Goal: Task Accomplishment & Management: Complete application form

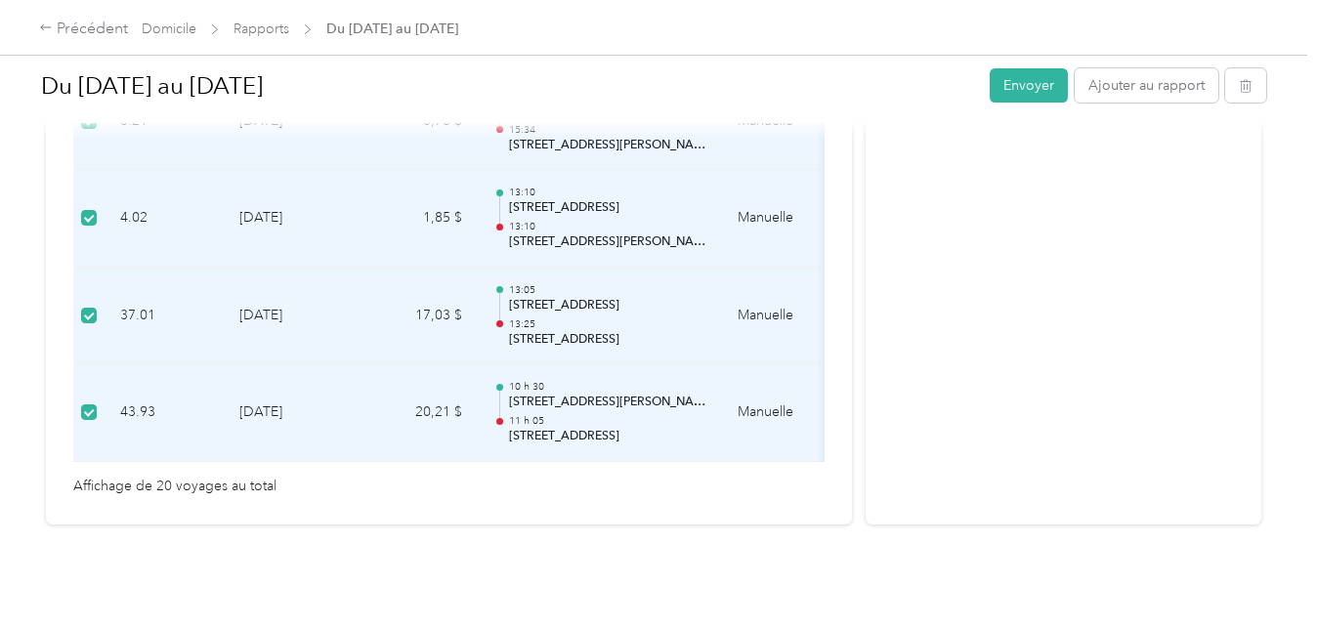
scroll to position [2245, 0]
click at [47, 30] on icon at bounding box center [46, 28] width 14 height 14
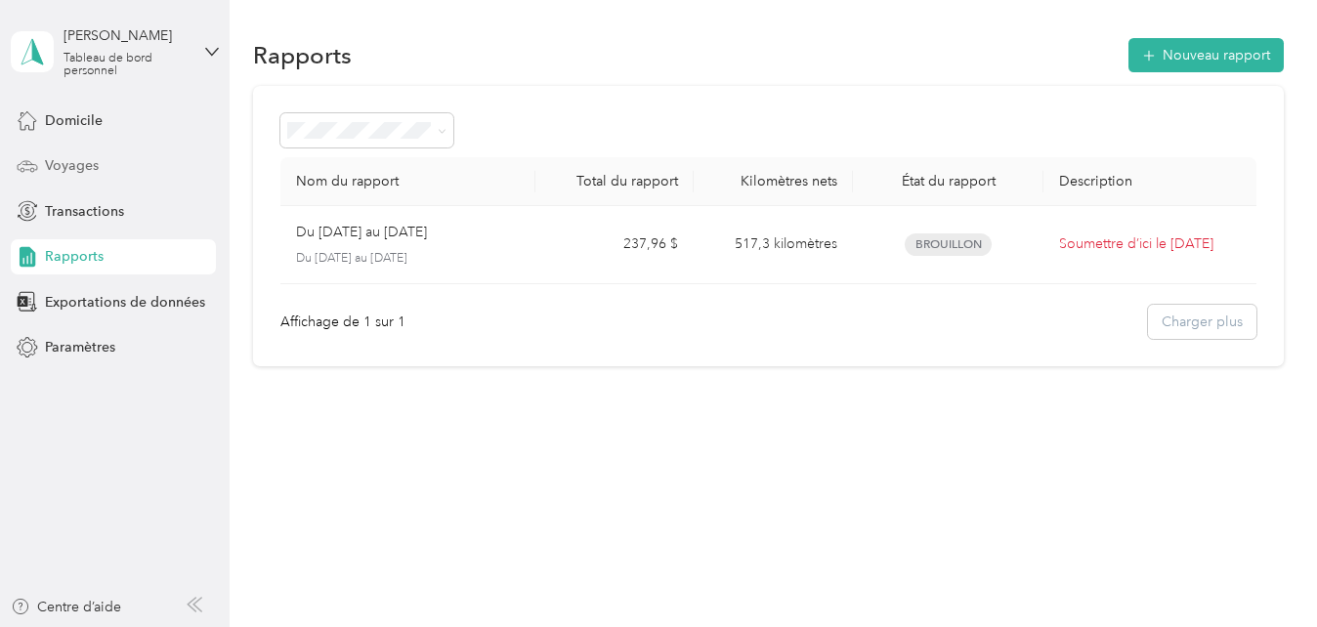
click at [82, 156] on span "Voyages" at bounding box center [72, 165] width 54 height 21
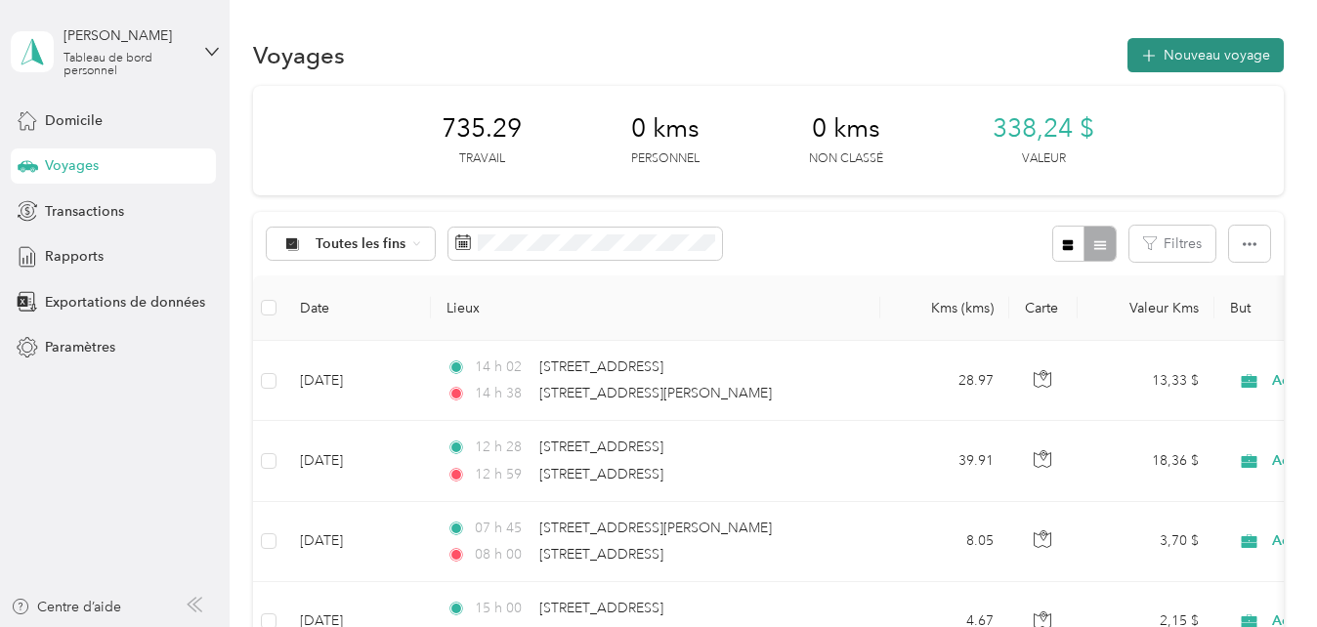
click at [1218, 54] on font "Nouveau voyage" at bounding box center [1217, 55] width 107 height 17
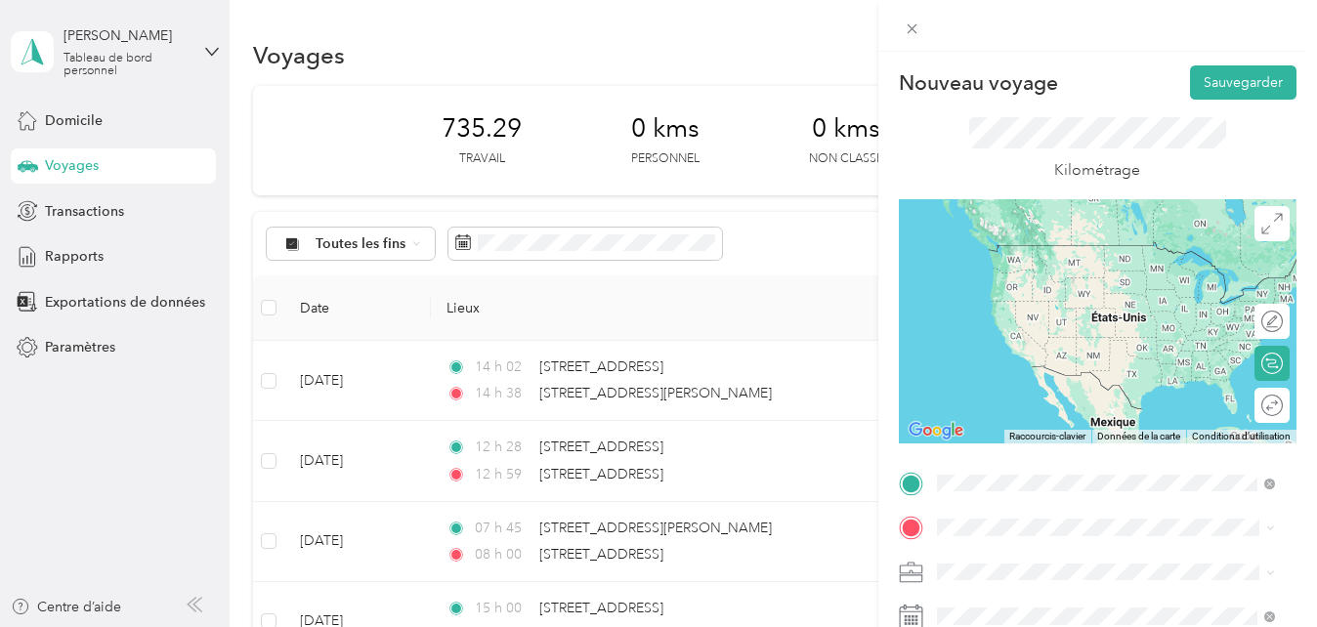
click at [1134, 253] on span "[STREET_ADDRESS][PERSON_NAME]" at bounding box center [1089, 245] width 233 height 18
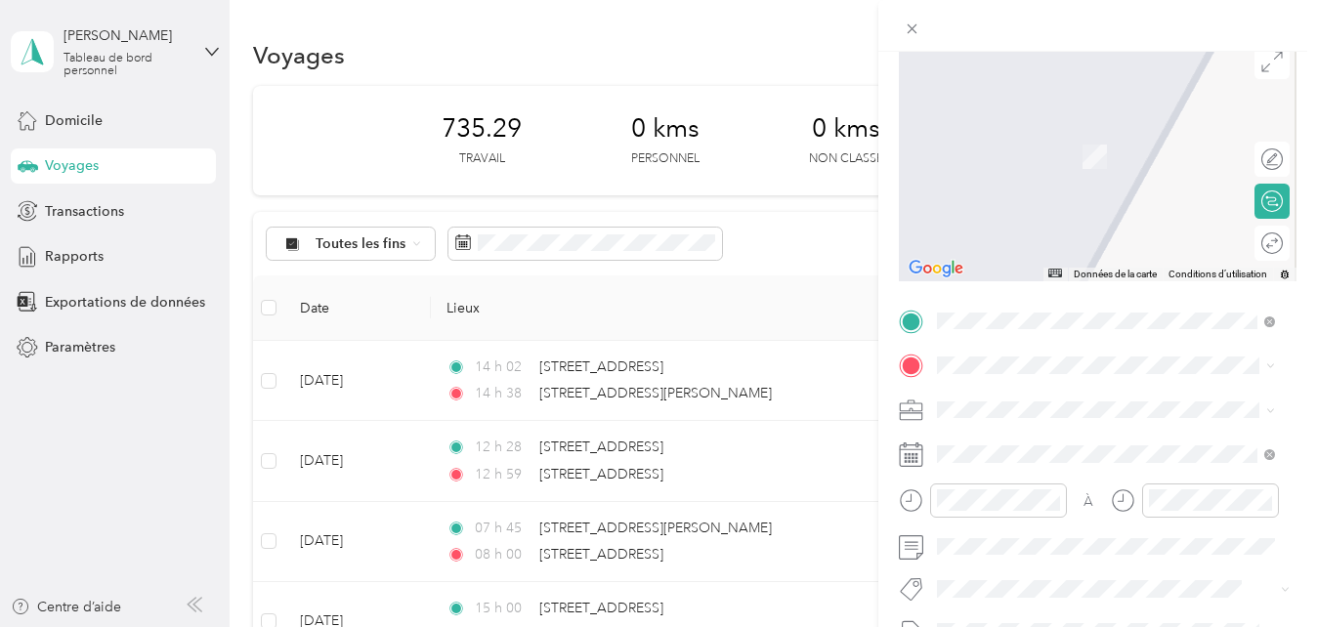
scroll to position [180, 0]
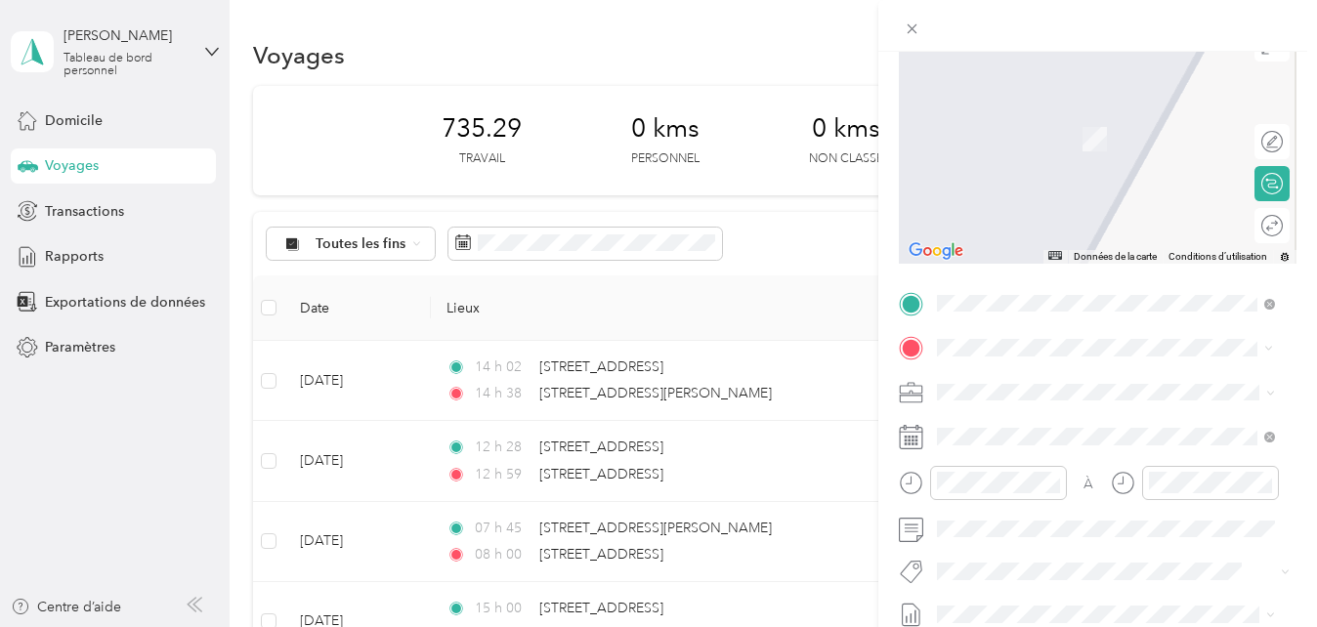
click at [1085, 118] on span "[STREET_ADDRESS]" at bounding box center [1035, 111] width 124 height 18
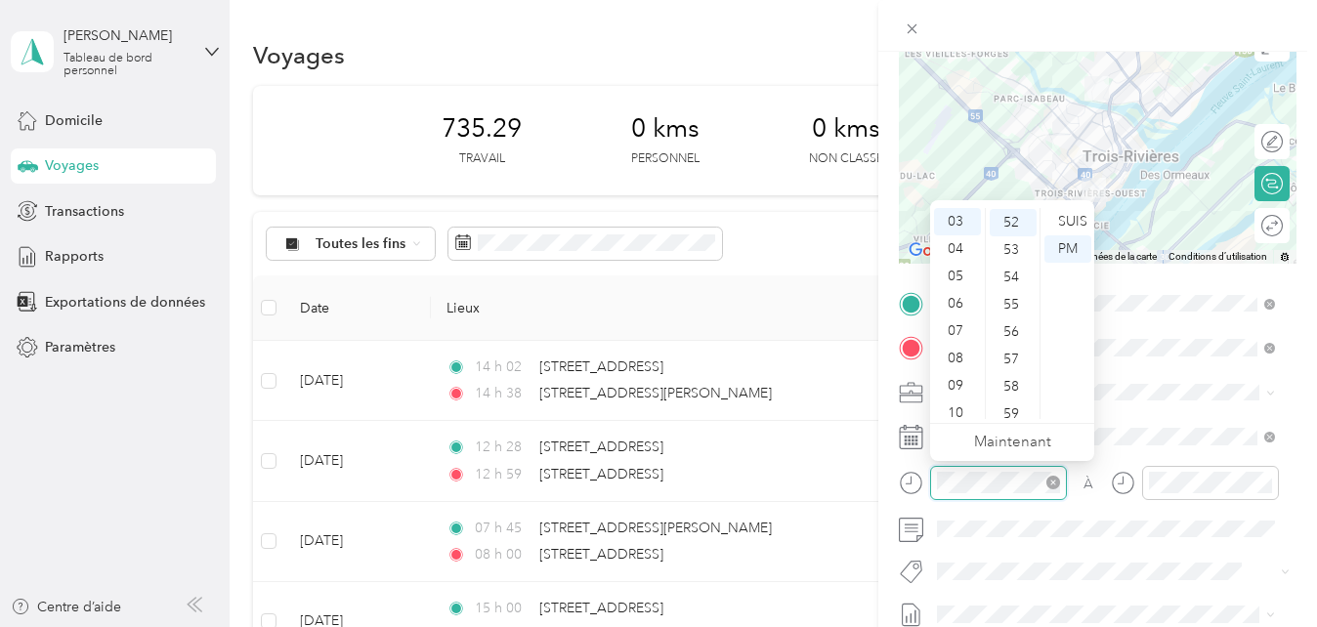
scroll to position [1423, 0]
click at [963, 327] on div "07" at bounding box center [957, 331] width 47 height 27
click at [1007, 262] on div "49" at bounding box center [1013, 263] width 47 height 27
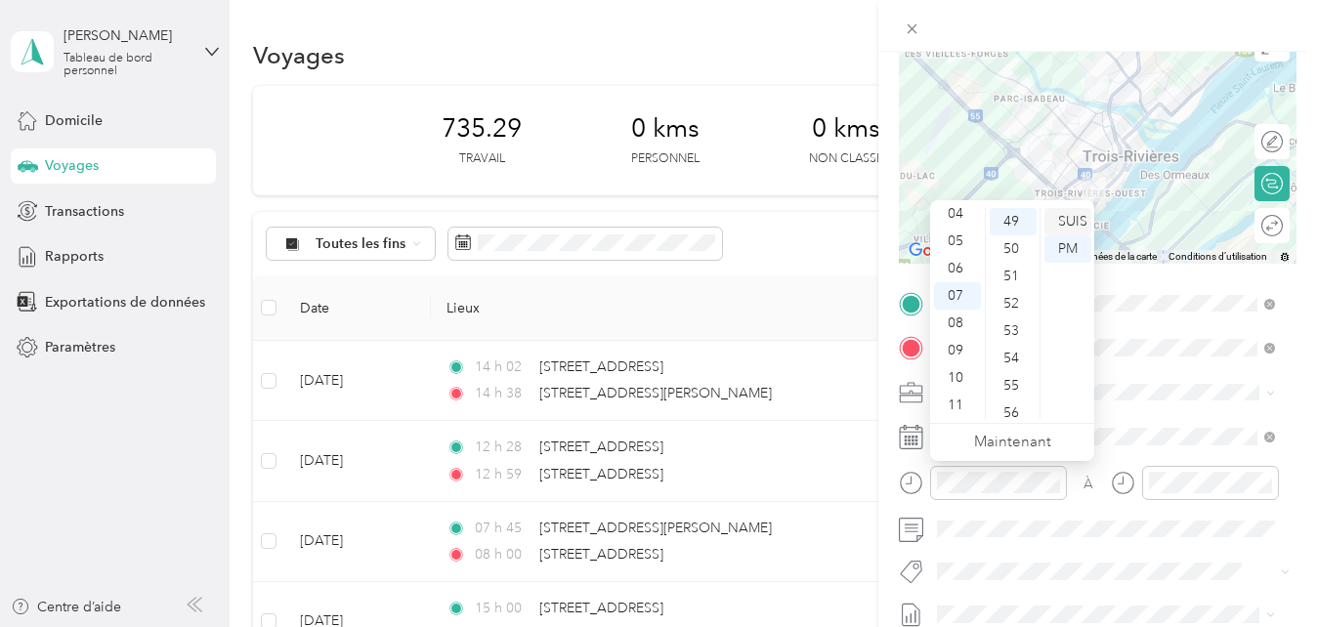
click at [1075, 219] on div "SUIS" at bounding box center [1068, 221] width 47 height 27
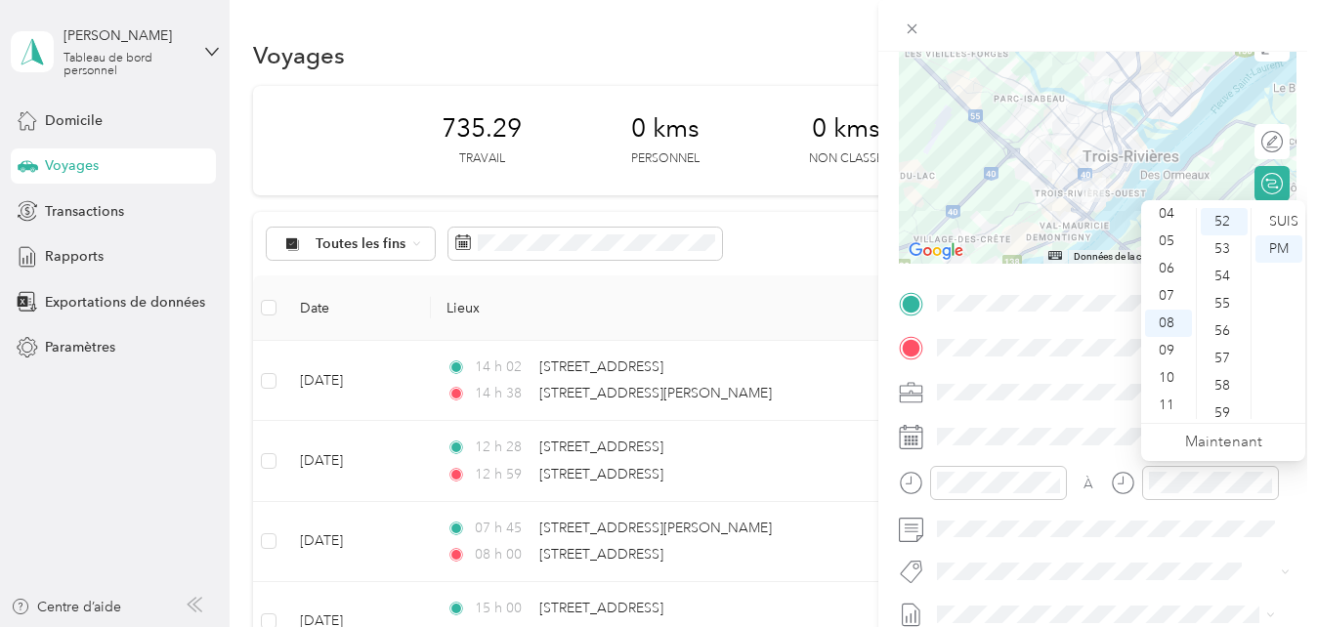
scroll to position [0, 0]
click at [1230, 220] on div "00" at bounding box center [1224, 221] width 47 height 27
click at [1294, 212] on div "SUIS" at bounding box center [1279, 221] width 47 height 27
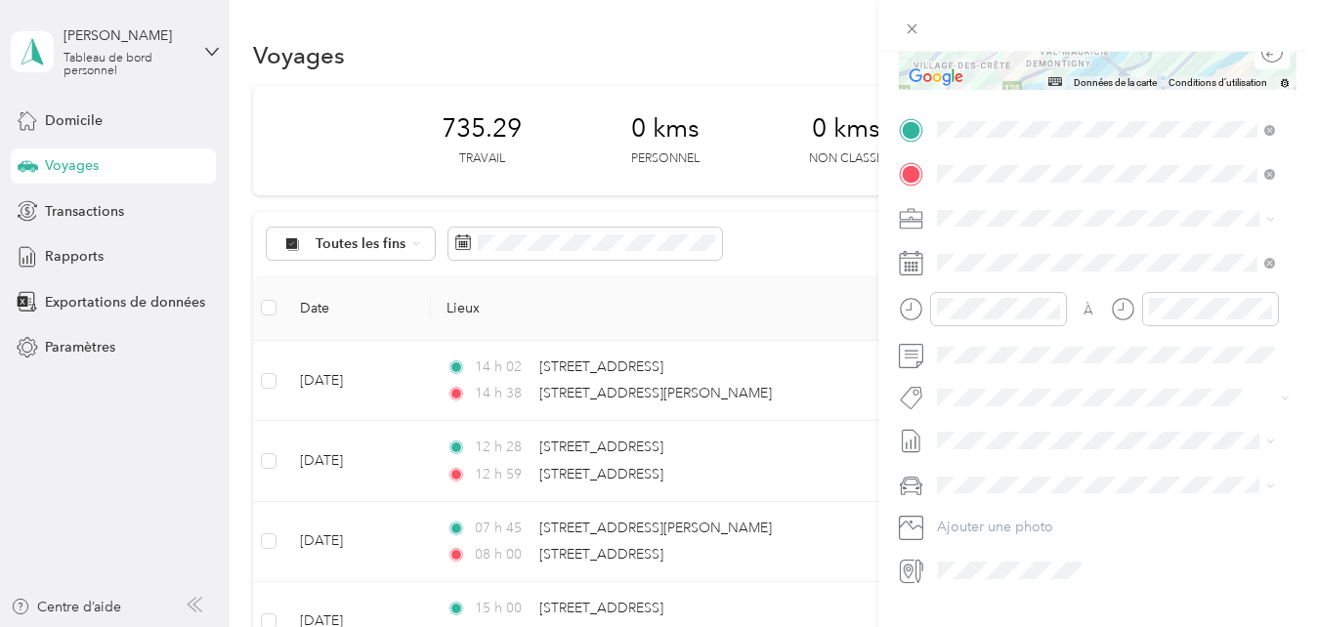
scroll to position [359, 0]
click at [1013, 429] on span "Fab Beiersdorf" at bounding box center [997, 428] width 79 height 18
click at [994, 476] on li "Fab Team - C" at bounding box center [1106, 469] width 352 height 38
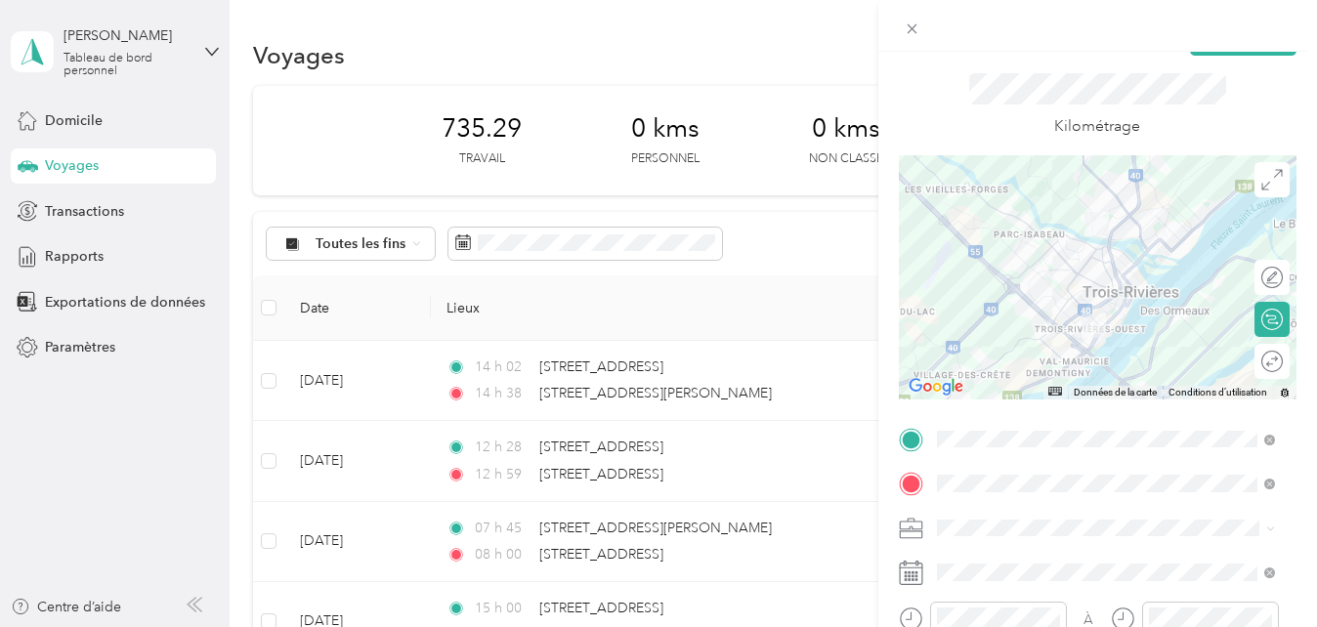
scroll to position [0, 0]
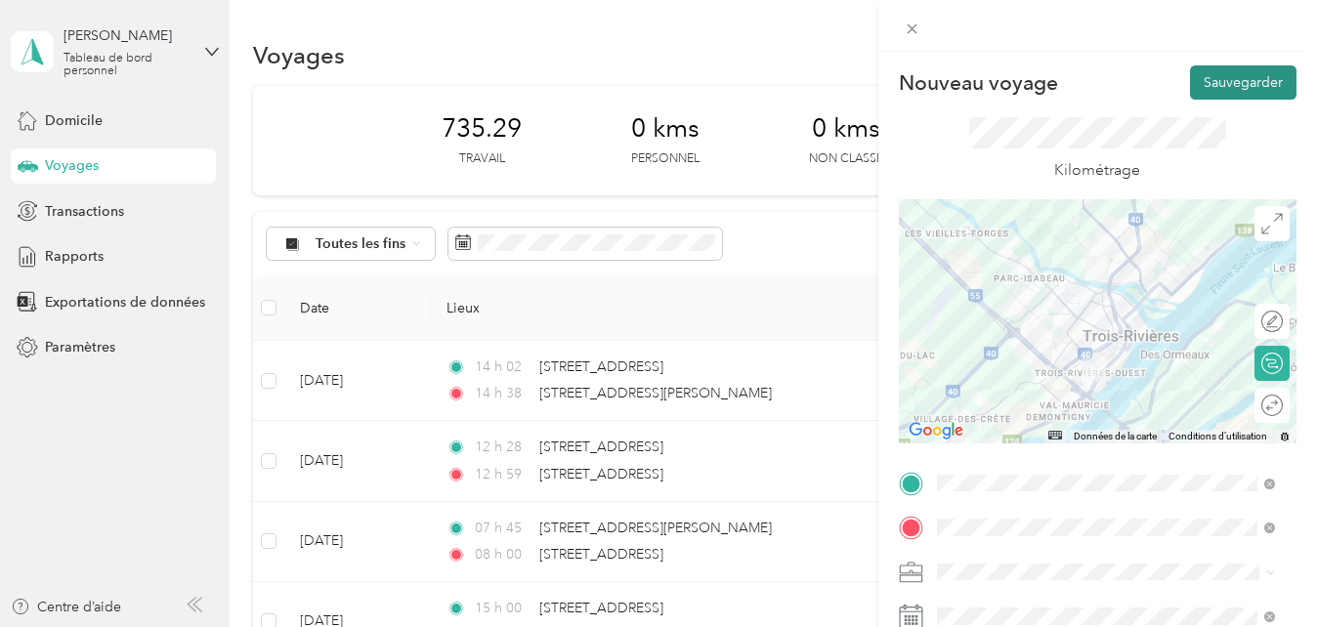
click at [1241, 79] on button "Sauvegarder" at bounding box center [1243, 82] width 107 height 34
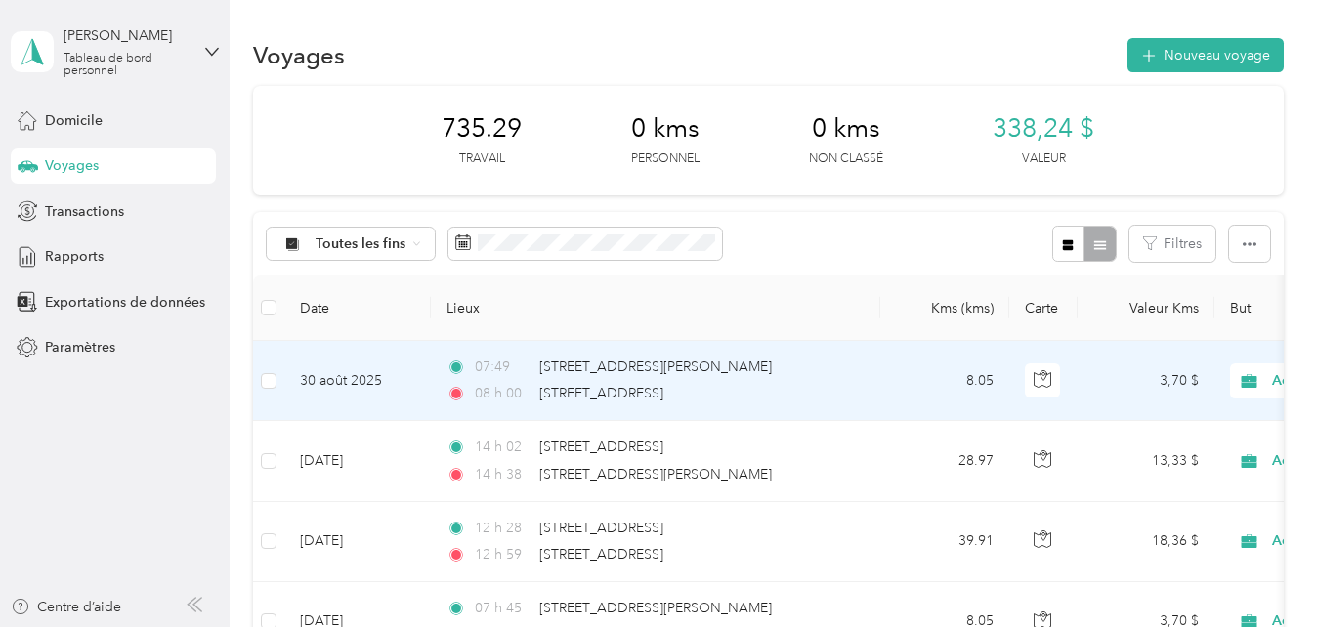
click at [849, 372] on div "07:49 [STREET_ADDRESS][PERSON_NAME]" at bounding box center [652, 367] width 410 height 21
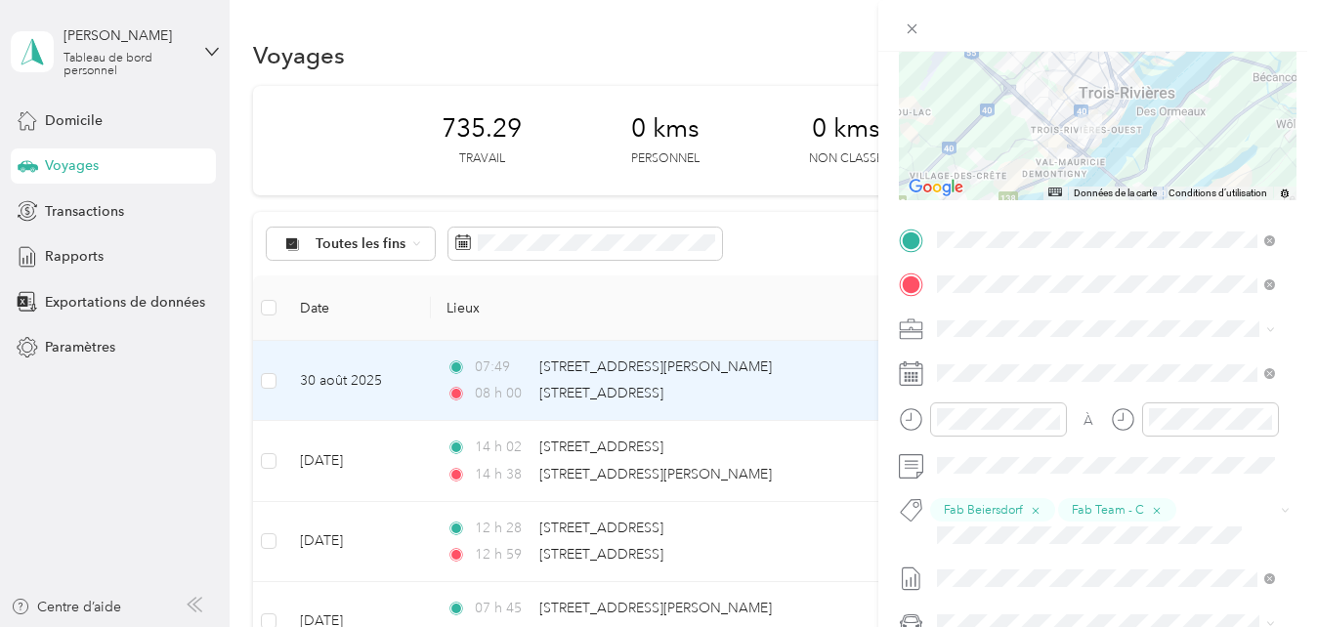
scroll to position [249, 0]
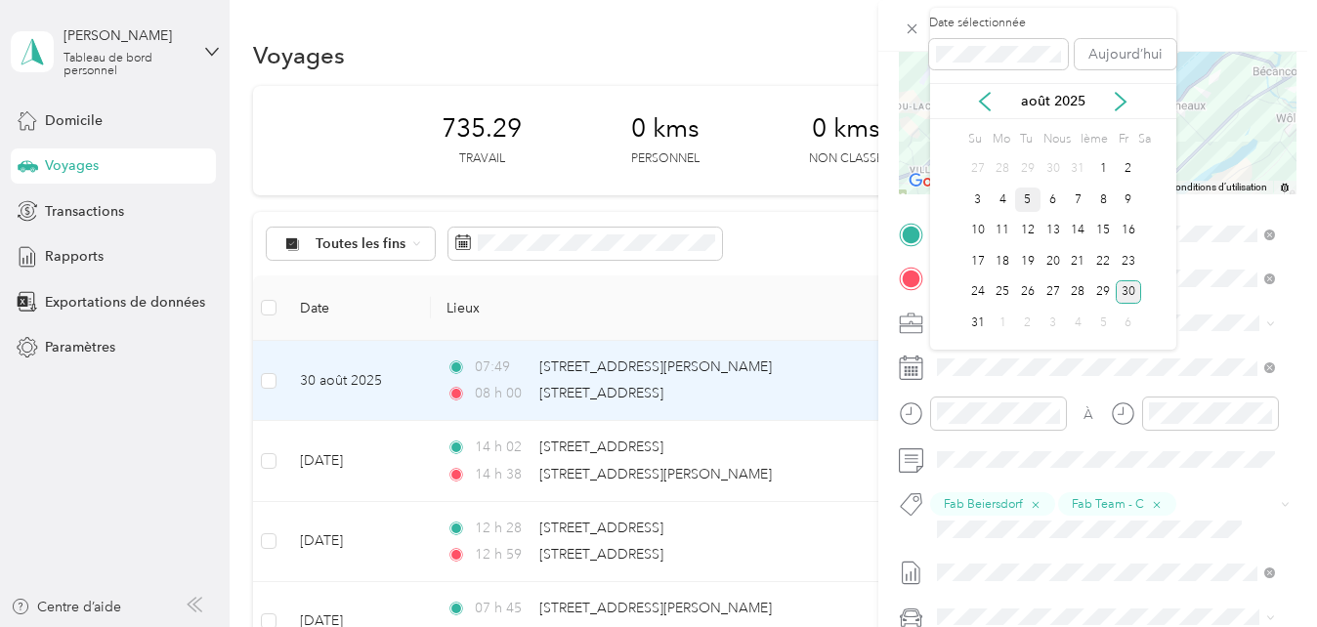
click at [1037, 202] on div "5" at bounding box center [1027, 200] width 25 height 24
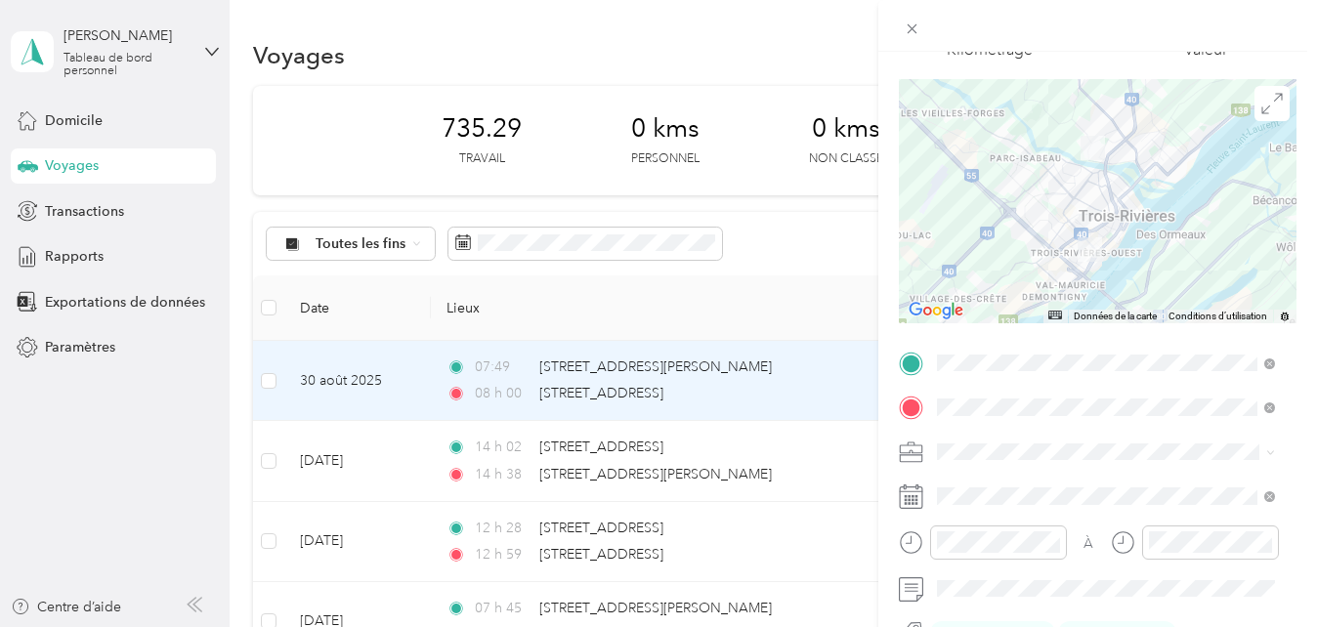
scroll to position [0, 0]
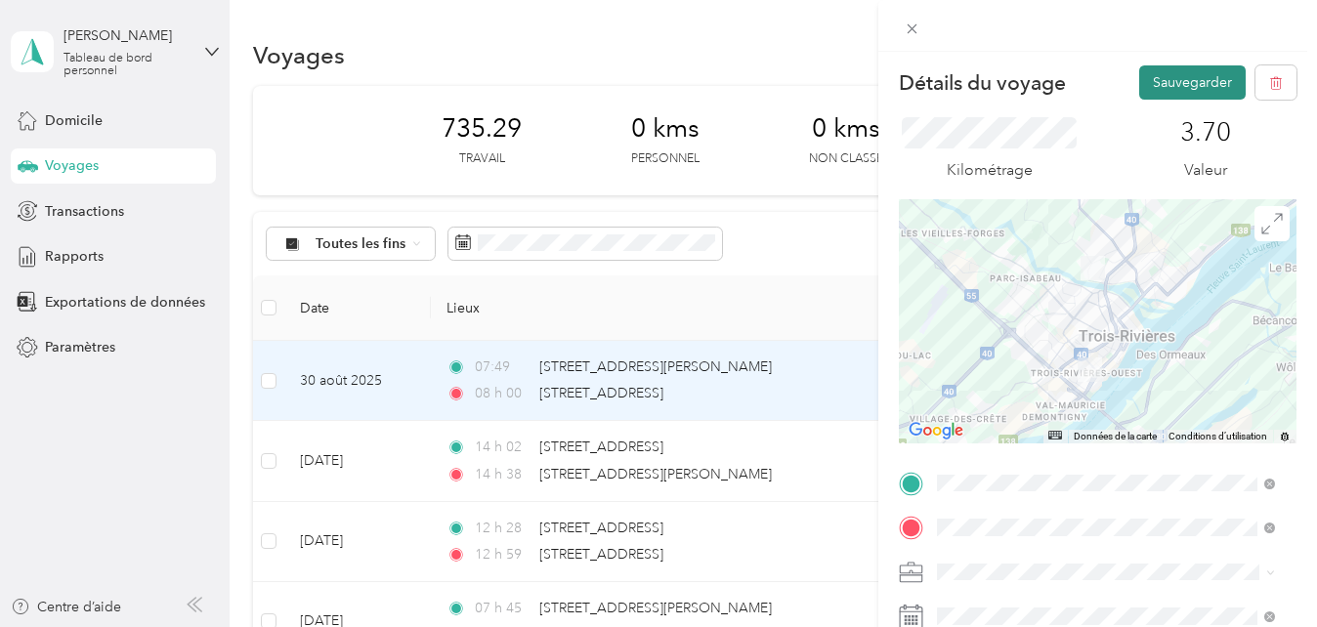
click at [1164, 95] on button "Sauvegarder" at bounding box center [1192, 82] width 107 height 34
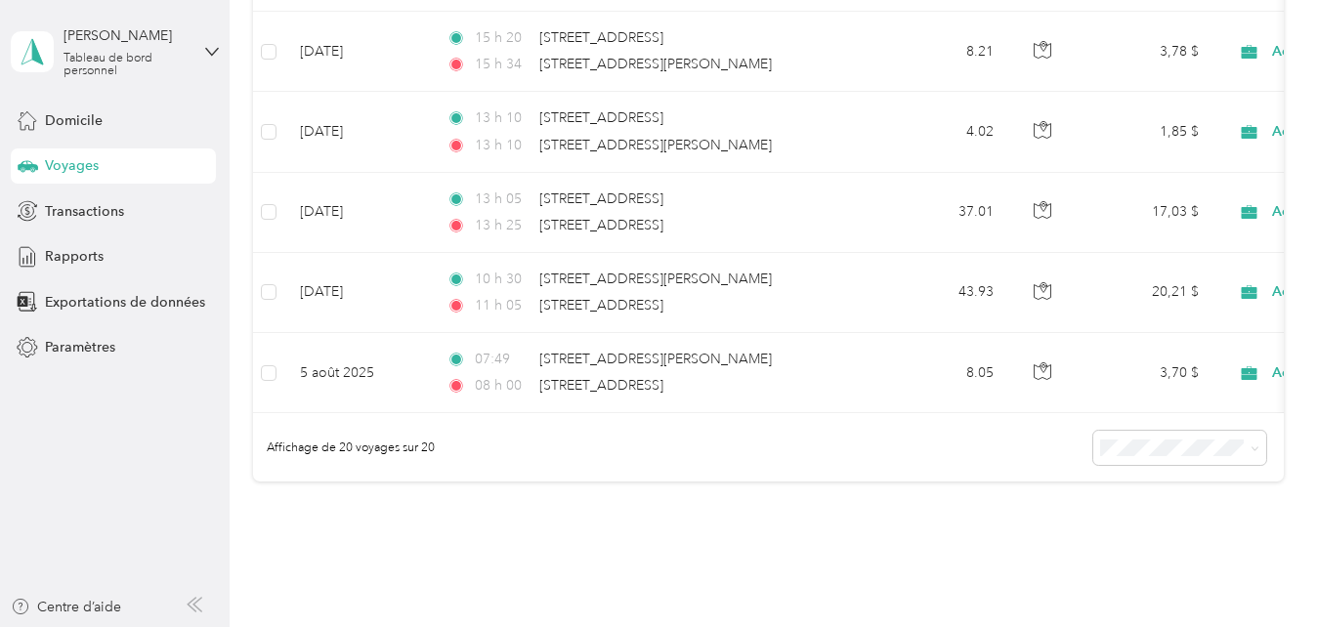
scroll to position [1599, 0]
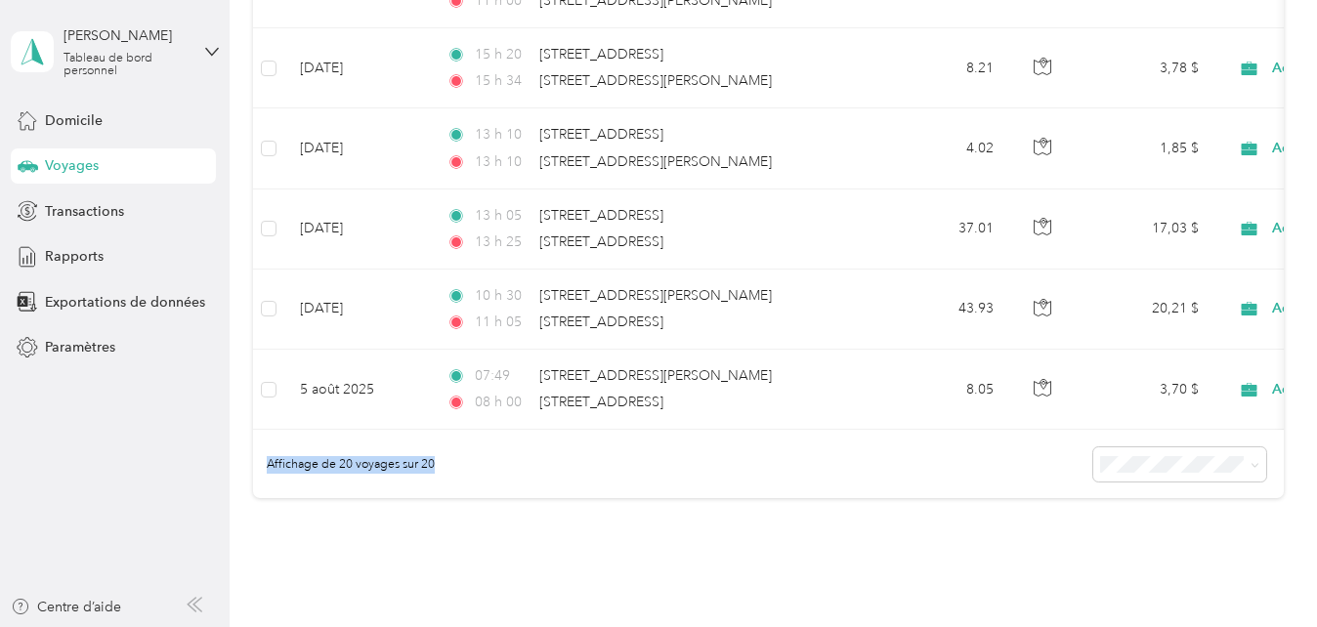
drag, startPoint x: 1300, startPoint y: 467, endPoint x: 1293, endPoint y: 403, distance: 64.9
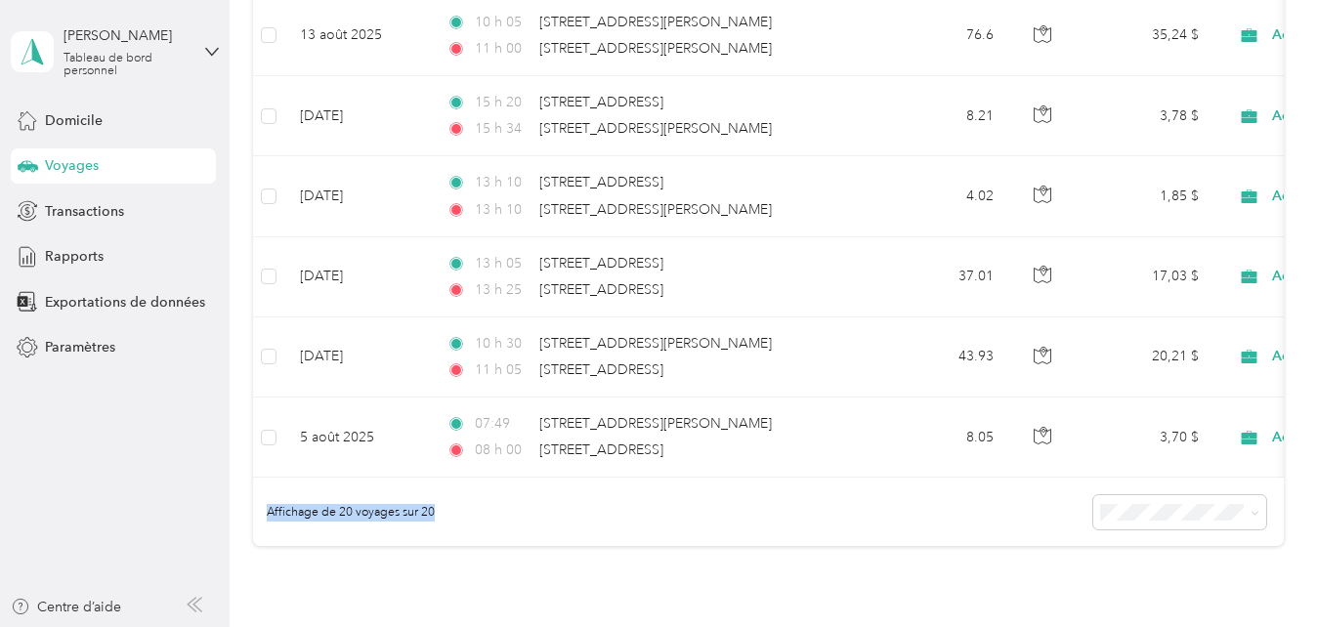
scroll to position [1547, 0]
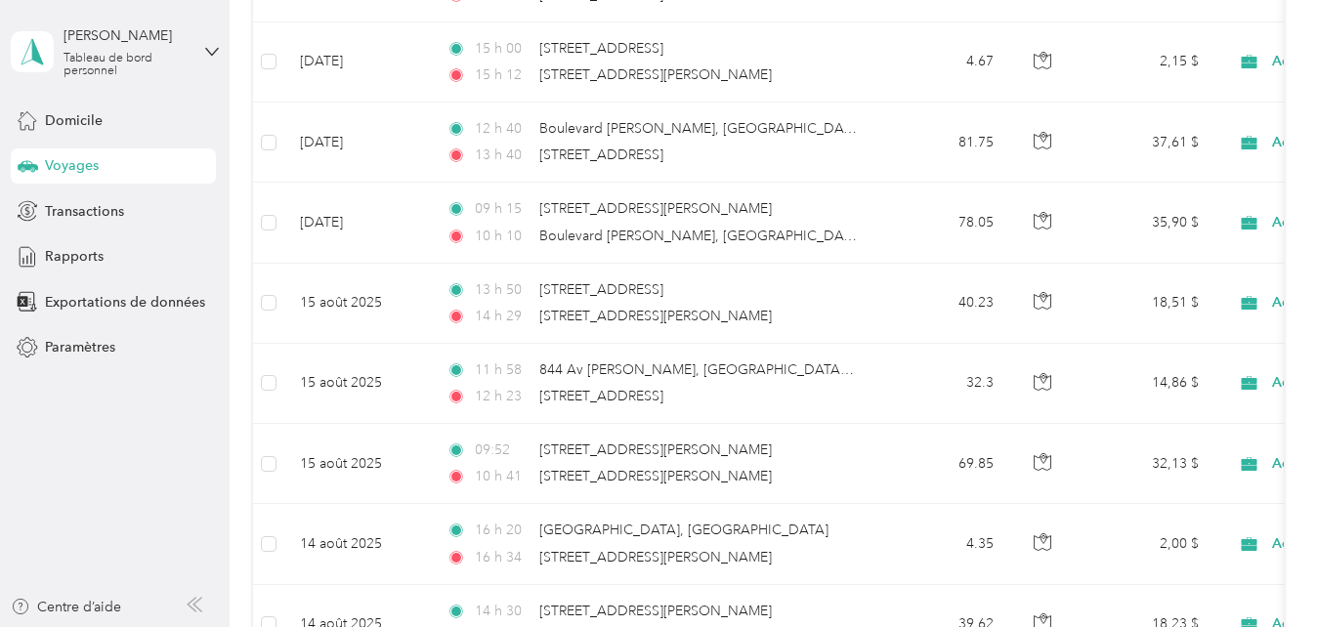
scroll to position [0, 0]
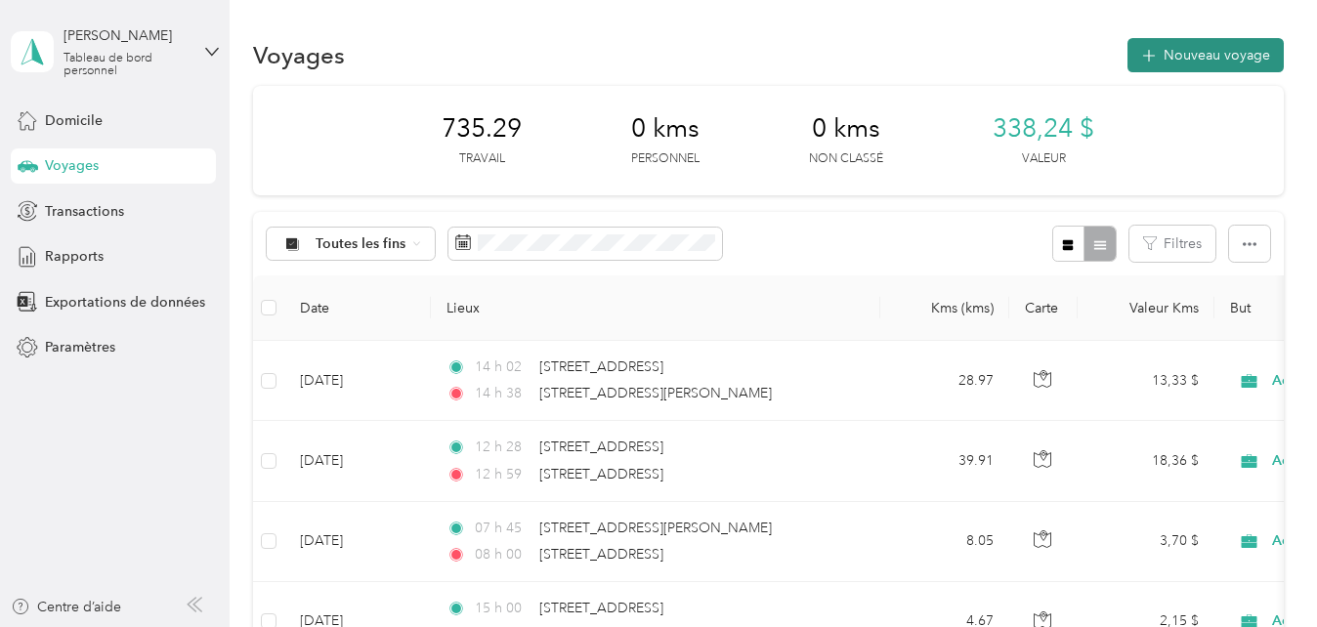
click at [1223, 47] on font "Nouveau voyage" at bounding box center [1217, 55] width 107 height 17
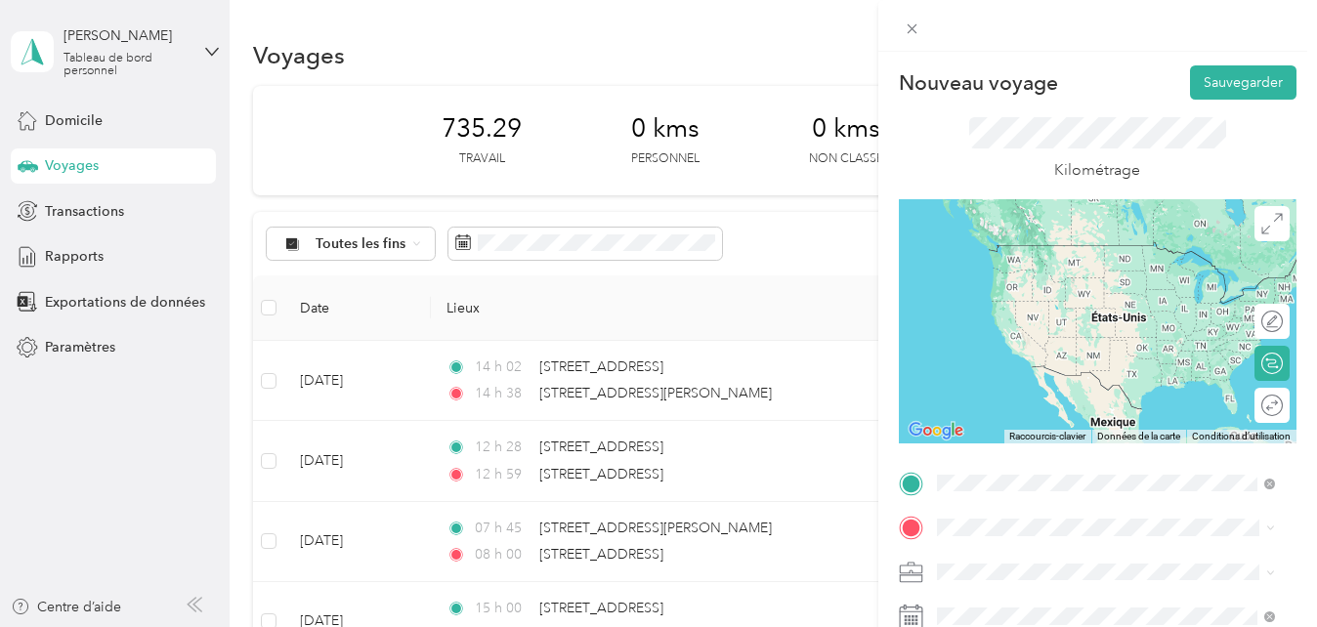
click at [1069, 248] on span "[STREET_ADDRESS]" at bounding box center [1035, 245] width 124 height 18
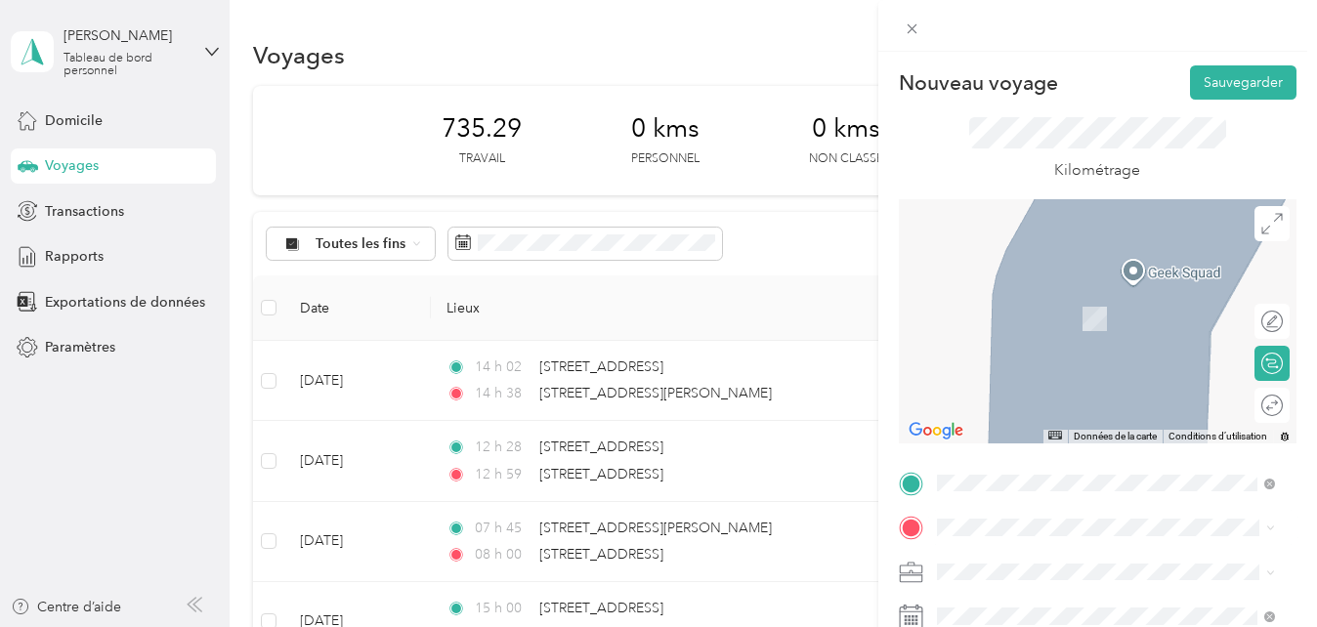
click at [1111, 293] on span "[STREET_ADDRESS][PERSON_NAME]" at bounding box center [1089, 285] width 233 height 18
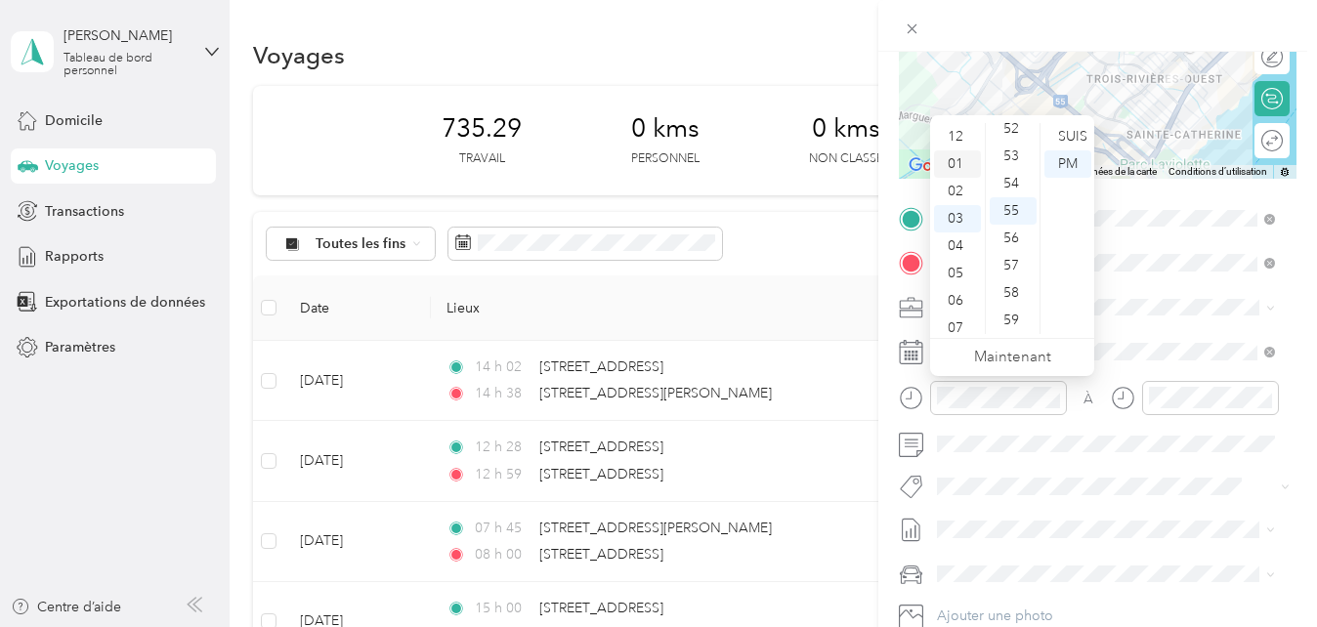
click at [966, 157] on div "01" at bounding box center [957, 163] width 47 height 27
click at [1013, 138] on div "00" at bounding box center [1013, 136] width 47 height 27
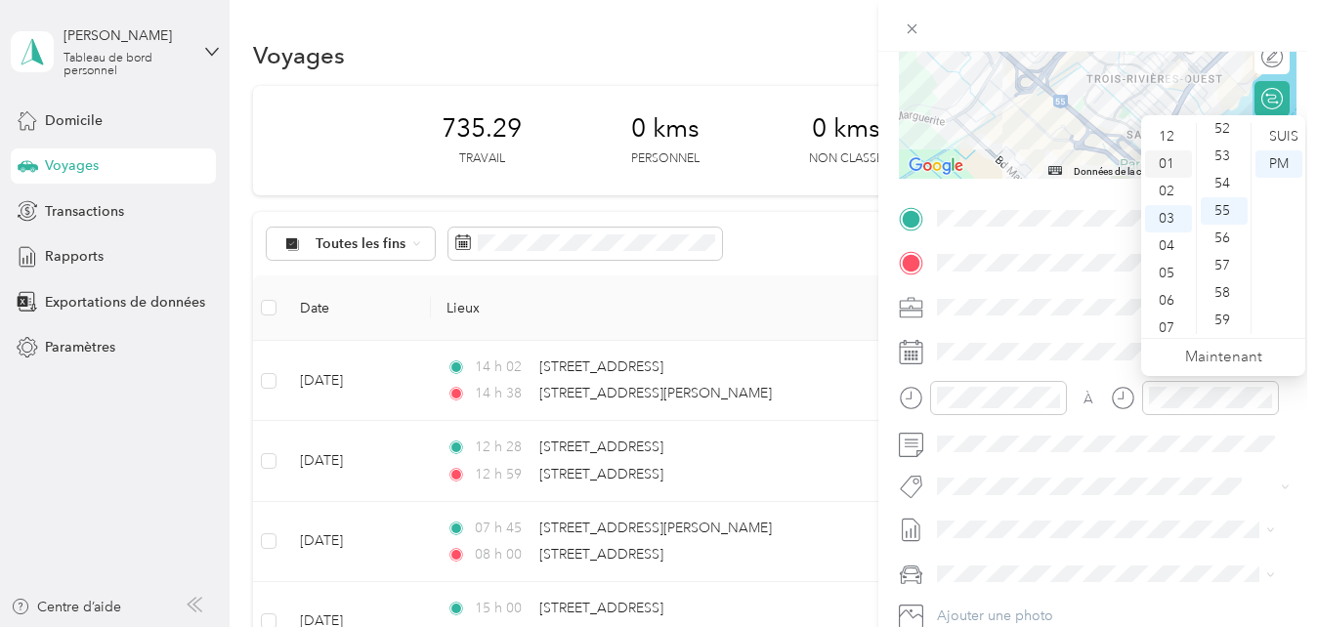
click at [1171, 162] on div "01" at bounding box center [1168, 163] width 47 height 27
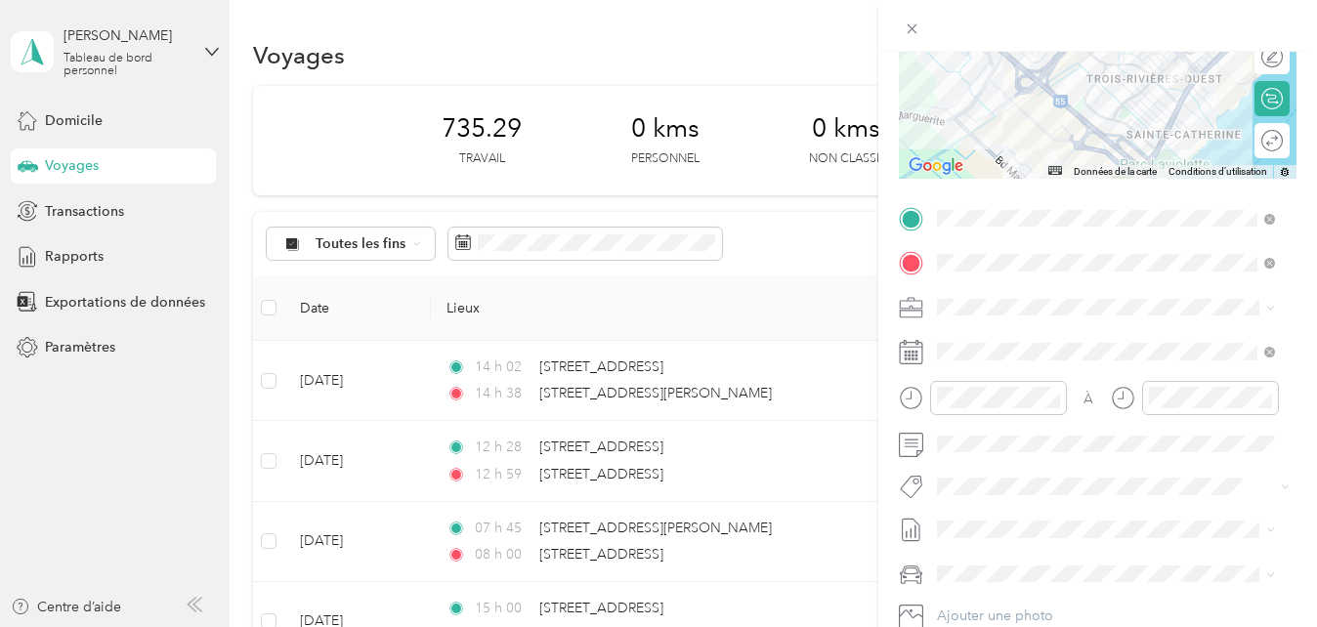
click at [995, 555] on div "À Ajouter une photo" at bounding box center [1098, 439] width 398 height 472
drag, startPoint x: 995, startPoint y: 555, endPoint x: 1201, endPoint y: 411, distance: 251.3
click at [1201, 411] on div at bounding box center [1210, 398] width 137 height 34
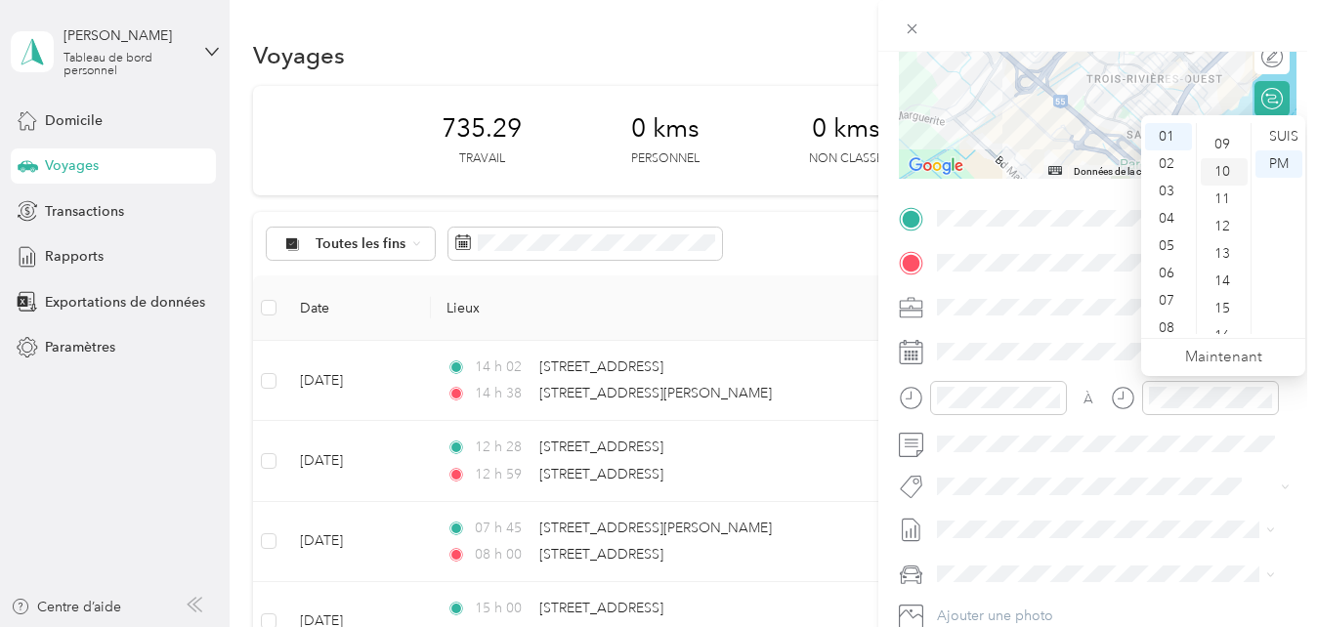
click at [1232, 172] on div "10" at bounding box center [1224, 171] width 47 height 27
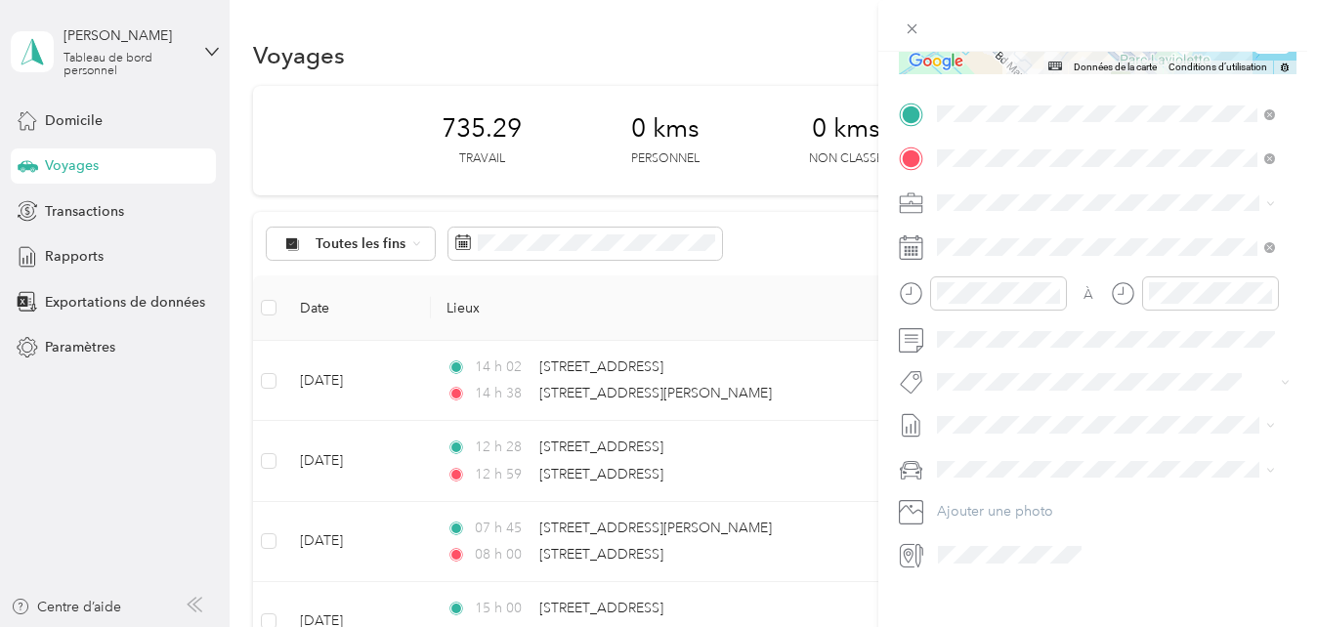
scroll to position [379, 0]
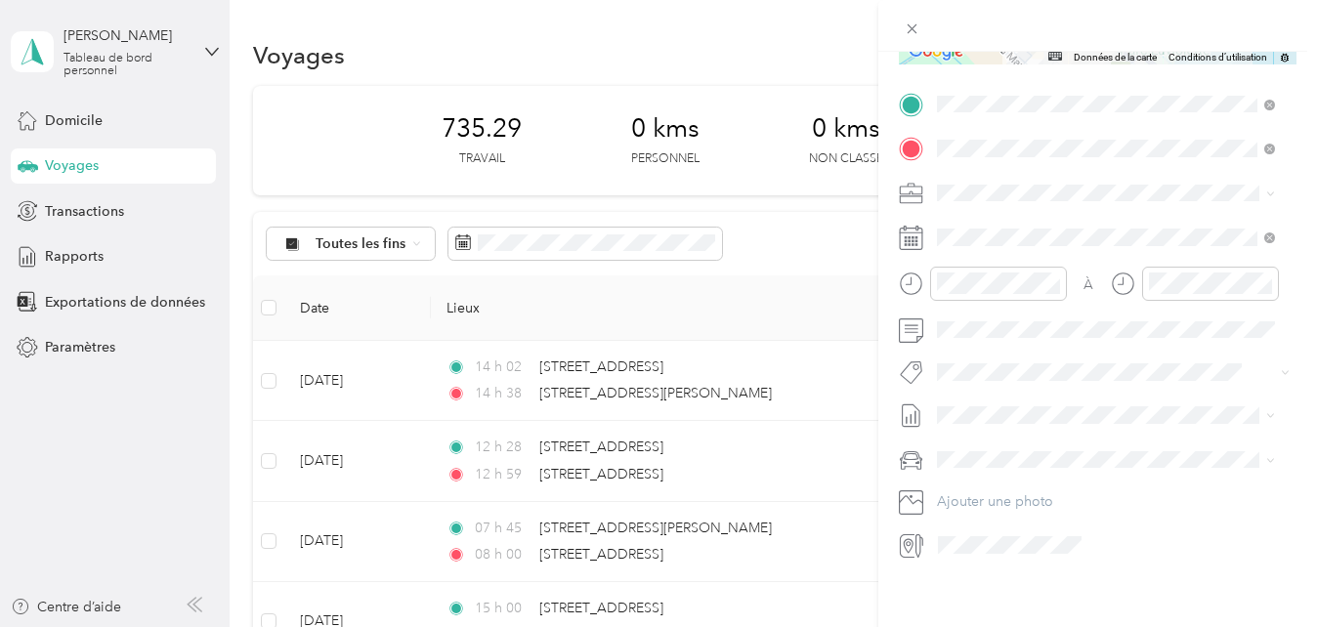
click at [1012, 484] on span "Fab Team - R" at bounding box center [993, 479] width 70 height 18
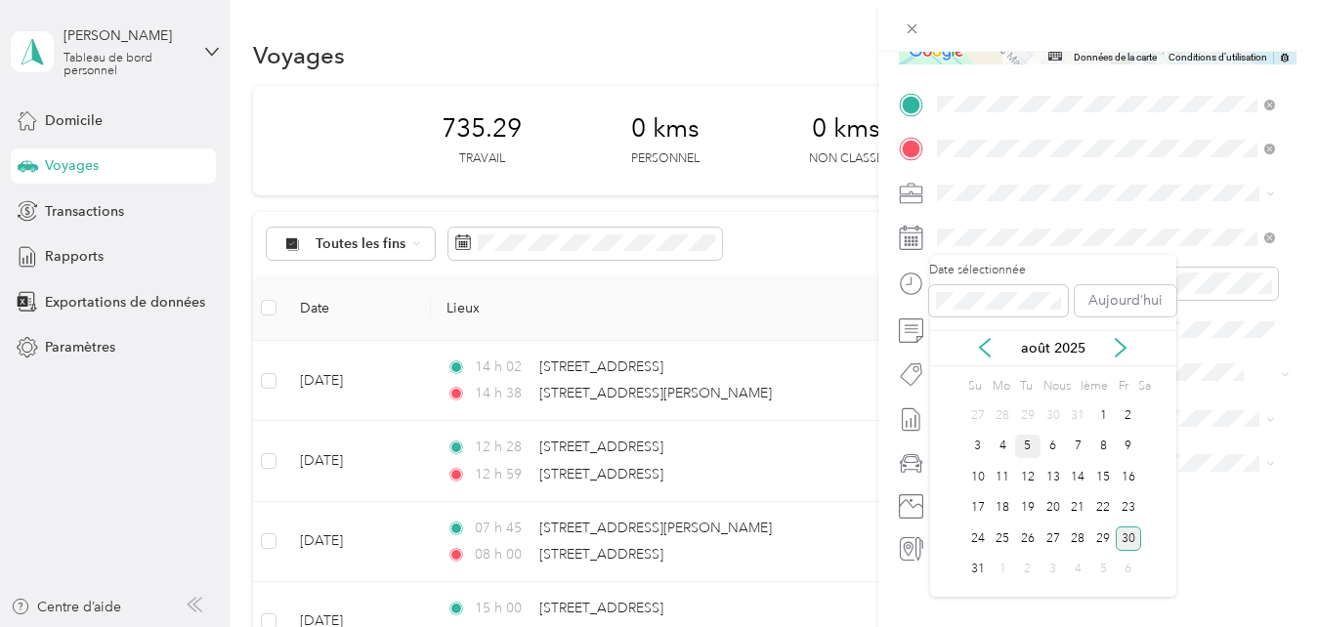
click at [1028, 451] on div "5" at bounding box center [1027, 447] width 25 height 24
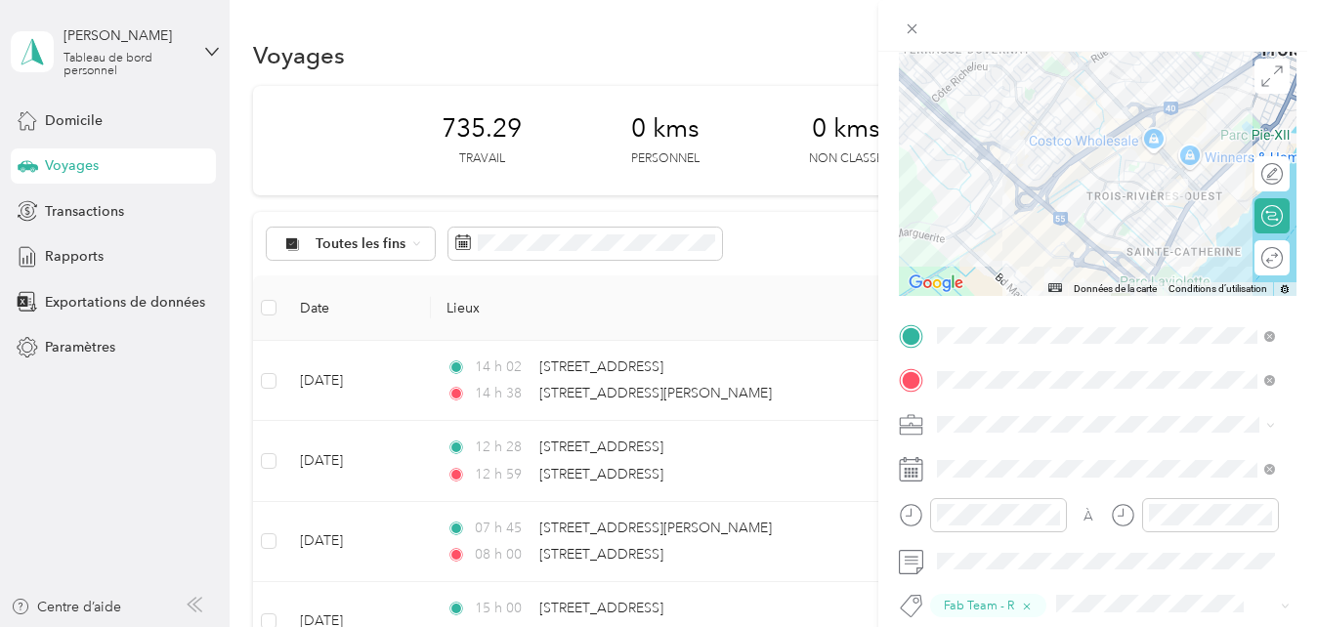
scroll to position [0, 0]
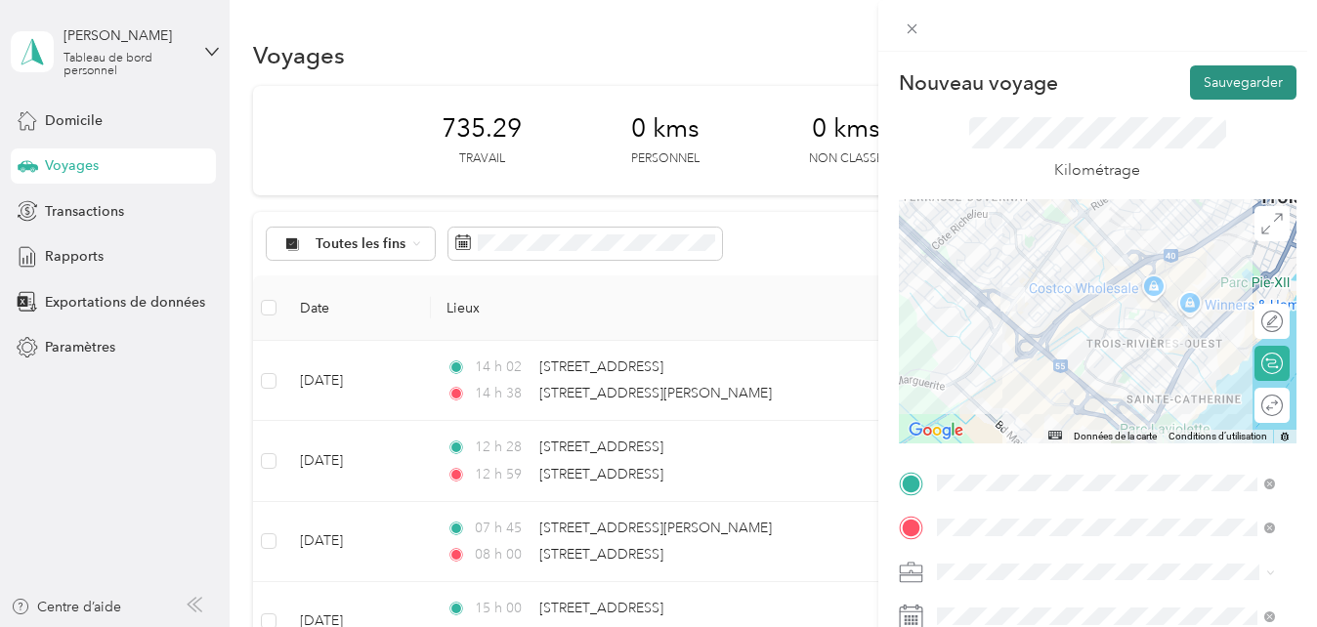
click at [1222, 92] on button "Sauvegarder" at bounding box center [1243, 82] width 107 height 34
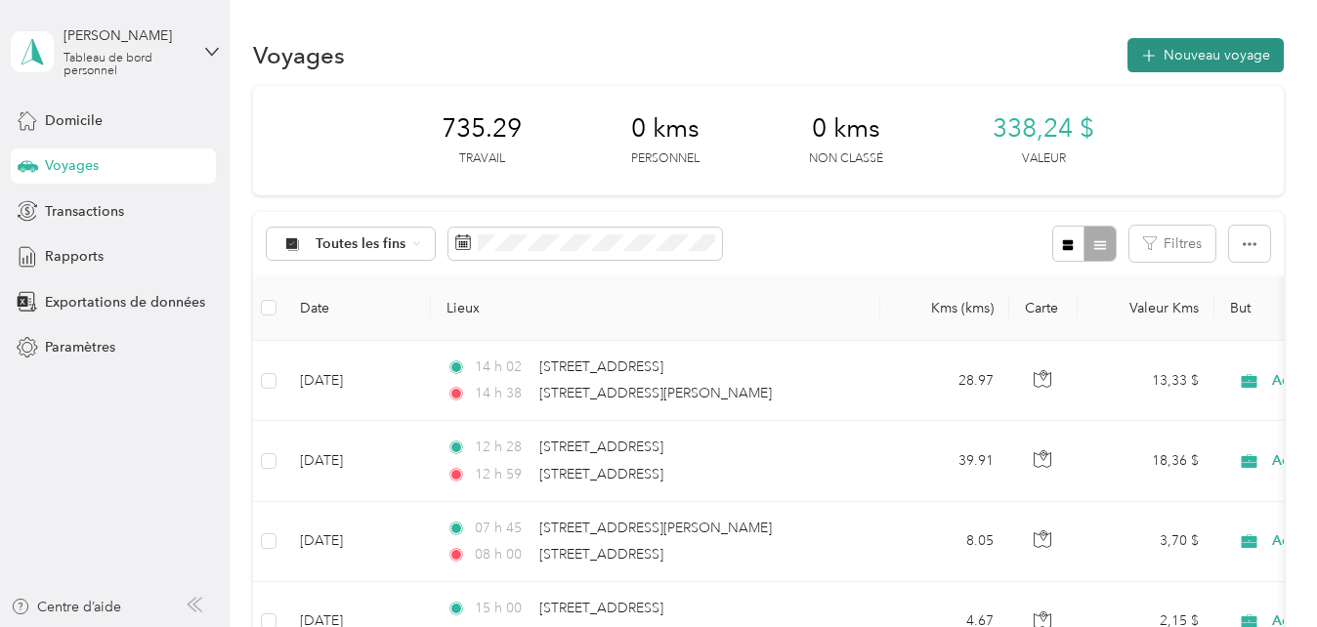
click at [1223, 60] on font "Nouveau voyage" at bounding box center [1217, 55] width 107 height 17
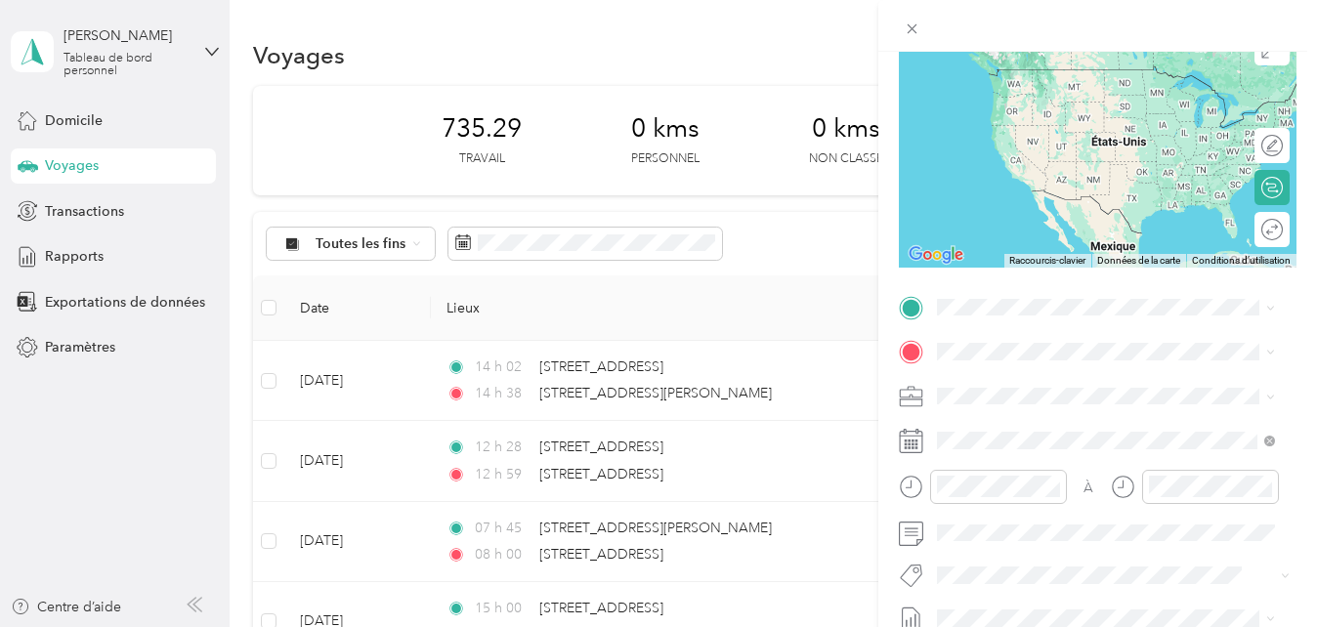
scroll to position [190, 0]
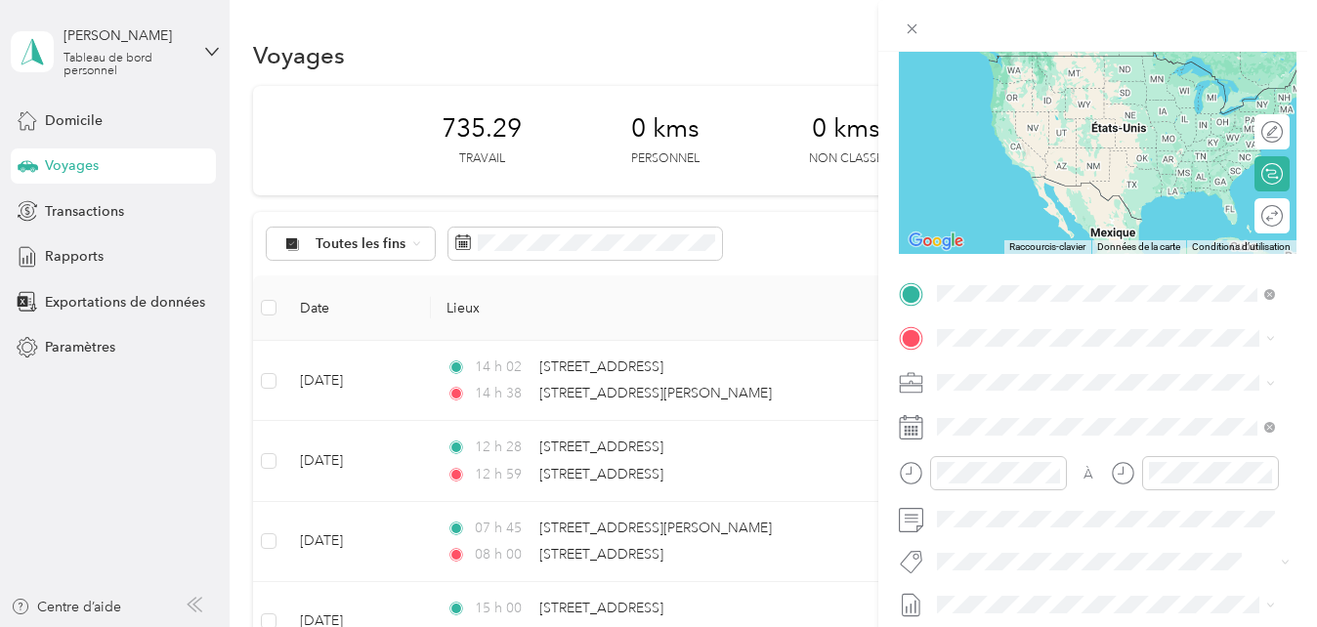
click at [1075, 371] on span "[STREET_ADDRESS][PERSON_NAME]" at bounding box center [1089, 365] width 233 height 18
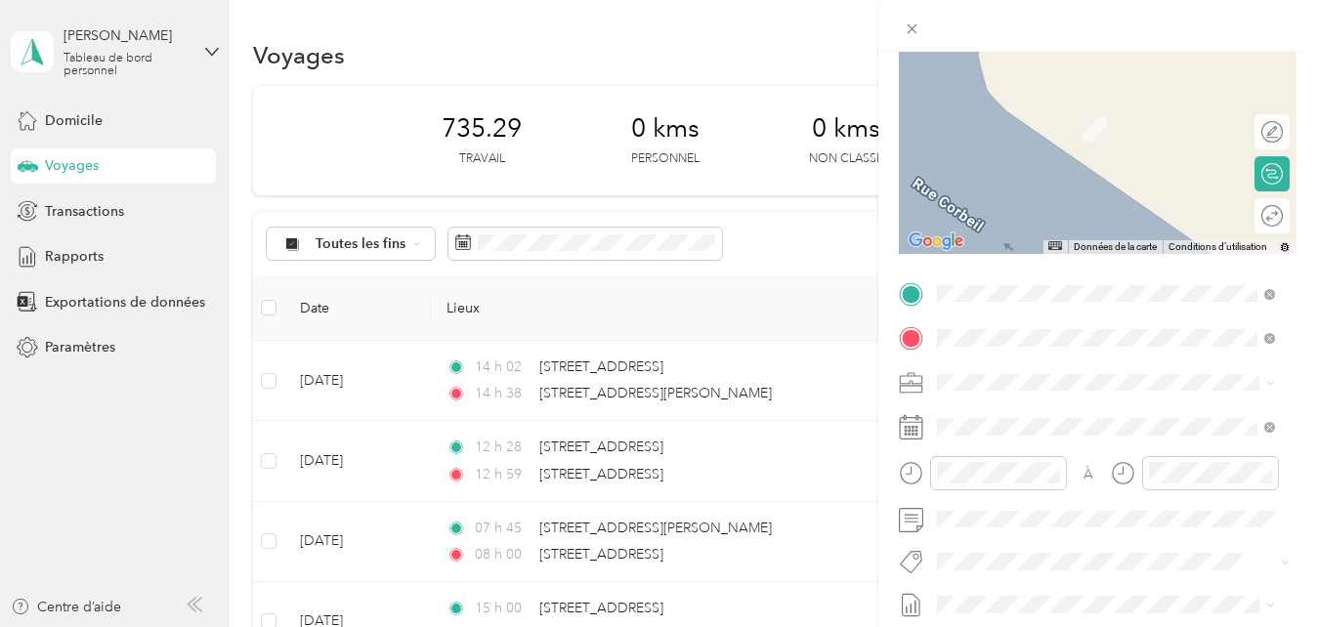
click at [1087, 109] on span "[STREET_ADDRESS][PERSON_NAME]" at bounding box center [1089, 101] width 233 height 18
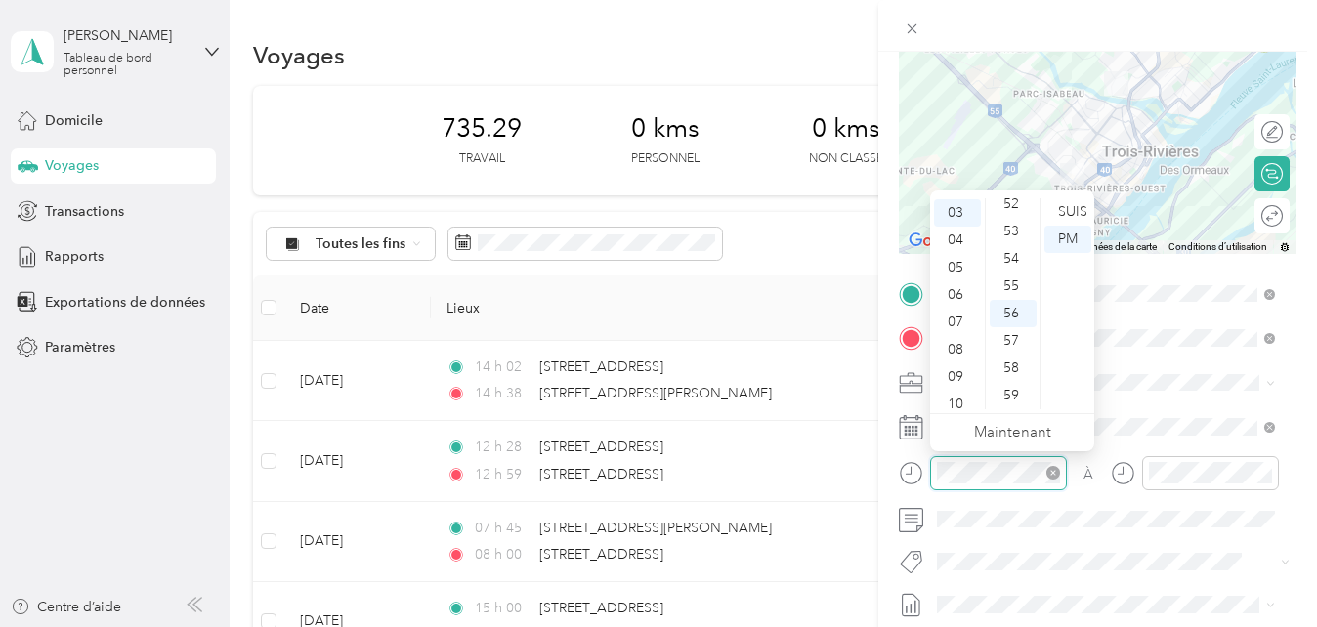
scroll to position [82, 0]
click at [961, 234] on div "02" at bounding box center [957, 227] width 47 height 27
click at [1019, 239] on div "30" at bounding box center [1013, 238] width 47 height 27
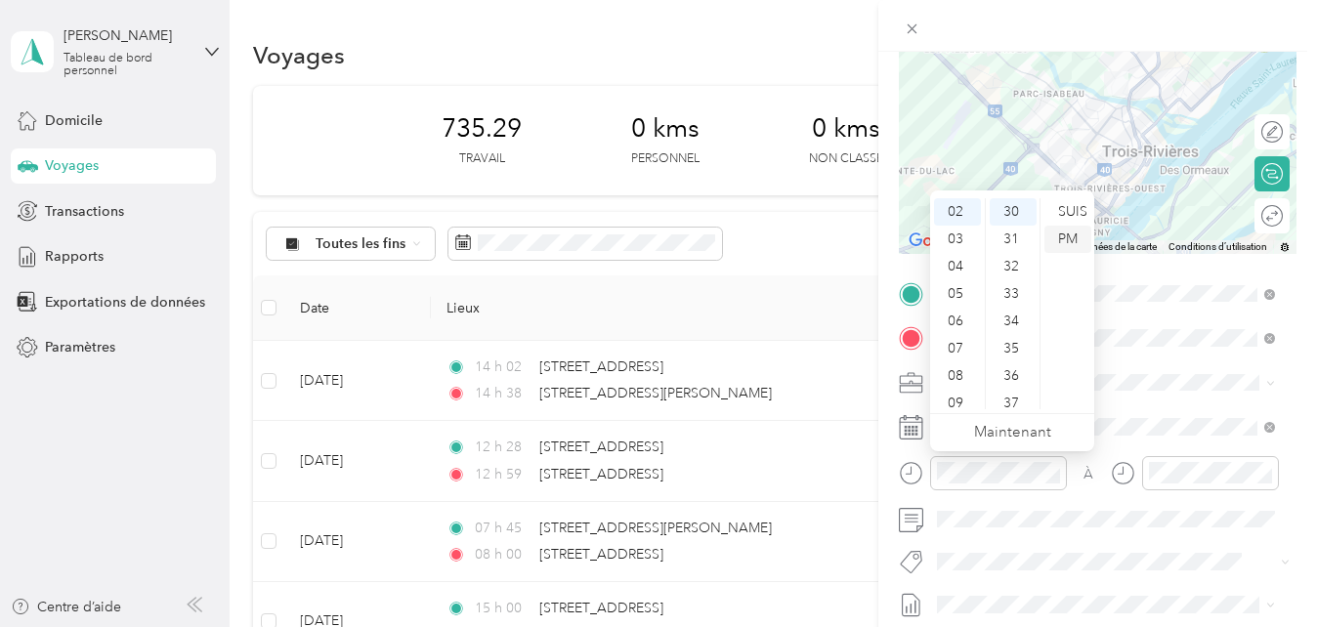
click at [1066, 233] on div "PM" at bounding box center [1068, 239] width 47 height 27
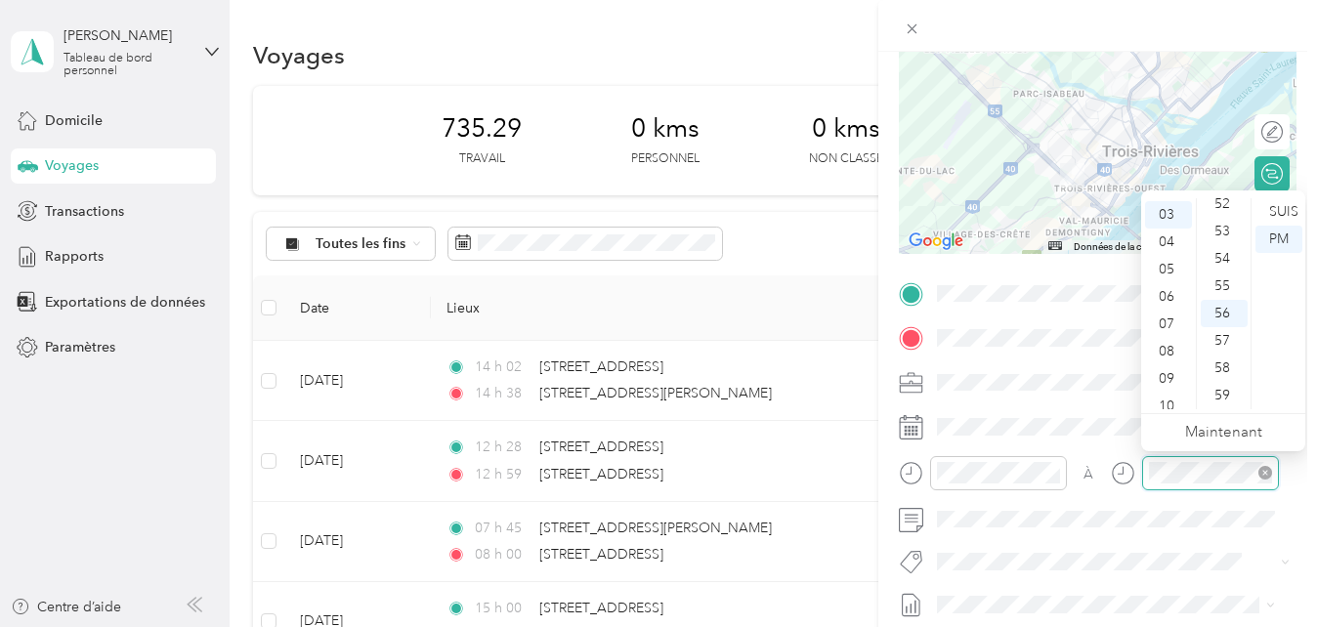
scroll to position [82, 0]
click at [1170, 224] on div "02" at bounding box center [1168, 230] width 47 height 27
click at [1224, 344] on div "45" at bounding box center [1224, 347] width 47 height 27
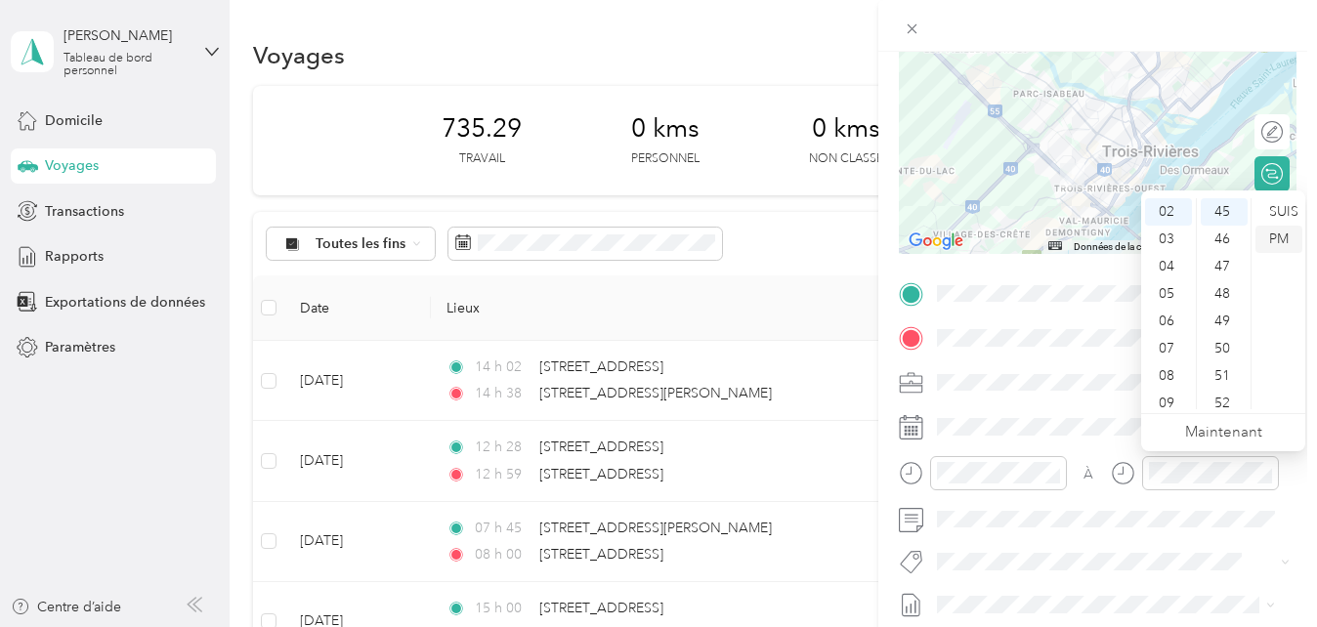
click at [1283, 245] on div "PM" at bounding box center [1279, 239] width 47 height 27
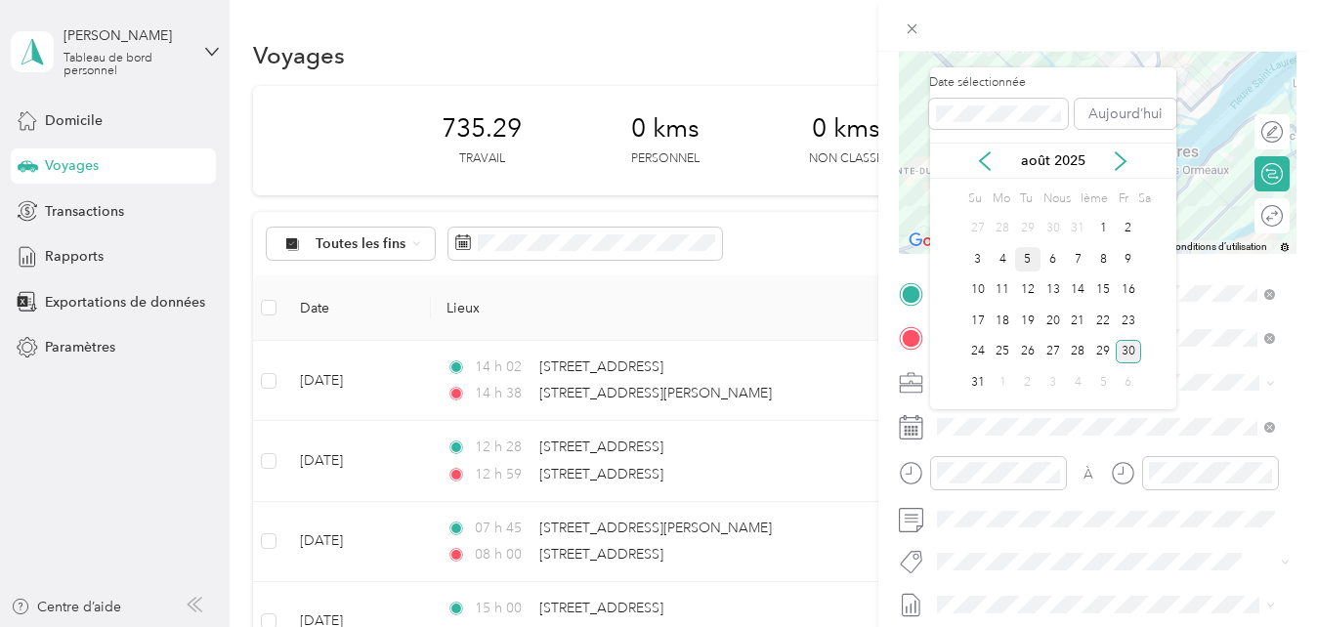
click at [1026, 257] on div "5" at bounding box center [1027, 259] width 25 height 24
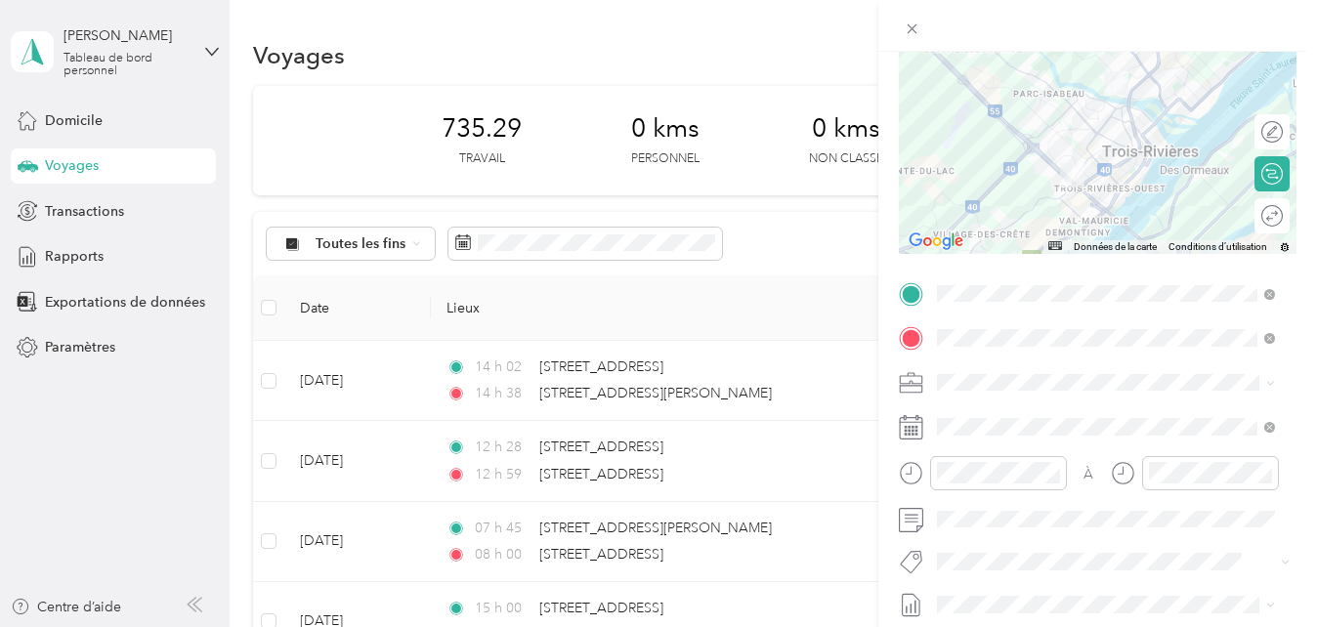
click at [1003, 531] on span "Fab Team - R" at bounding box center [993, 528] width 70 height 18
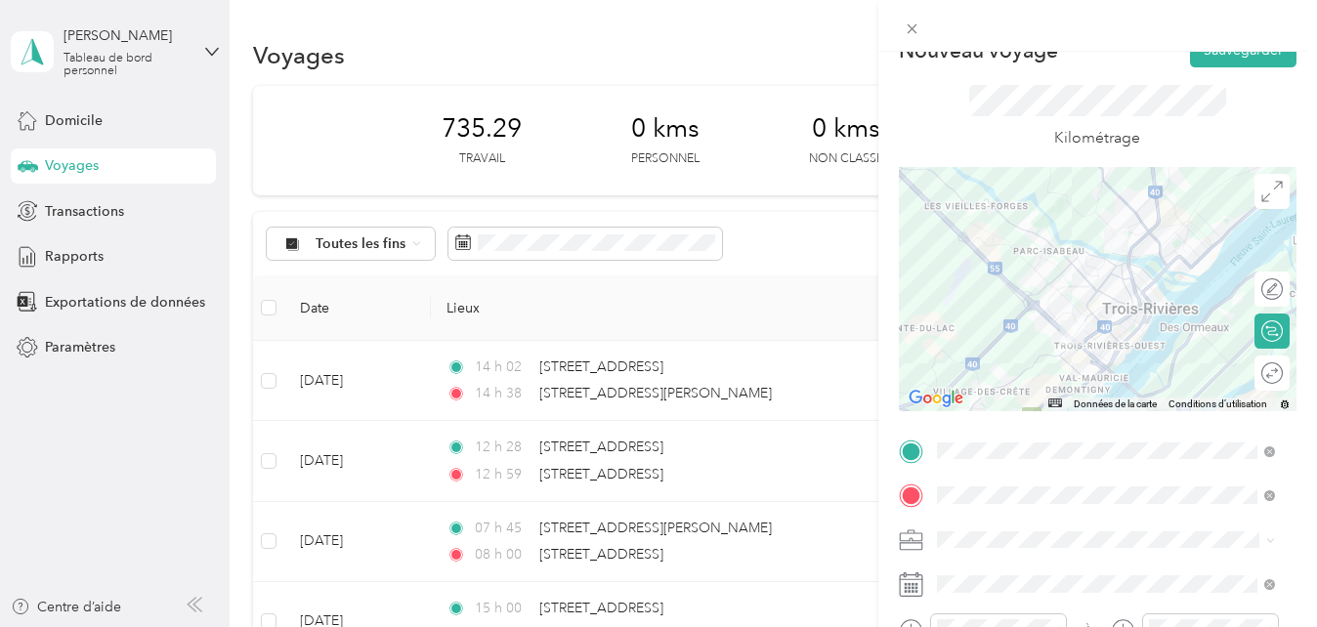
scroll to position [0, 0]
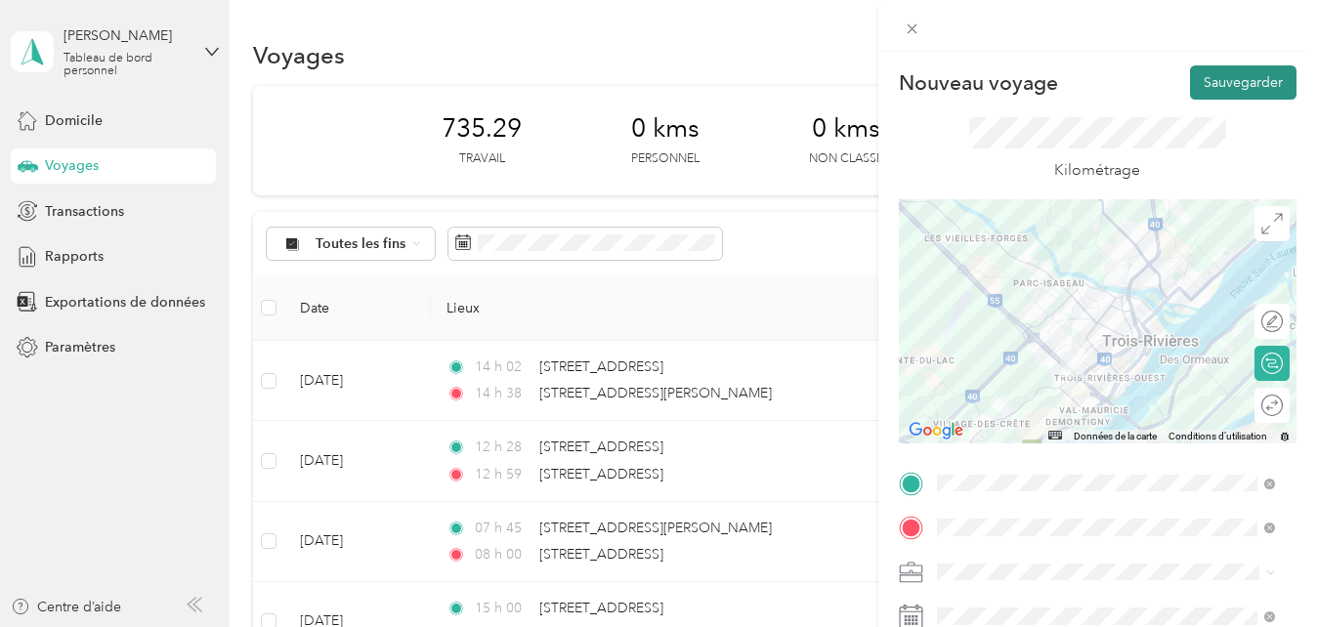
click at [1217, 79] on button "Sauvegarder" at bounding box center [1243, 82] width 107 height 34
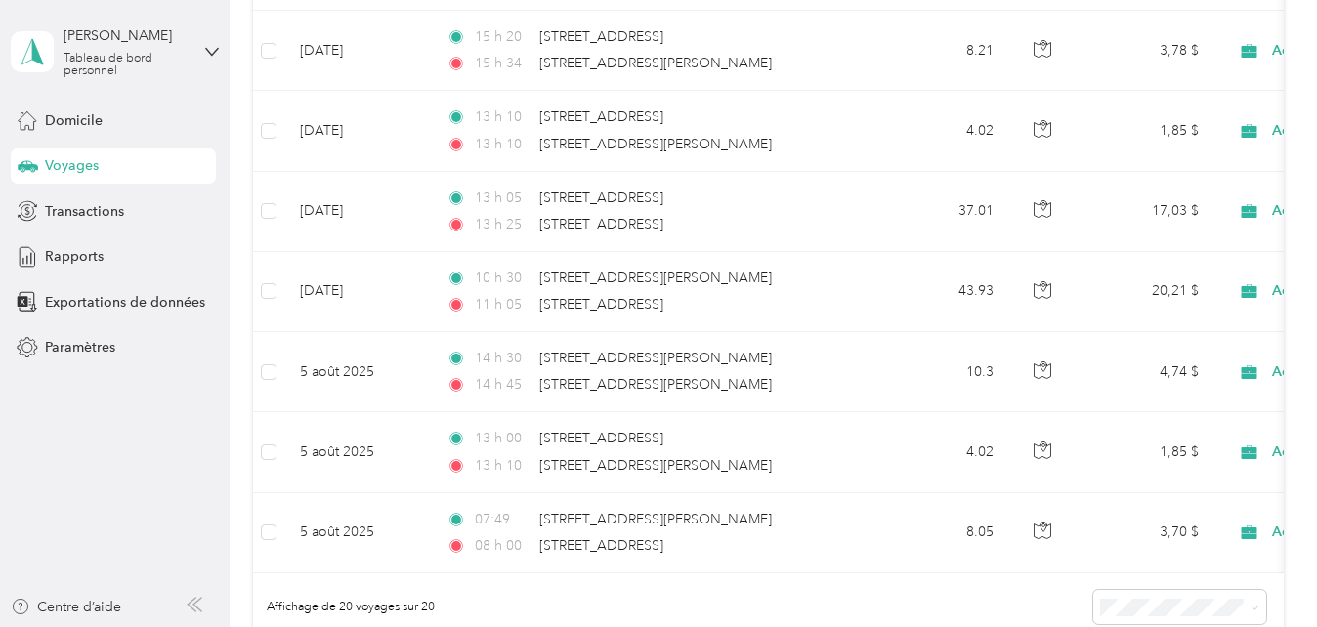
scroll to position [1612, 0]
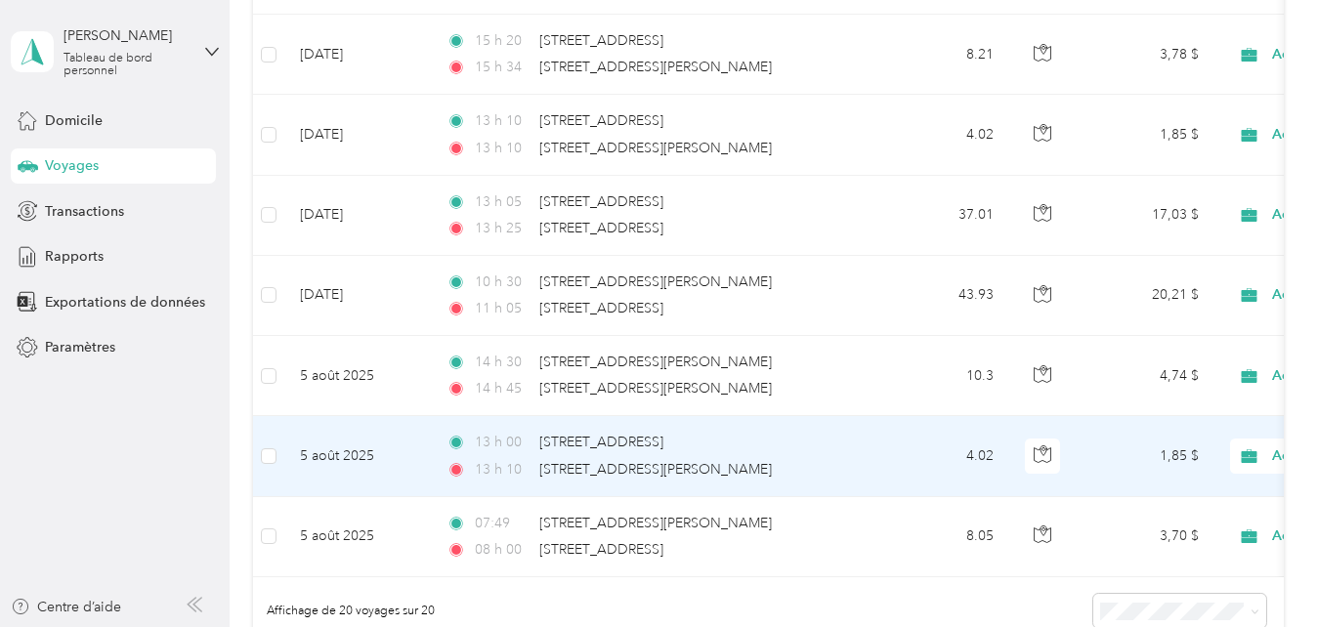
click at [890, 446] on td "4.02" at bounding box center [944, 456] width 129 height 80
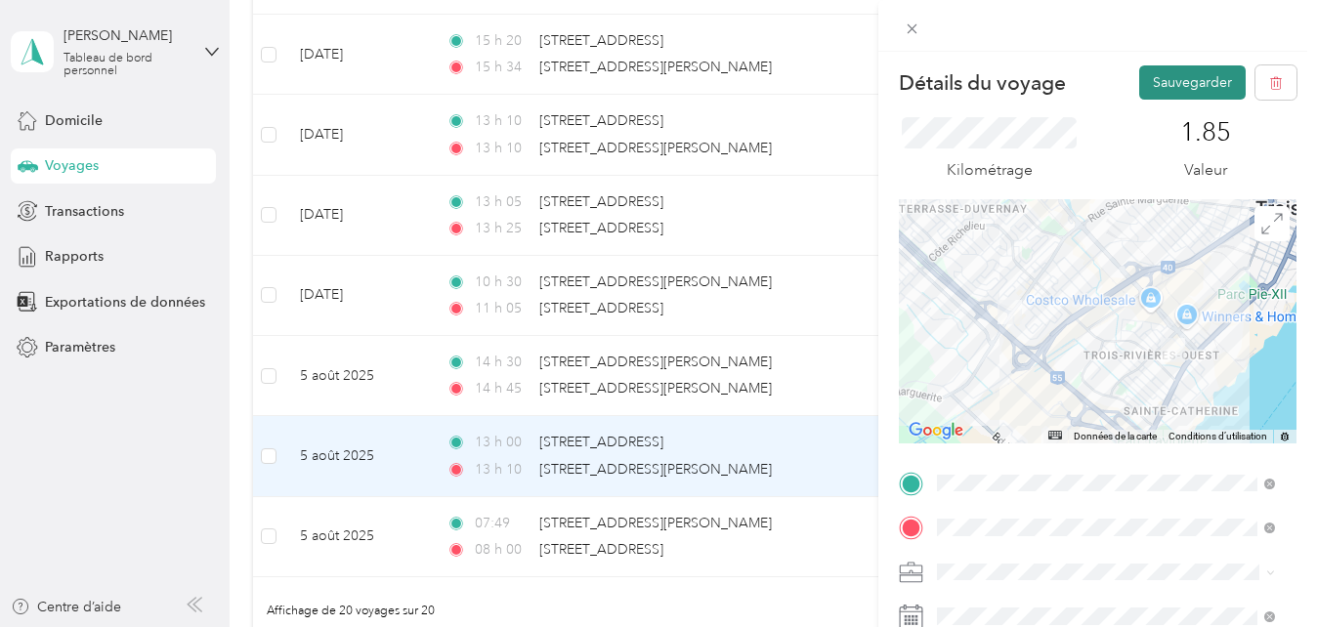
click at [1197, 80] on button "Sauvegarder" at bounding box center [1192, 82] width 107 height 34
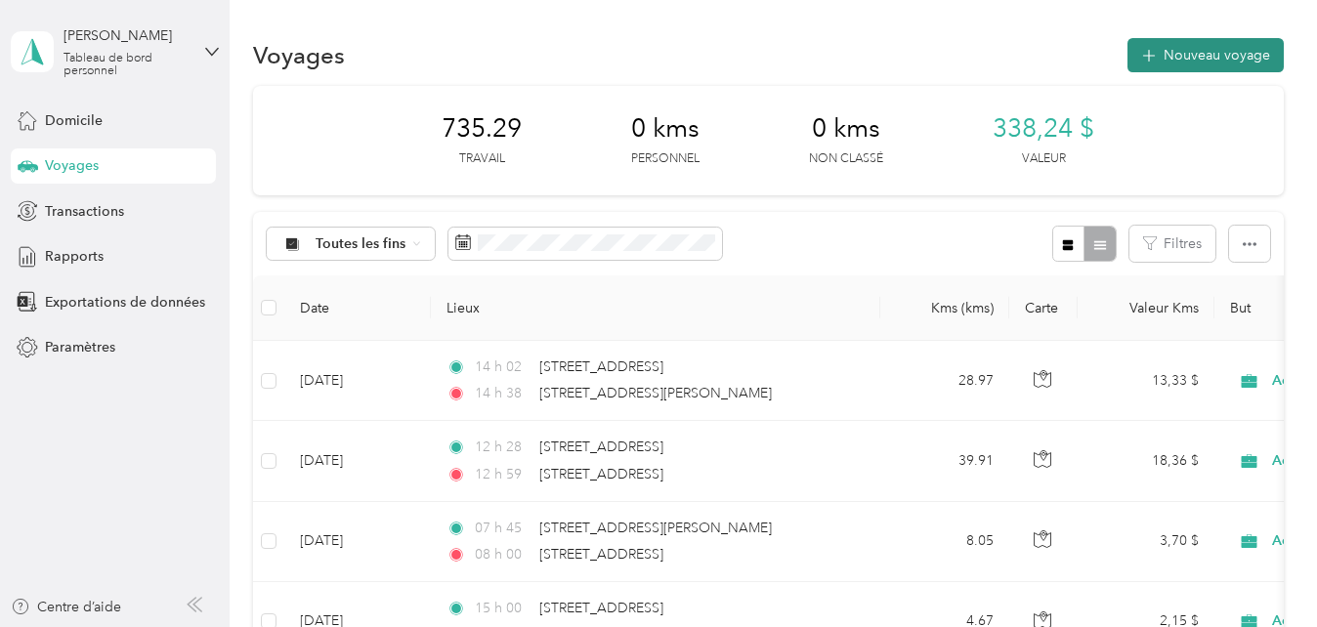
click at [1198, 56] on font "Nouveau voyage" at bounding box center [1217, 55] width 107 height 17
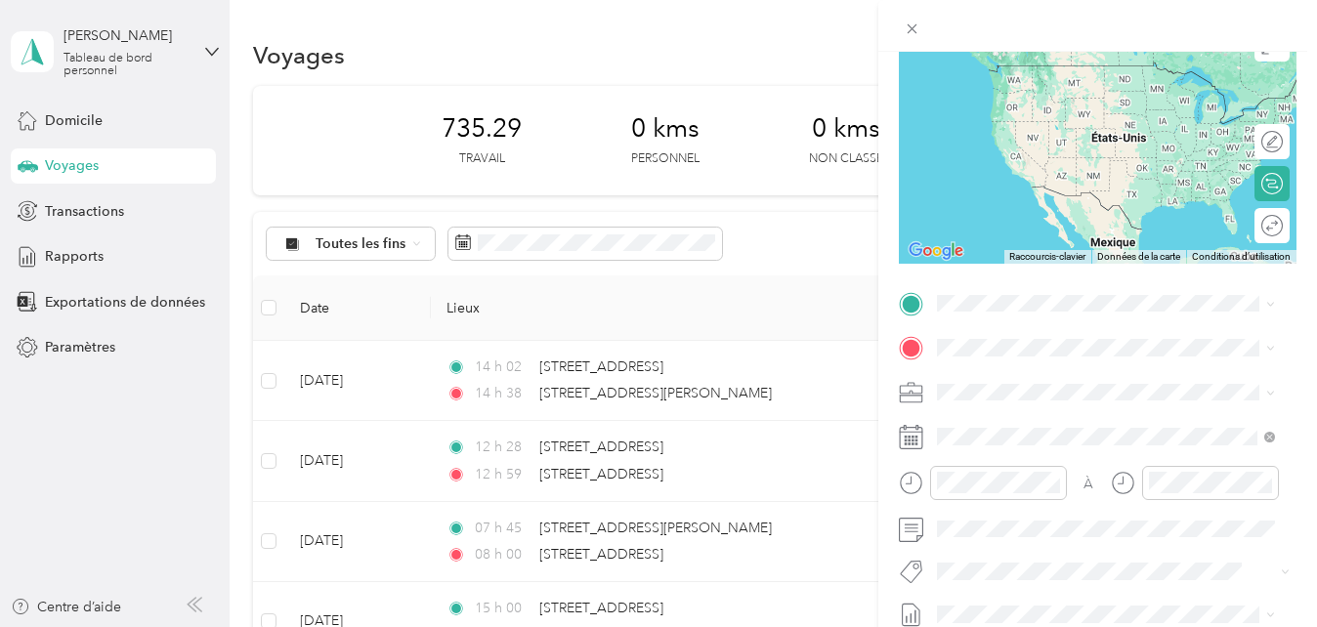
scroll to position [205, 0]
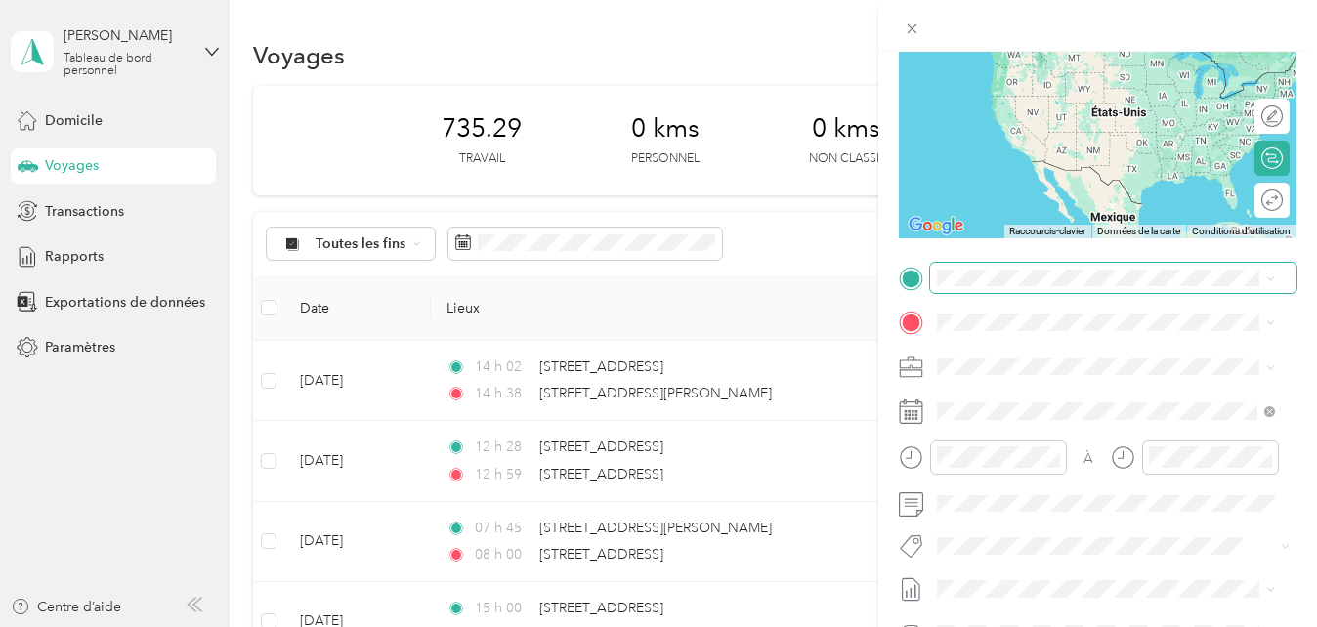
click at [1085, 286] on span at bounding box center [1113, 278] width 366 height 31
click at [1008, 357] on span "[STREET_ADDRESS][PERSON_NAME]" at bounding box center [1089, 348] width 233 height 18
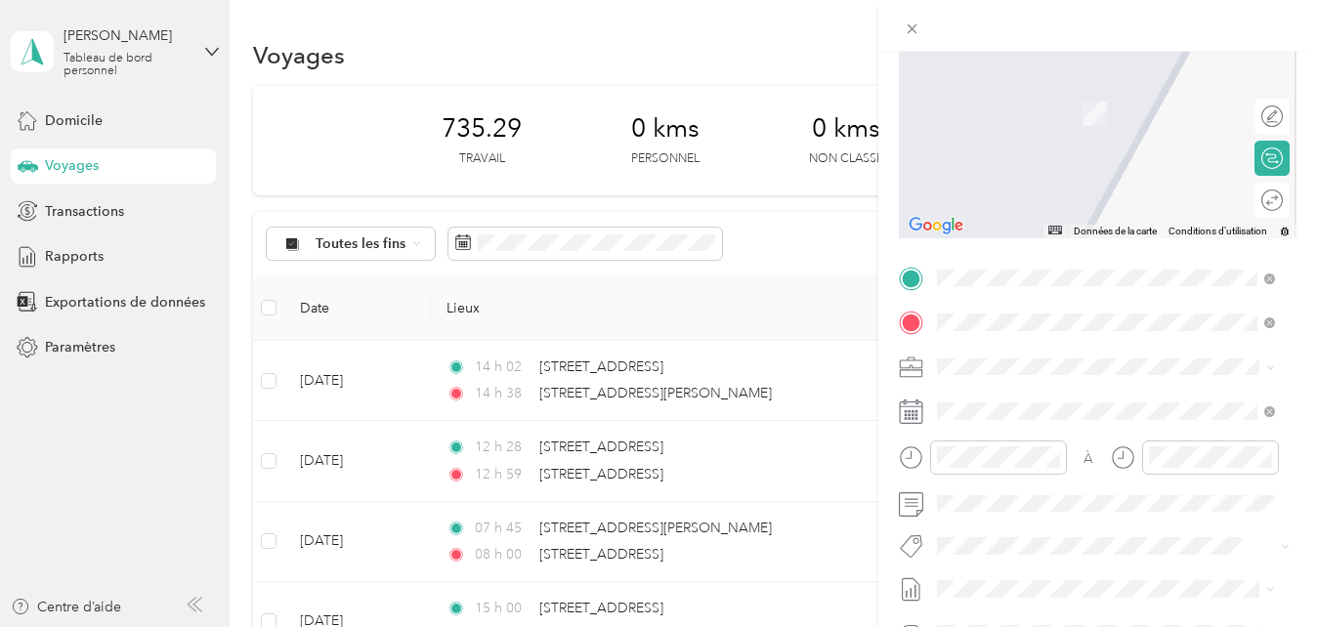
click at [1017, 399] on span "[STREET_ADDRESS][PERSON_NAME]" at bounding box center [1089, 393] width 233 height 18
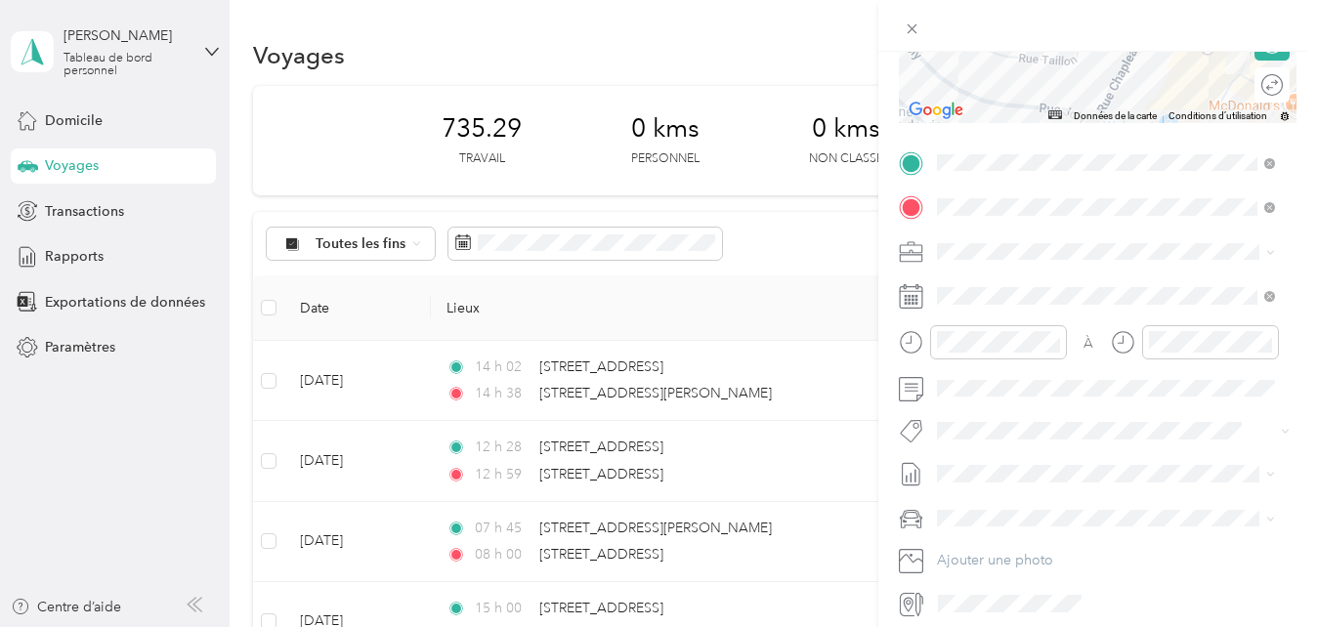
scroll to position [336, 0]
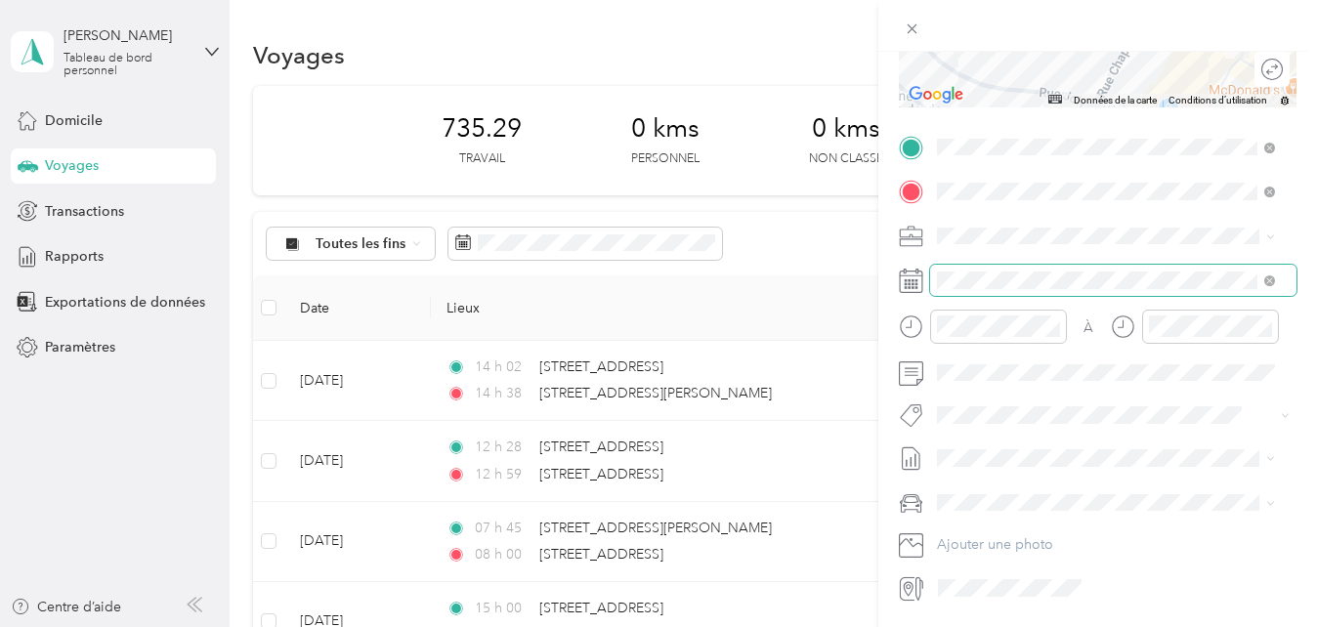
click at [1125, 292] on span at bounding box center [1113, 280] width 366 height 31
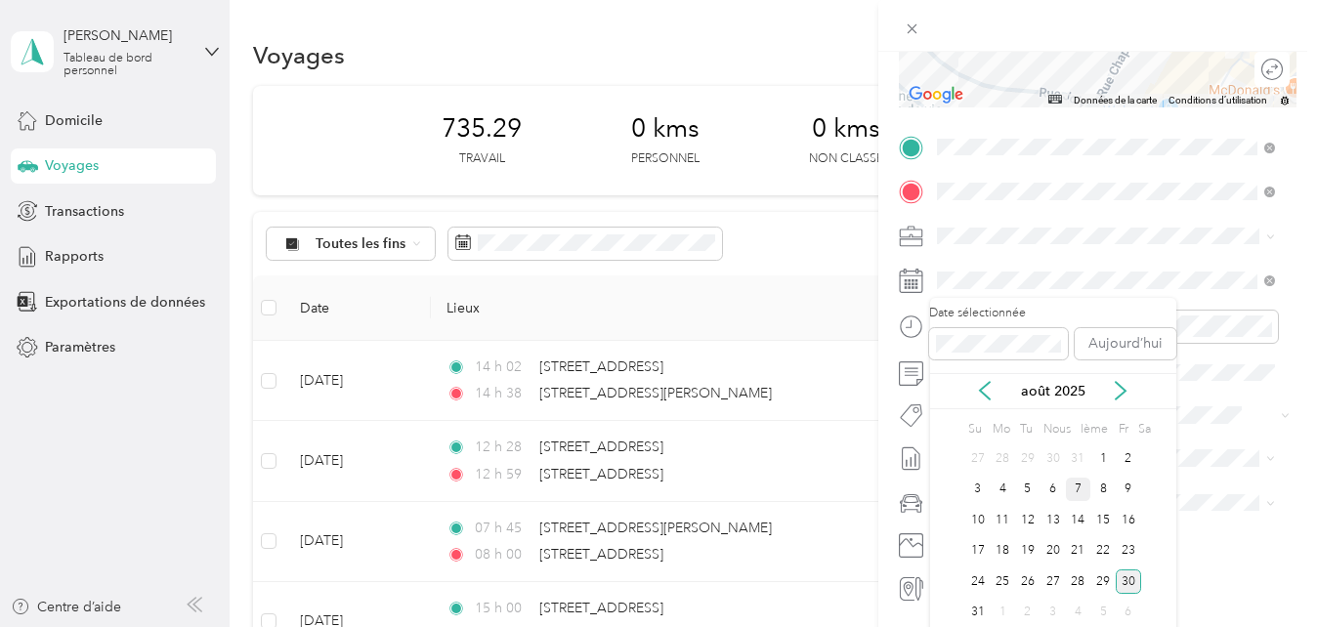
click at [1079, 496] on div "7" at bounding box center [1078, 490] width 25 height 24
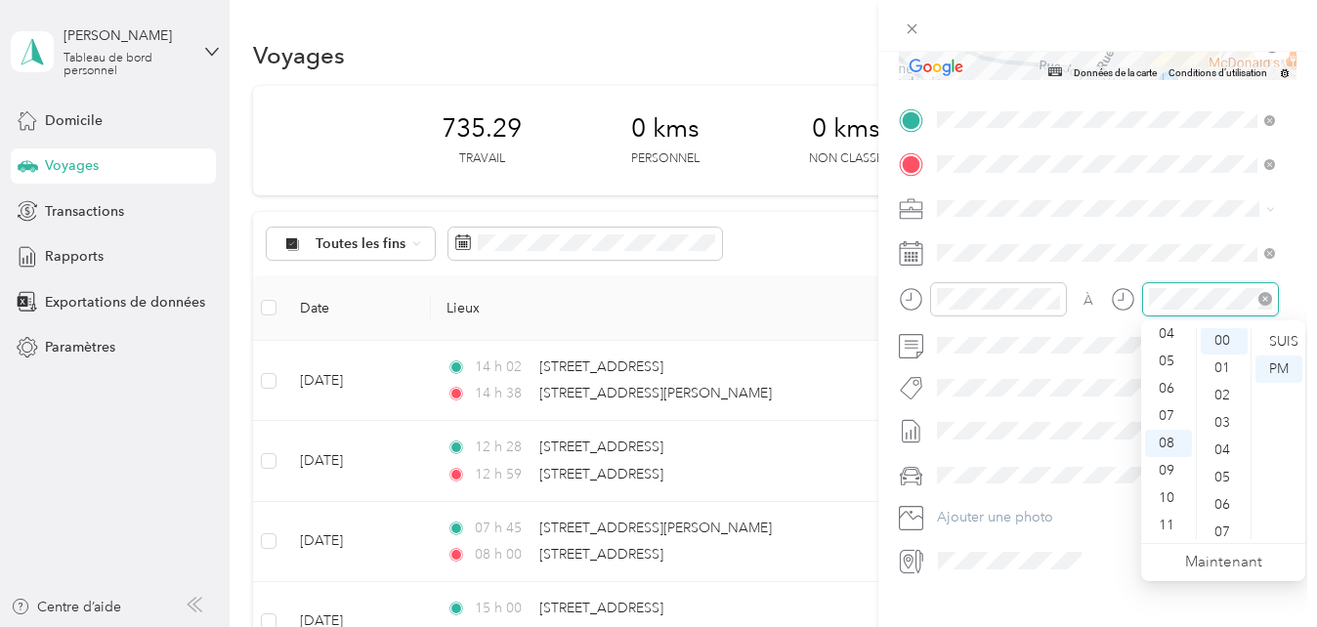
scroll to position [0, 0]
click at [1278, 331] on div "SUIS" at bounding box center [1279, 341] width 47 height 27
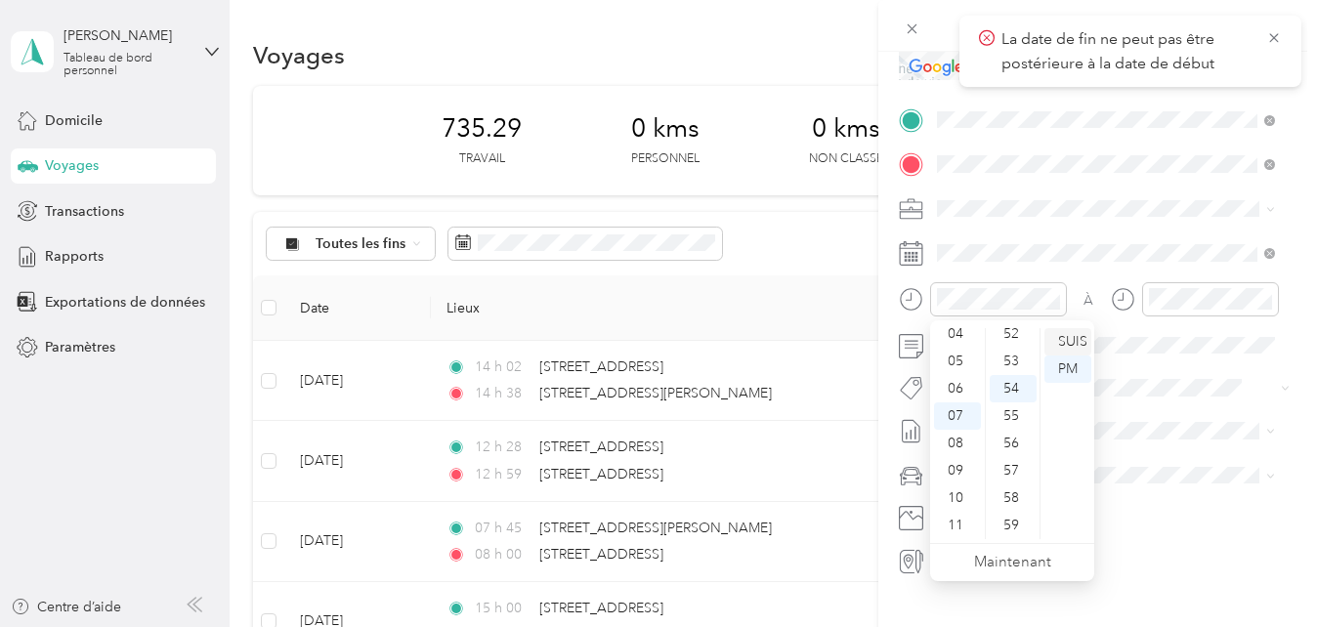
click at [1075, 338] on div "SUIS" at bounding box center [1068, 341] width 47 height 27
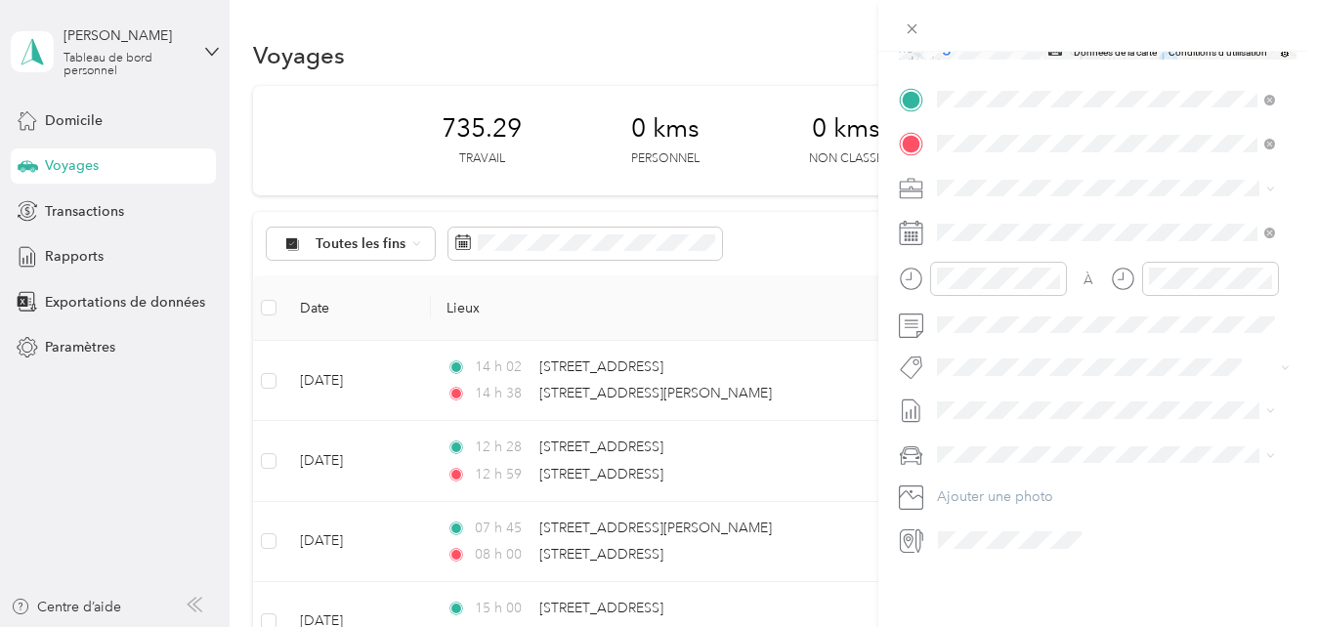
scroll to position [399, 0]
click at [1004, 379] on span "Fab Beiersdorf" at bounding box center [997, 388] width 79 height 18
click at [1014, 424] on span "Fab Team - C" at bounding box center [994, 429] width 72 height 18
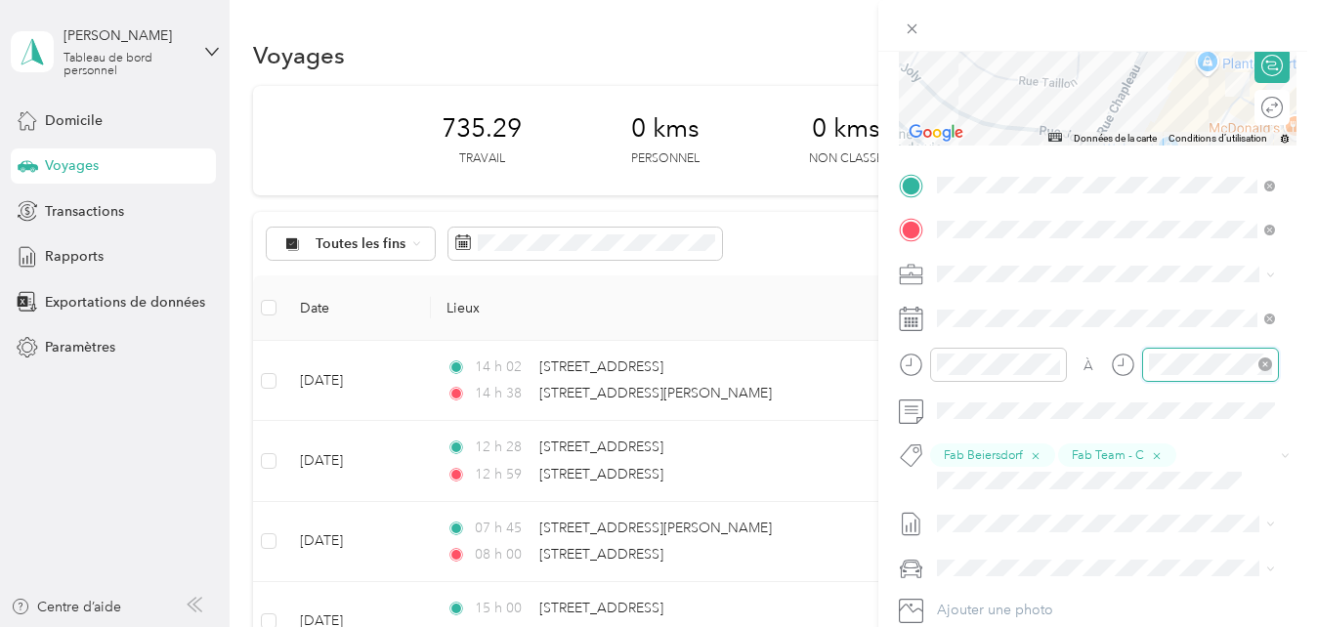
scroll to position [1431, 0]
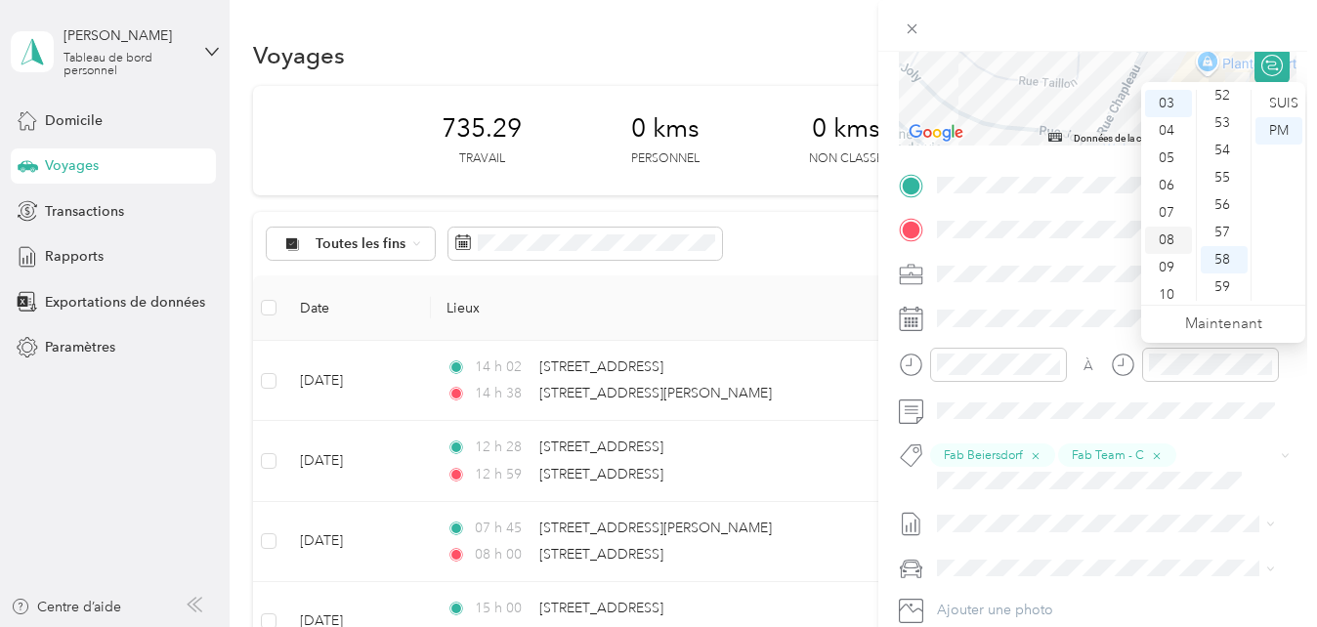
click at [1169, 245] on div "08" at bounding box center [1168, 240] width 47 height 27
click at [1227, 103] on div "00" at bounding box center [1224, 103] width 47 height 27
click at [1274, 101] on div "SUIS" at bounding box center [1279, 103] width 47 height 27
click at [1280, 379] on div "À" at bounding box center [1098, 372] width 398 height 48
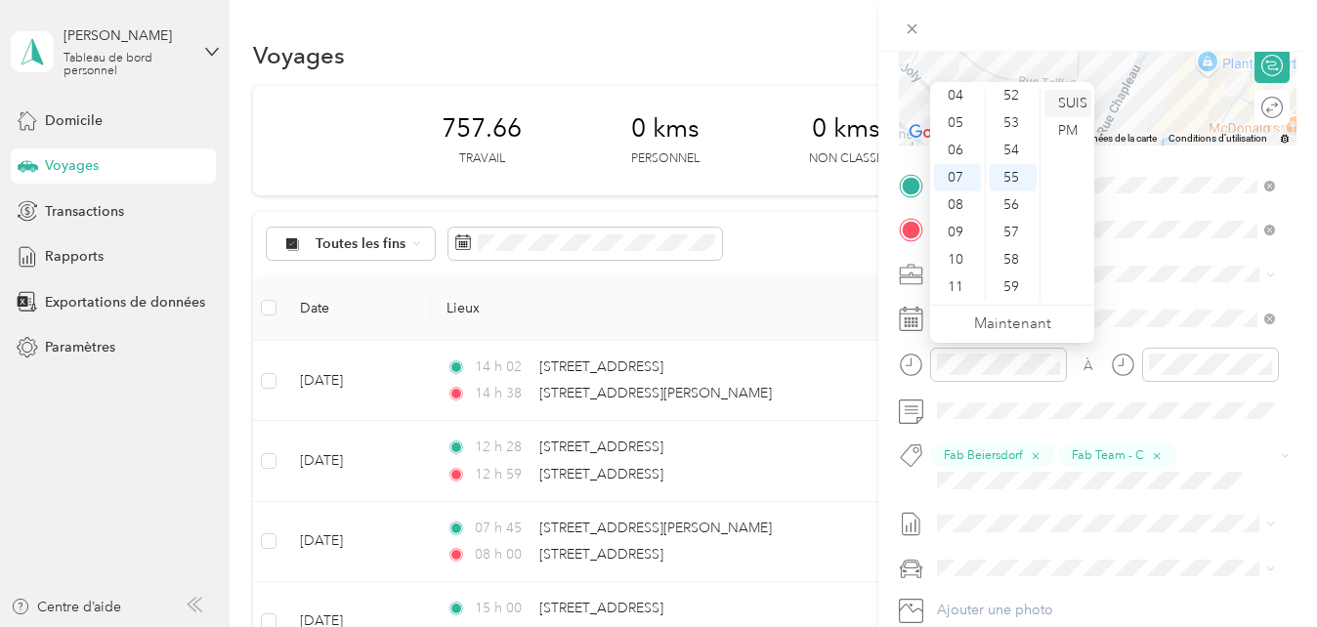
click at [1082, 95] on div "SUIS" at bounding box center [1068, 103] width 47 height 27
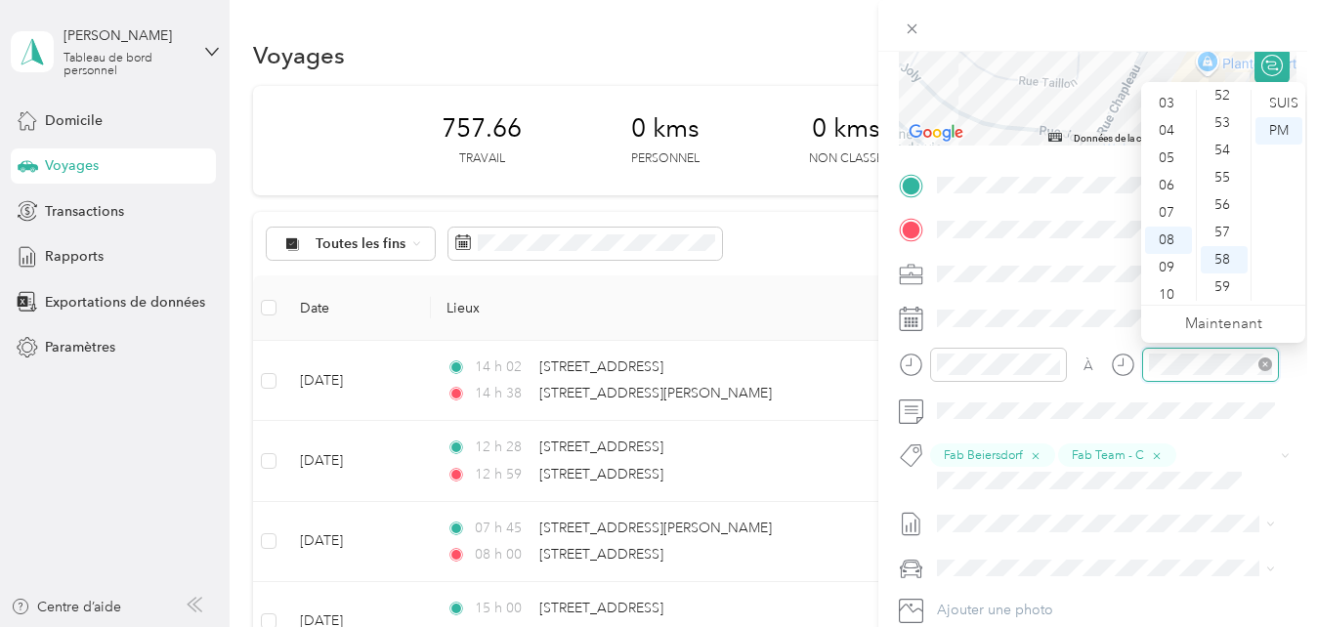
scroll to position [117, 0]
click at [1281, 99] on div "SUIS" at bounding box center [1279, 103] width 47 height 27
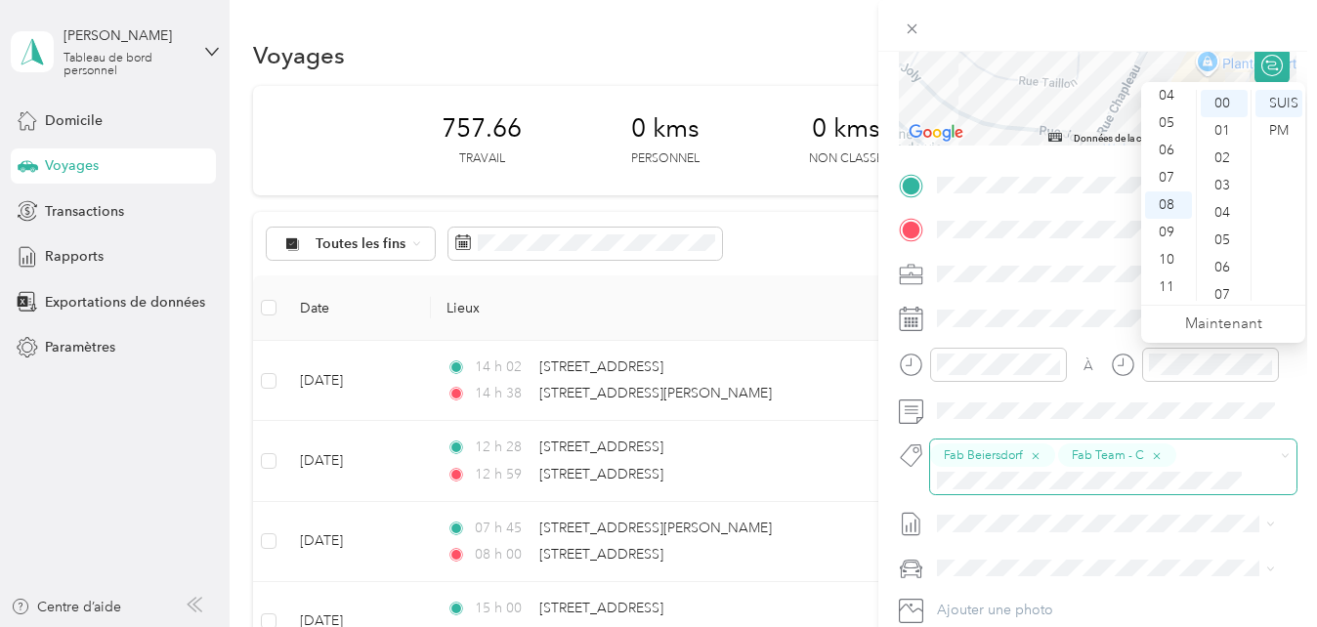
click at [1215, 456] on div "Fab Beiersdorf Fab Team - C" at bounding box center [1097, 468] width 334 height 48
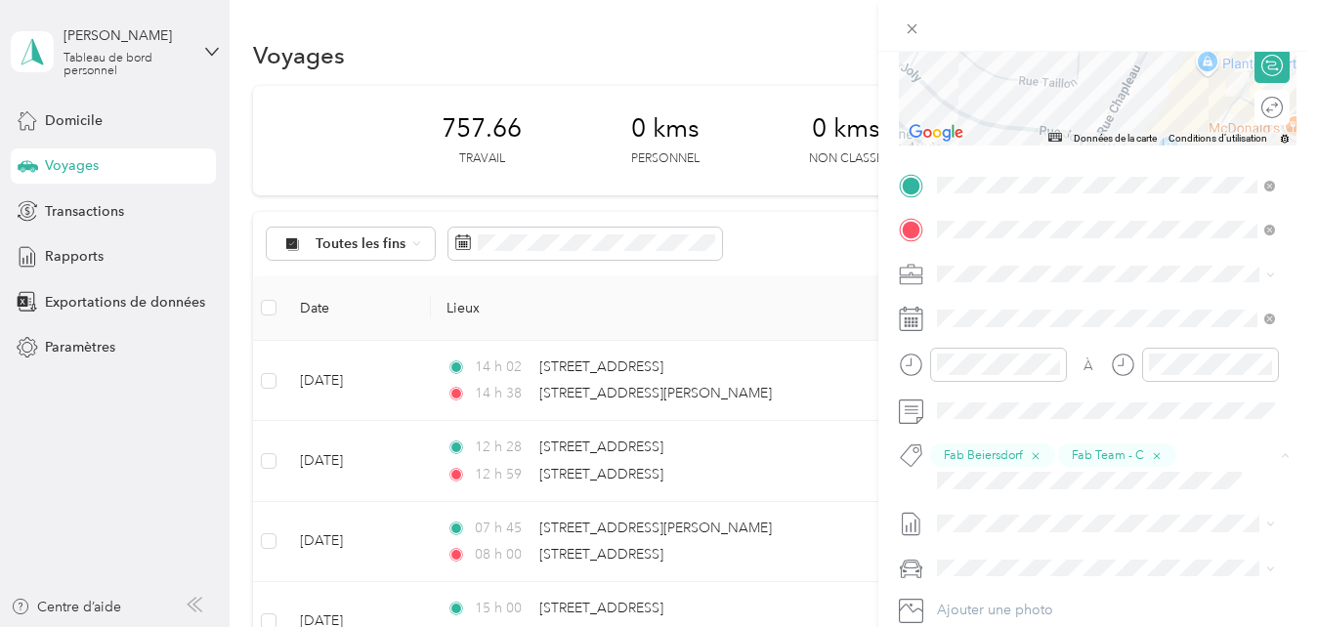
click at [1298, 304] on form "Nouveau voyage Sauvegarder This trip cannot be edited because it is either unde…" at bounding box center [1098, 218] width 439 height 902
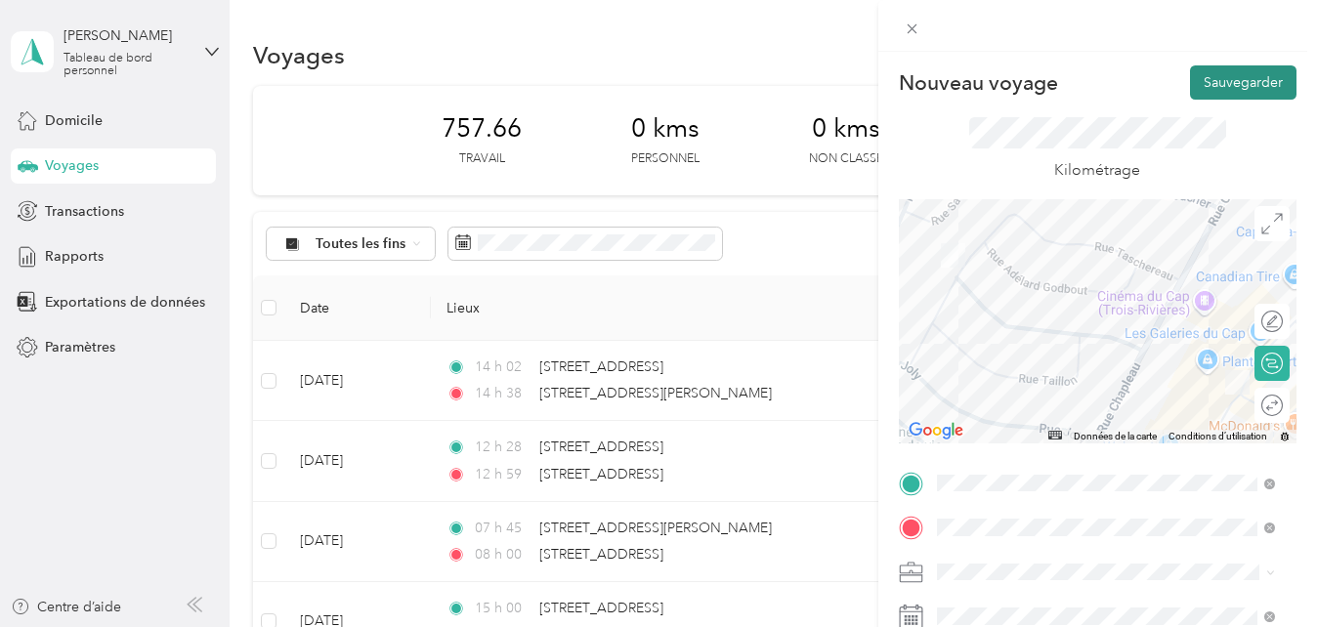
click at [1219, 85] on button "Sauvegarder" at bounding box center [1243, 82] width 107 height 34
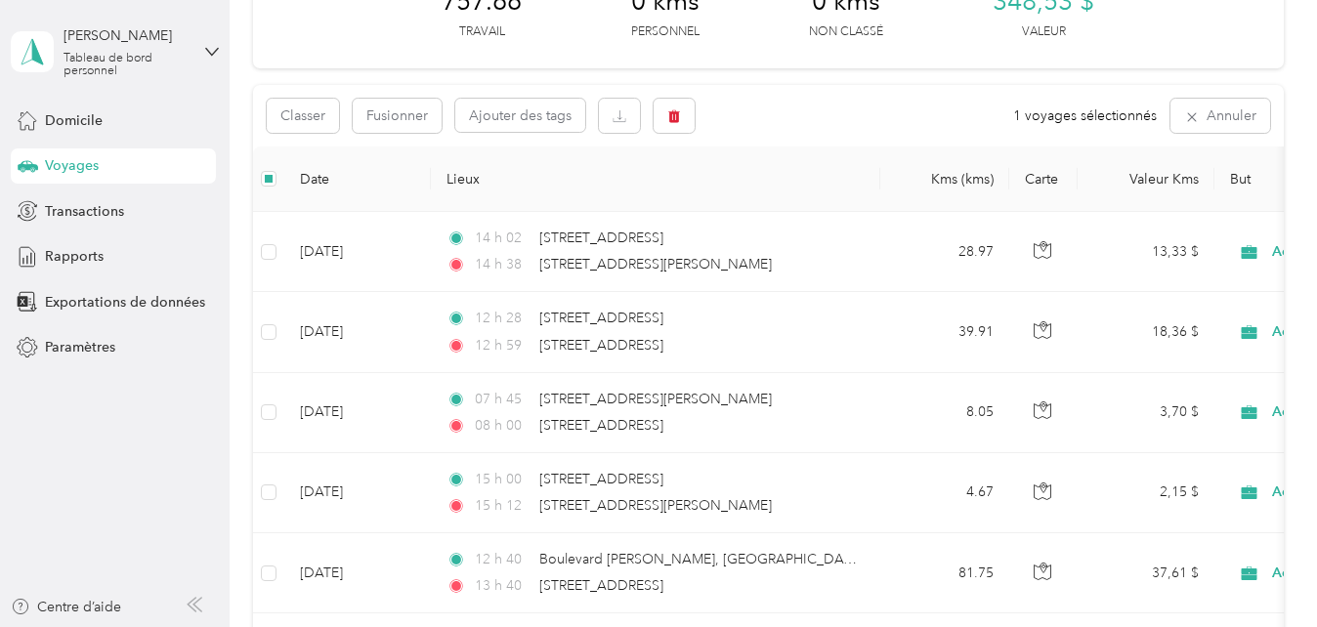
scroll to position [123, 0]
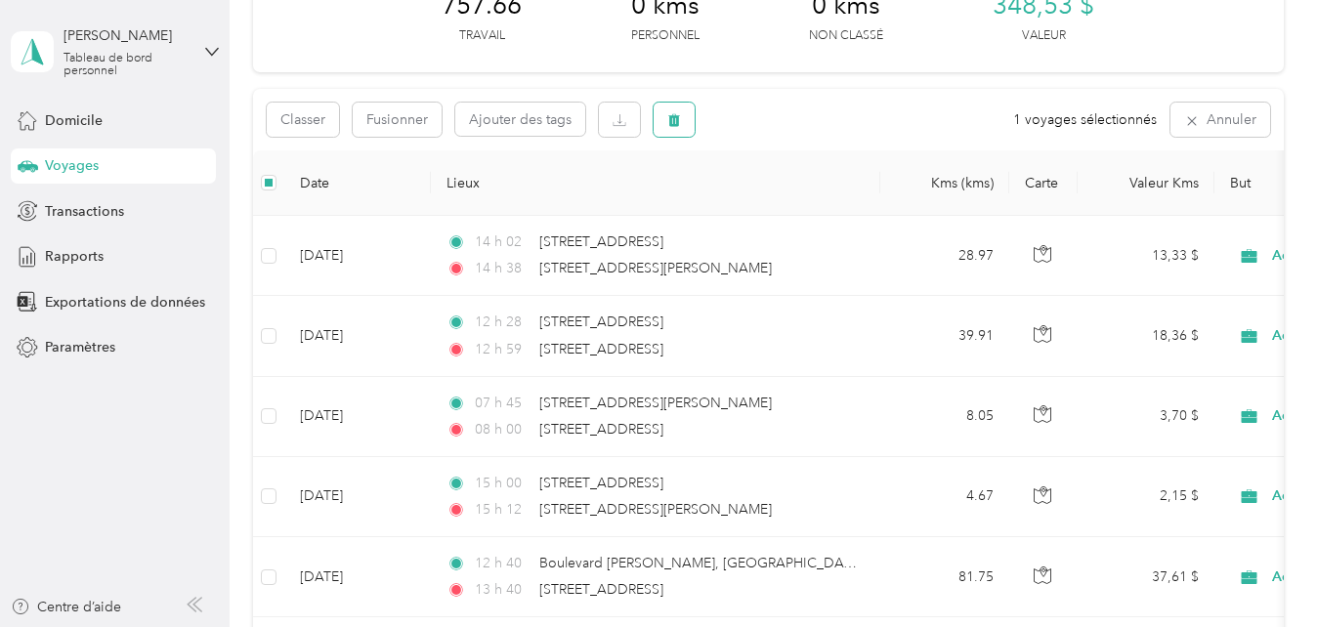
click at [667, 122] on icon "button" at bounding box center [674, 120] width 14 height 14
click at [854, 203] on button "Oui" at bounding box center [859, 201] width 40 height 31
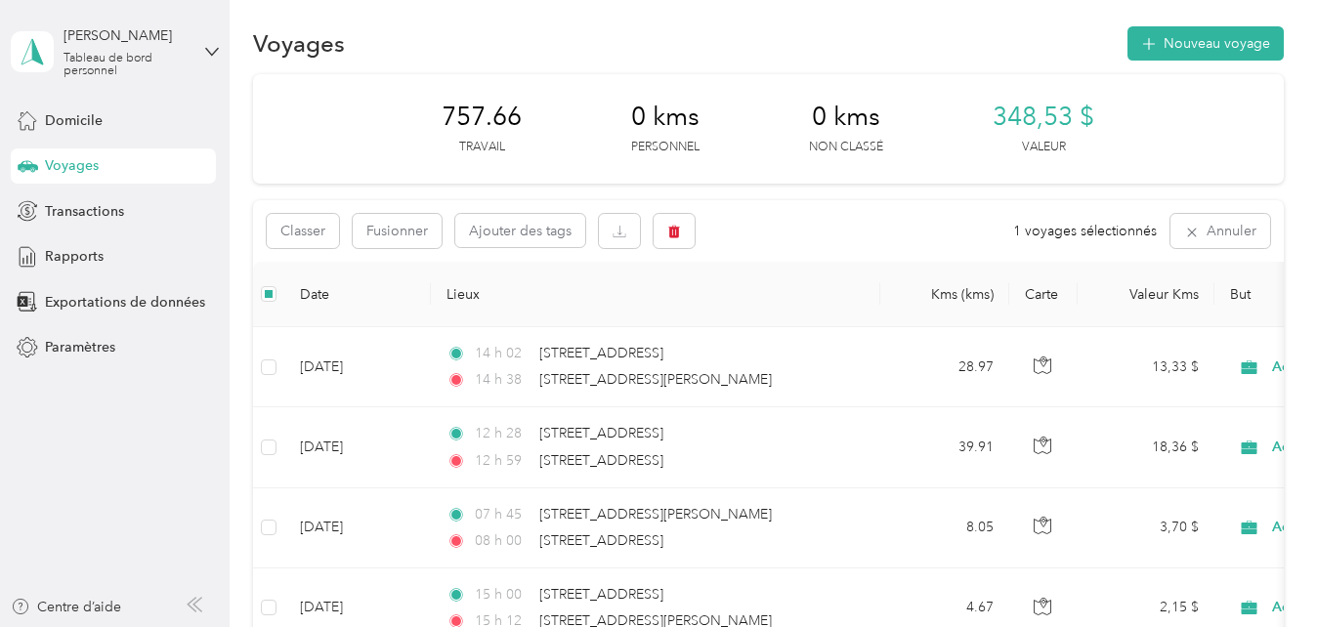
scroll to position [0, 0]
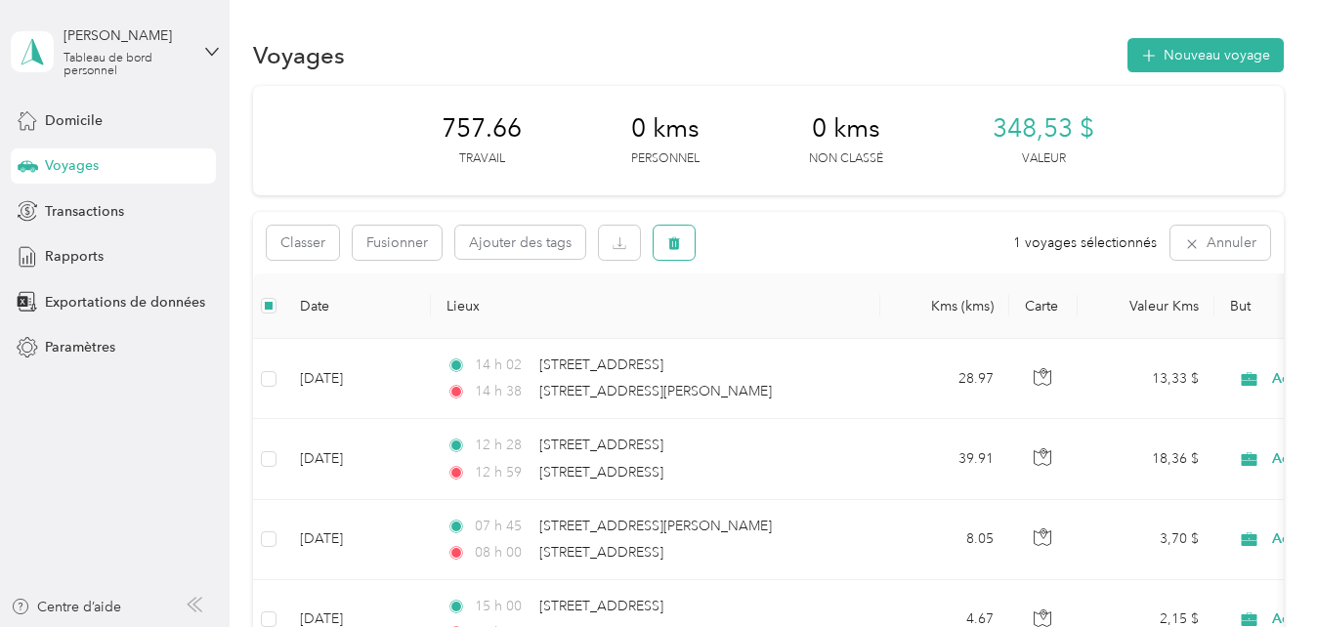
click at [679, 247] on icon "button" at bounding box center [674, 243] width 12 height 13
click at [846, 331] on button "Oui" at bounding box center [859, 324] width 40 height 31
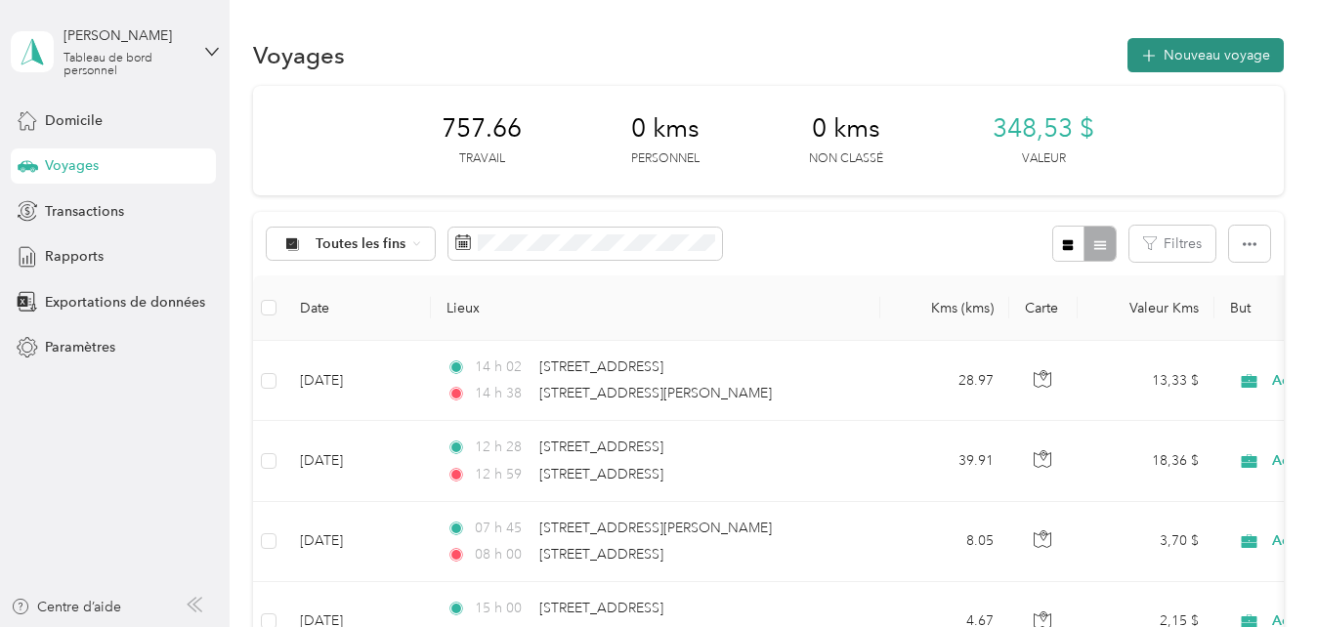
click at [1202, 65] on button "Nouveau voyage" at bounding box center [1206, 55] width 156 height 34
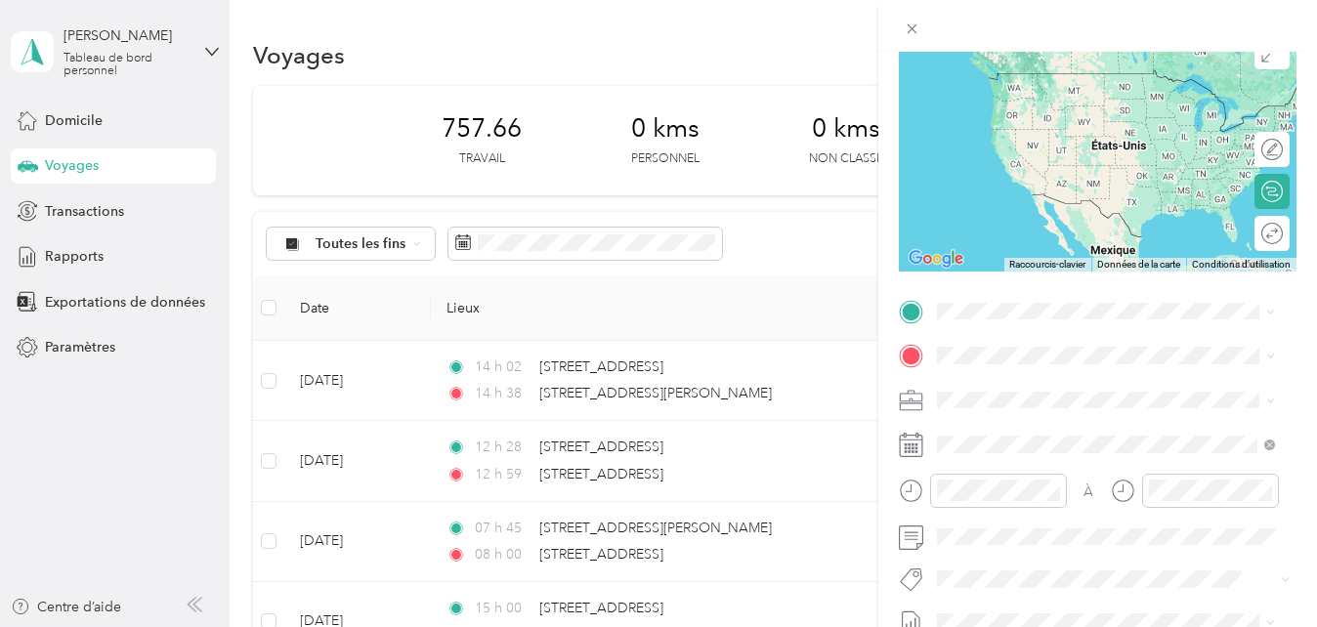
scroll to position [202, 0]
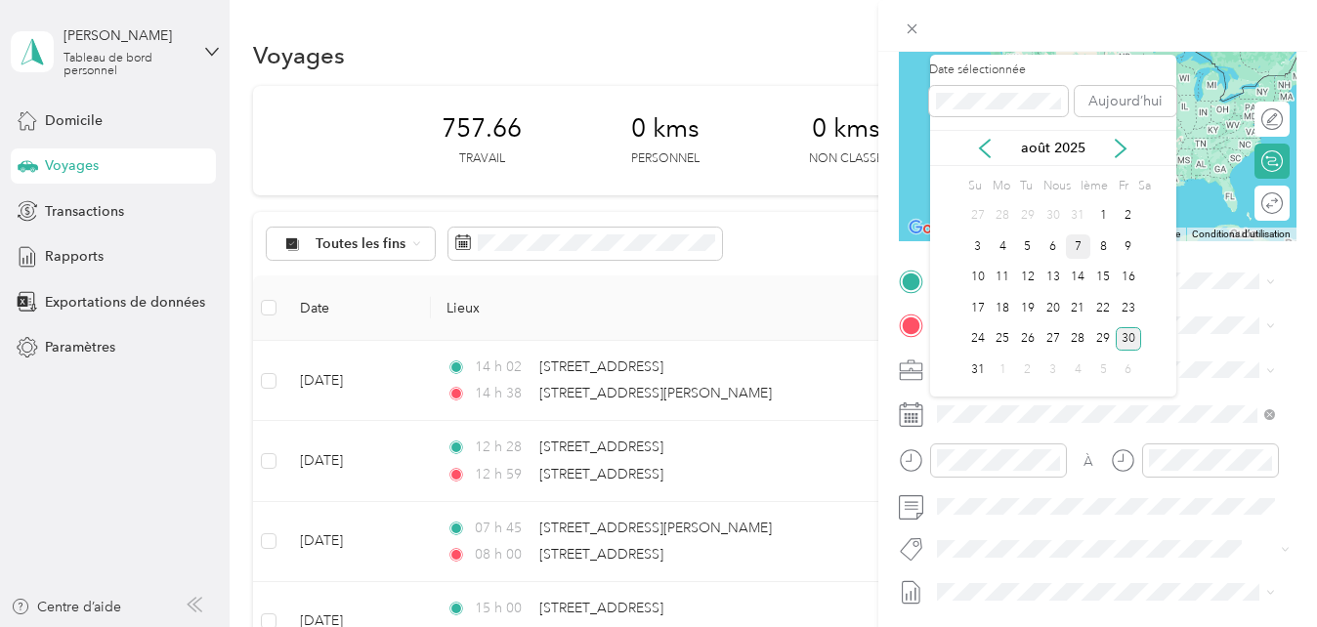
click at [1078, 248] on div "7" at bounding box center [1078, 247] width 25 height 24
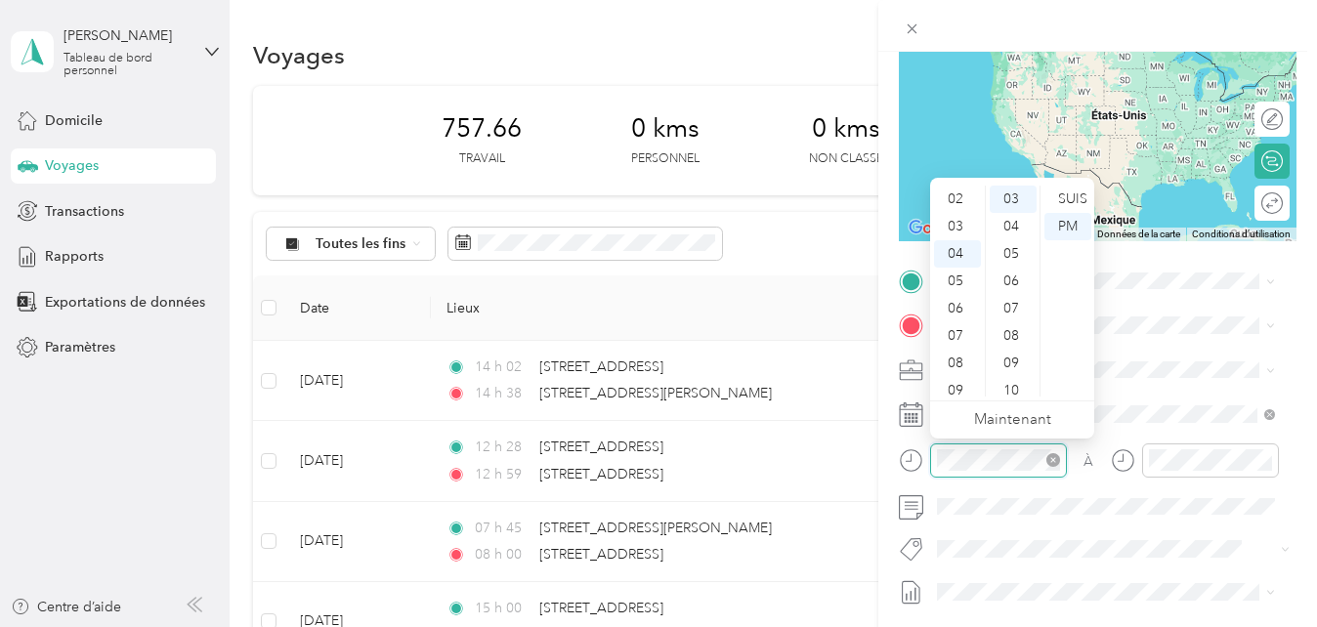
scroll to position [109, 0]
click at [705, 554] on div "Nouveau voyage Sauvegarder This trip cannot be edited because it is either unde…" at bounding box center [658, 313] width 1317 height 627
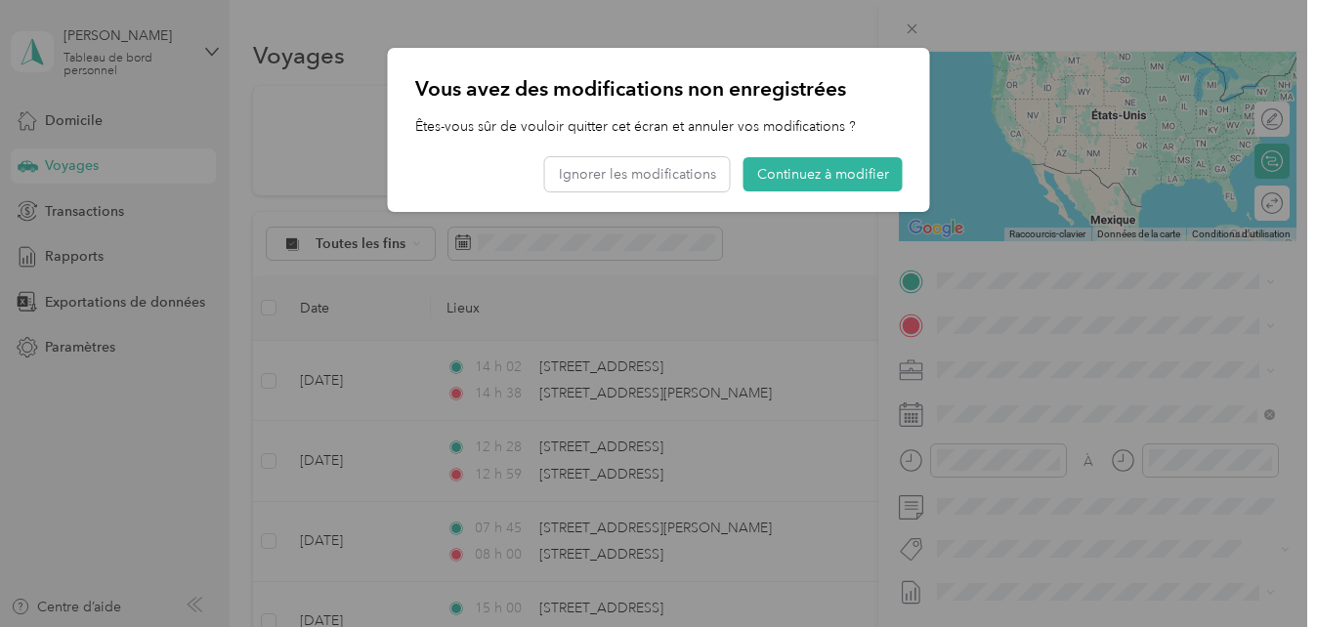
click at [673, 205] on div "Vous avez des modifications non enregistrées Êtes-vous sûr de vouloir quitter c…" at bounding box center [659, 130] width 542 height 164
click at [676, 174] on button "Ignorer les modifications" at bounding box center [637, 174] width 185 height 34
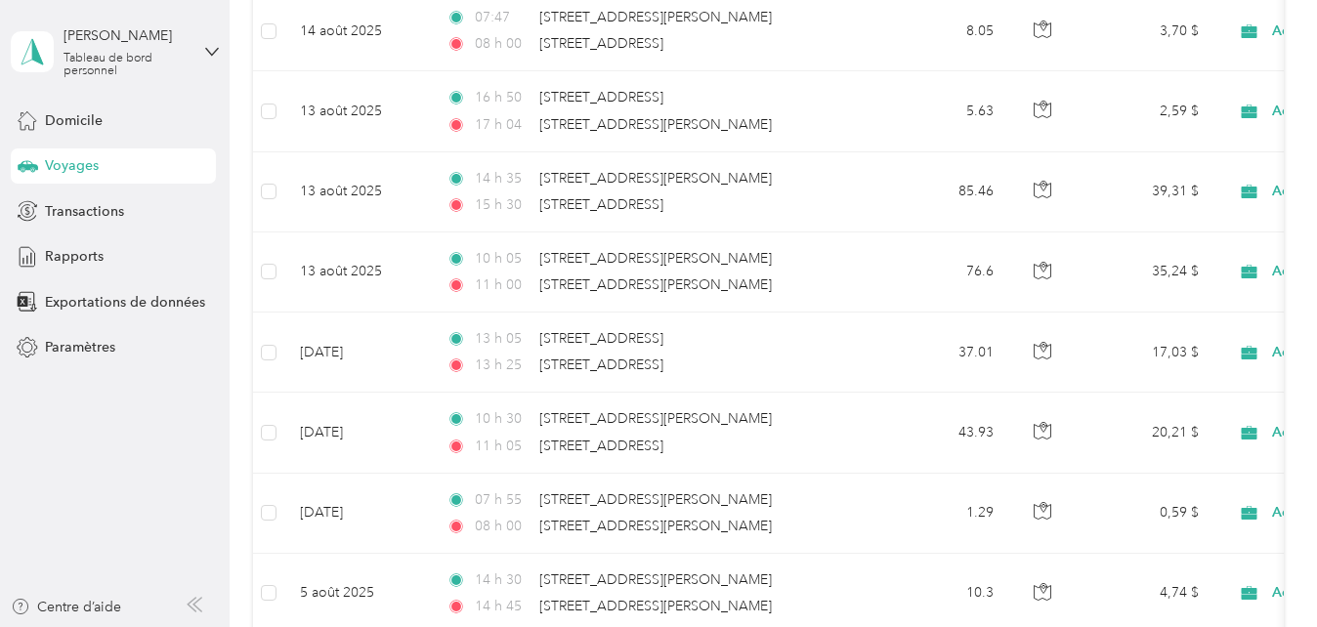
scroll to position [1318, 0]
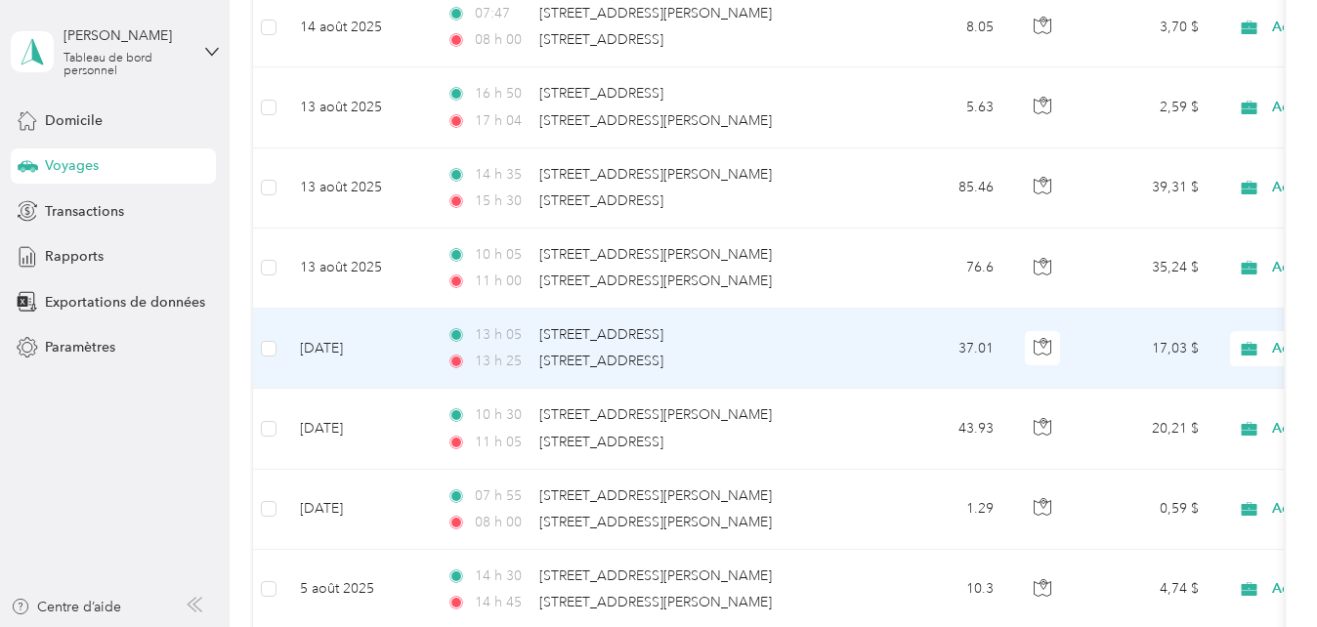
click at [838, 342] on div "13 h 05 [STREET_ADDRESS]" at bounding box center [652, 334] width 410 height 21
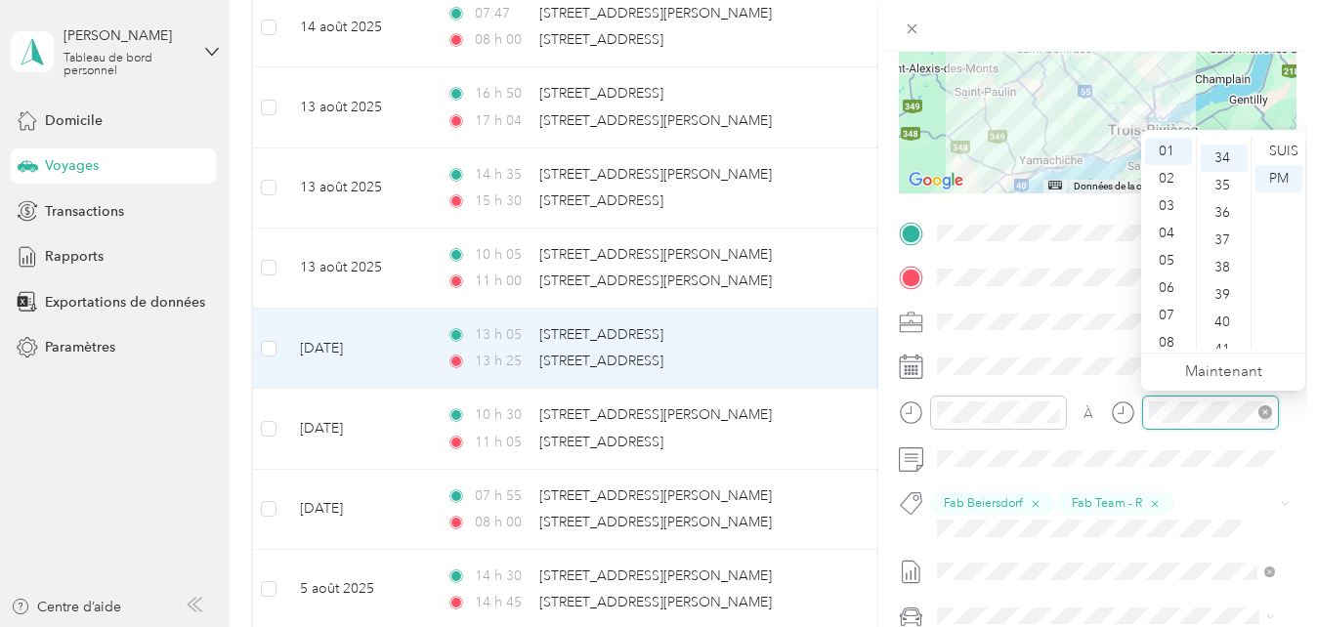
scroll to position [930, 0]
click at [1277, 170] on div "PM" at bounding box center [1279, 178] width 47 height 27
click at [1226, 278] on div "34" at bounding box center [1224, 283] width 47 height 27
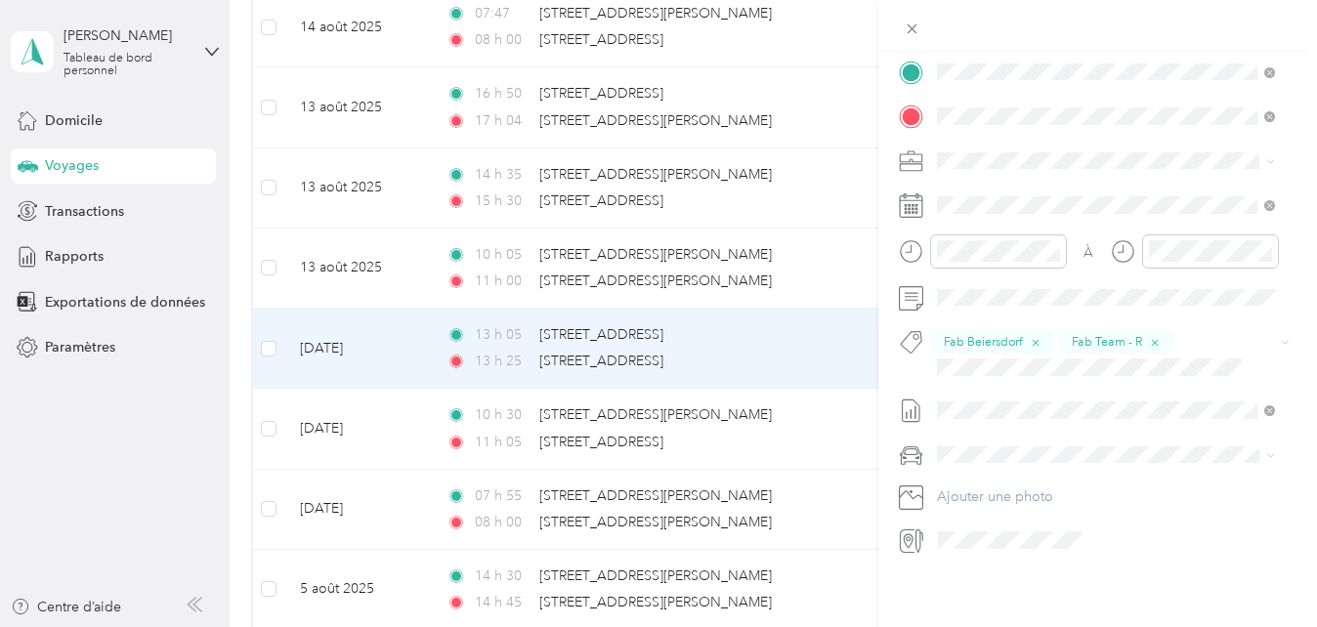
scroll to position [0, 0]
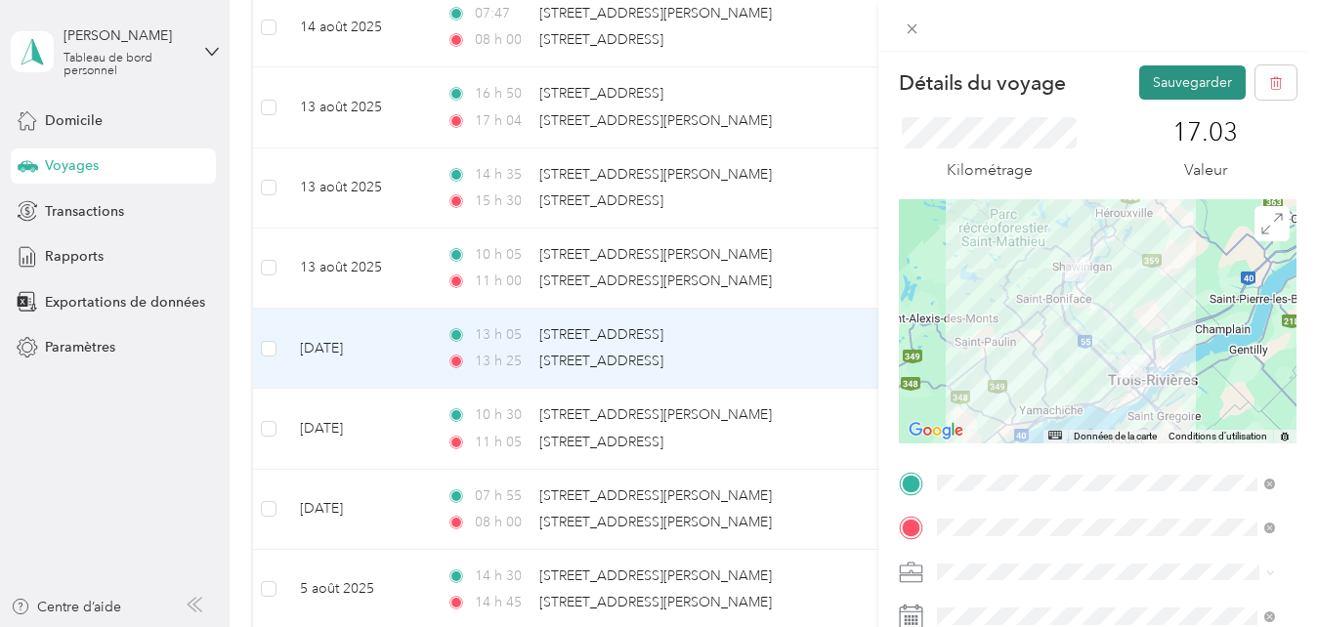
click at [1188, 87] on button "Sauvegarder" at bounding box center [1192, 82] width 107 height 34
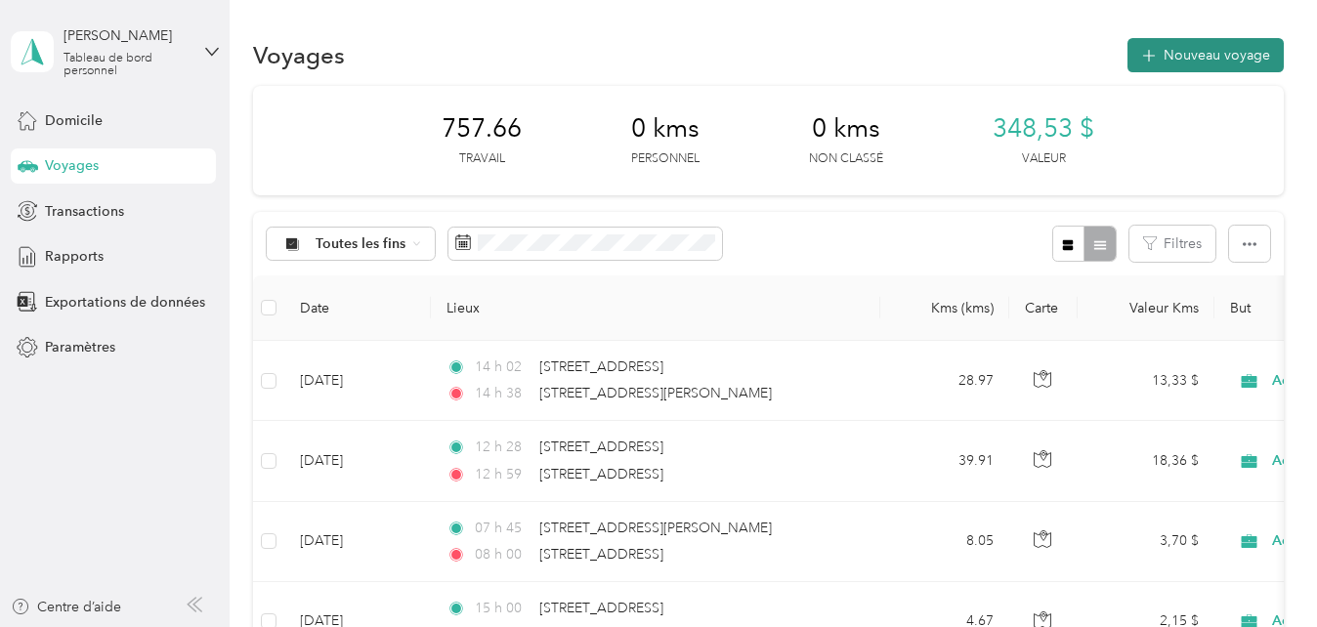
click at [1234, 47] on font "Nouveau voyage" at bounding box center [1217, 55] width 107 height 17
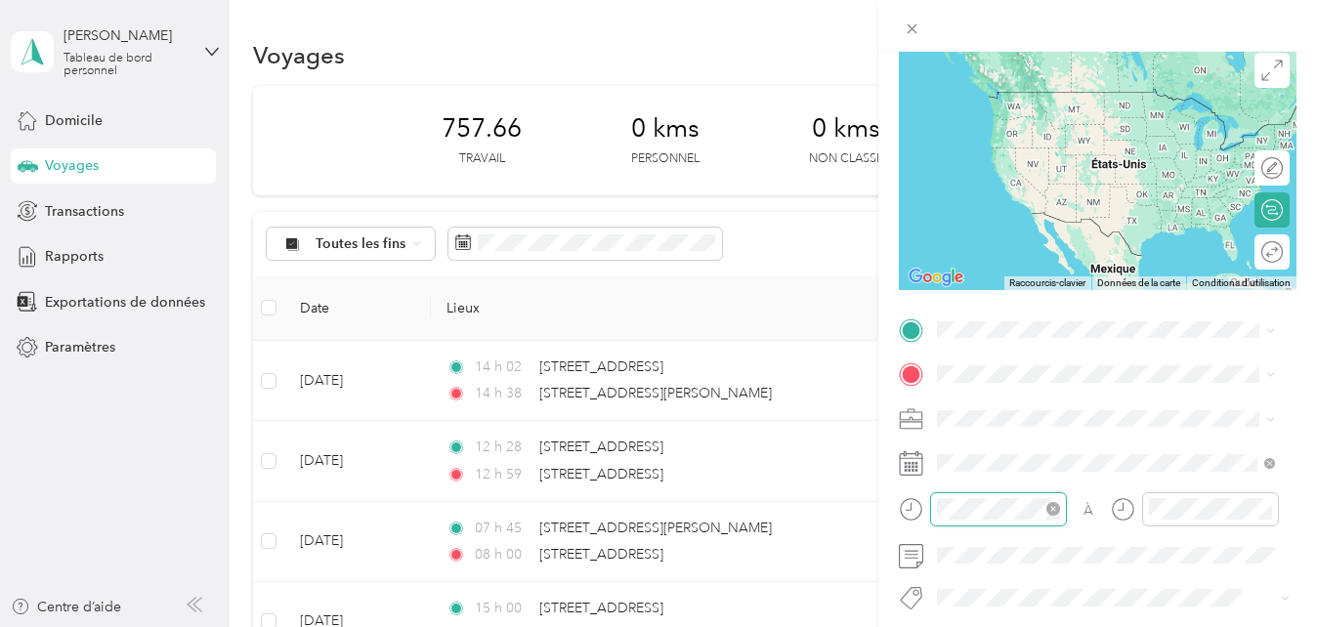
scroll to position [137, 0]
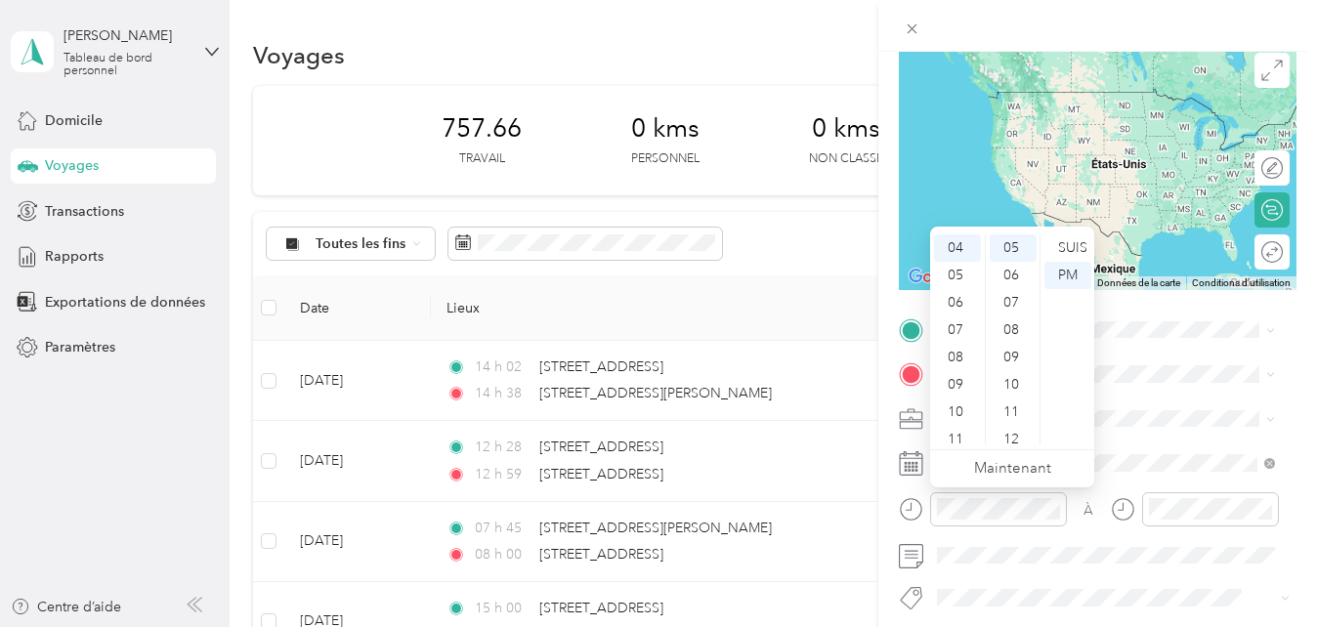
click at [978, 328] on ul "12 01 02 03 04 05 06 07 08 09 10 11" at bounding box center [957, 340] width 55 height 211
click at [953, 312] on div "03" at bounding box center [957, 302] width 47 height 27
click at [952, 257] on div "03" at bounding box center [957, 264] width 47 height 27
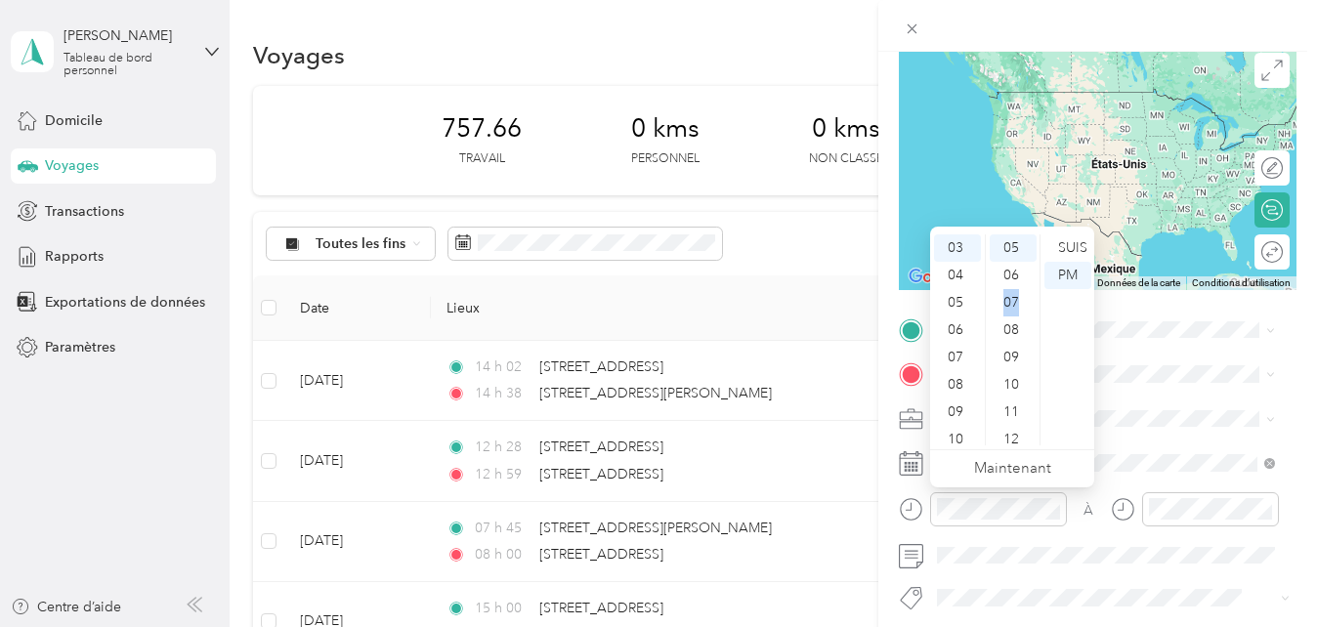
drag, startPoint x: 1028, startPoint y: 288, endPoint x: 1033, endPoint y: 315, distance: 26.8
click at [1033, 315] on ul "00 01 02 03 04 05 06 07 08 09 10 11 12 13 14 15 16 17 18 19 20 21 22 23 24 25 2…" at bounding box center [1012, 340] width 55 height 211
click at [1015, 354] on div "20" at bounding box center [1013, 358] width 47 height 27
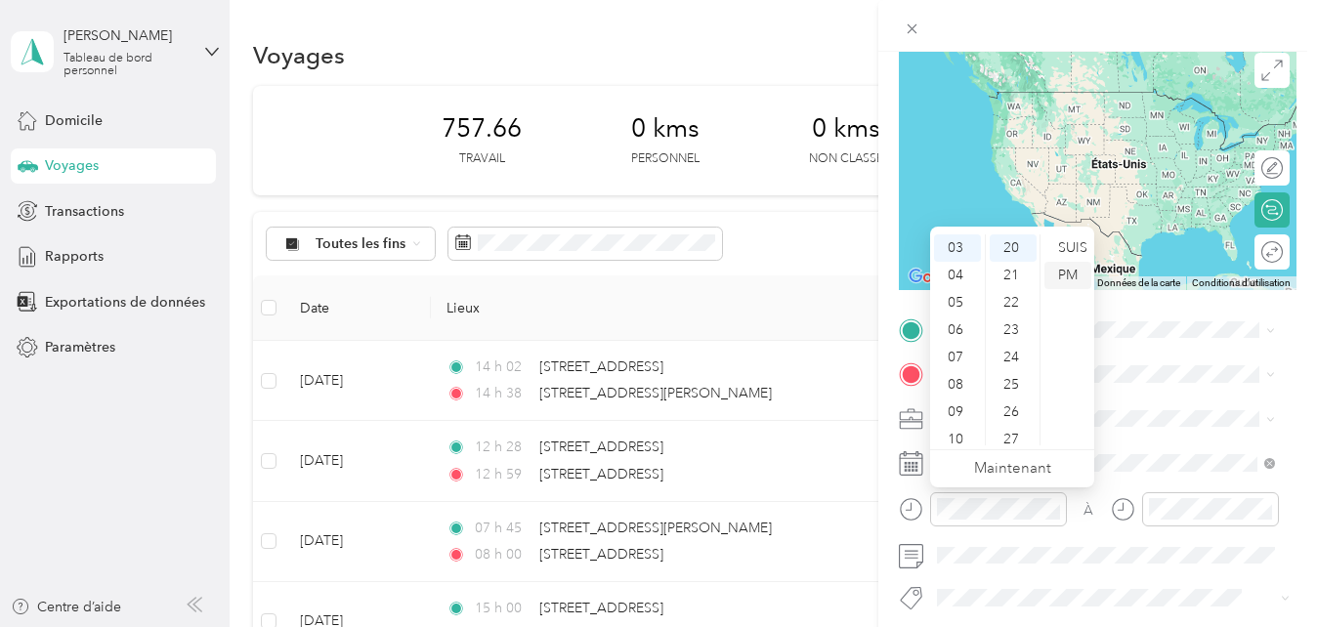
click at [1067, 275] on div "PM" at bounding box center [1068, 275] width 47 height 27
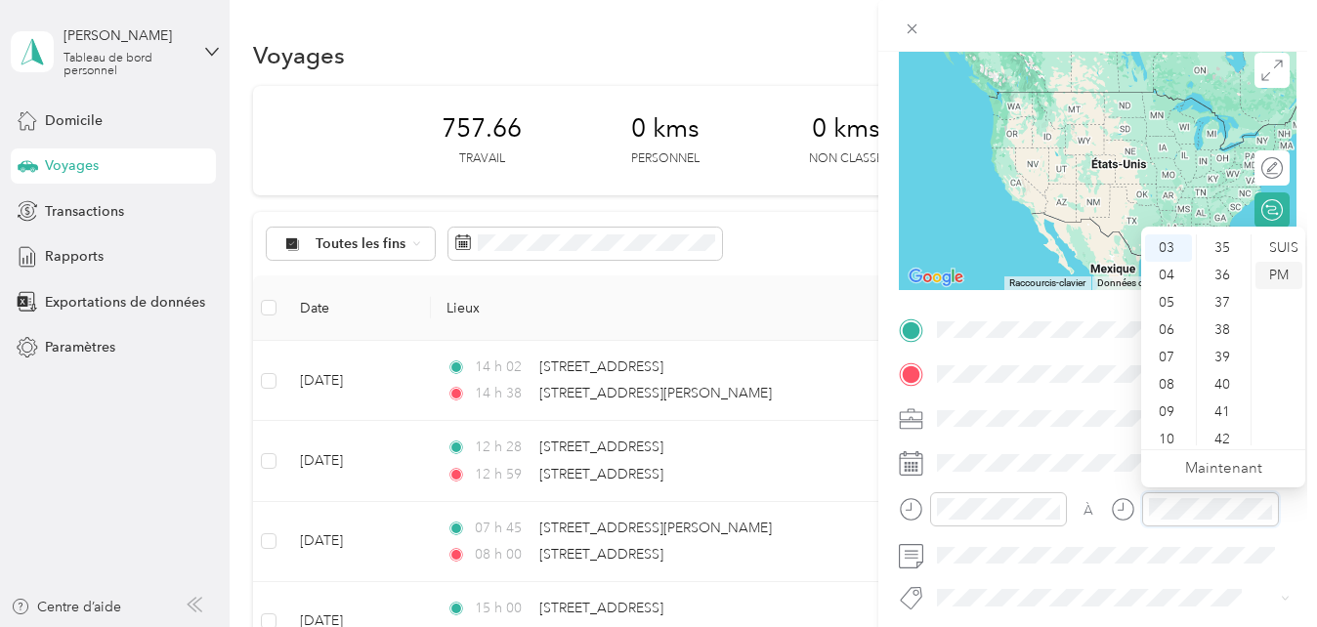
scroll to position [930, 0]
click at [1279, 274] on div "PM" at bounding box center [1279, 275] width 47 height 27
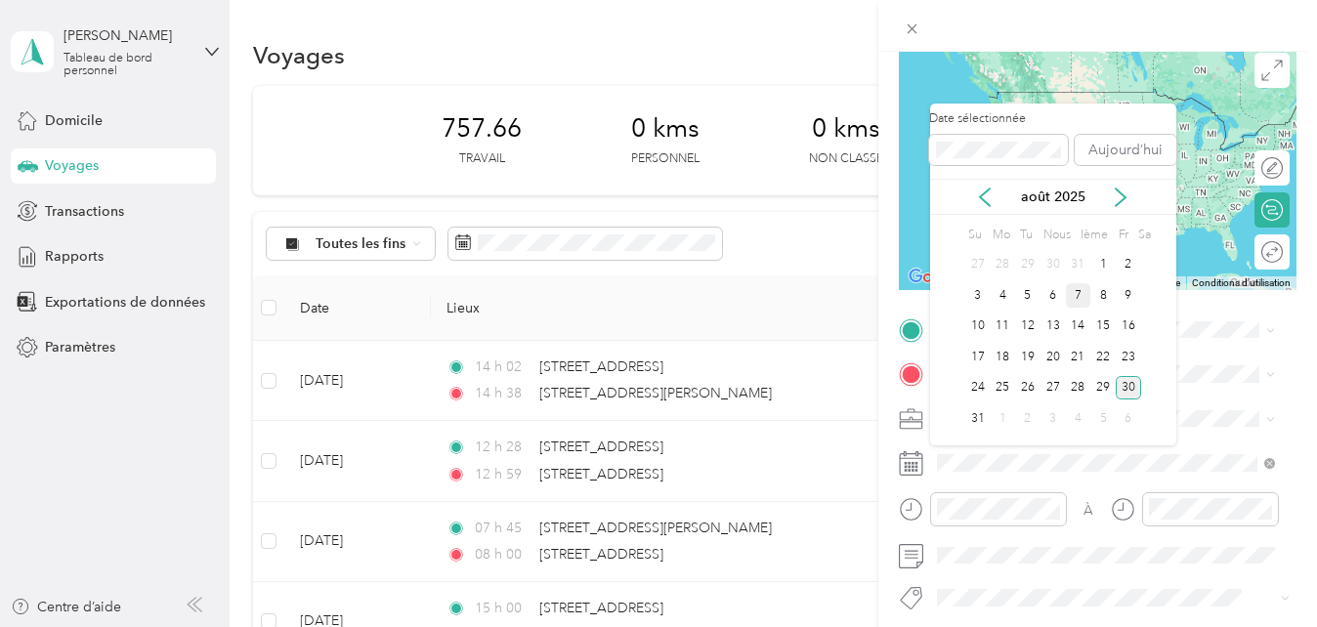
click at [1072, 289] on div "7" at bounding box center [1078, 295] width 25 height 24
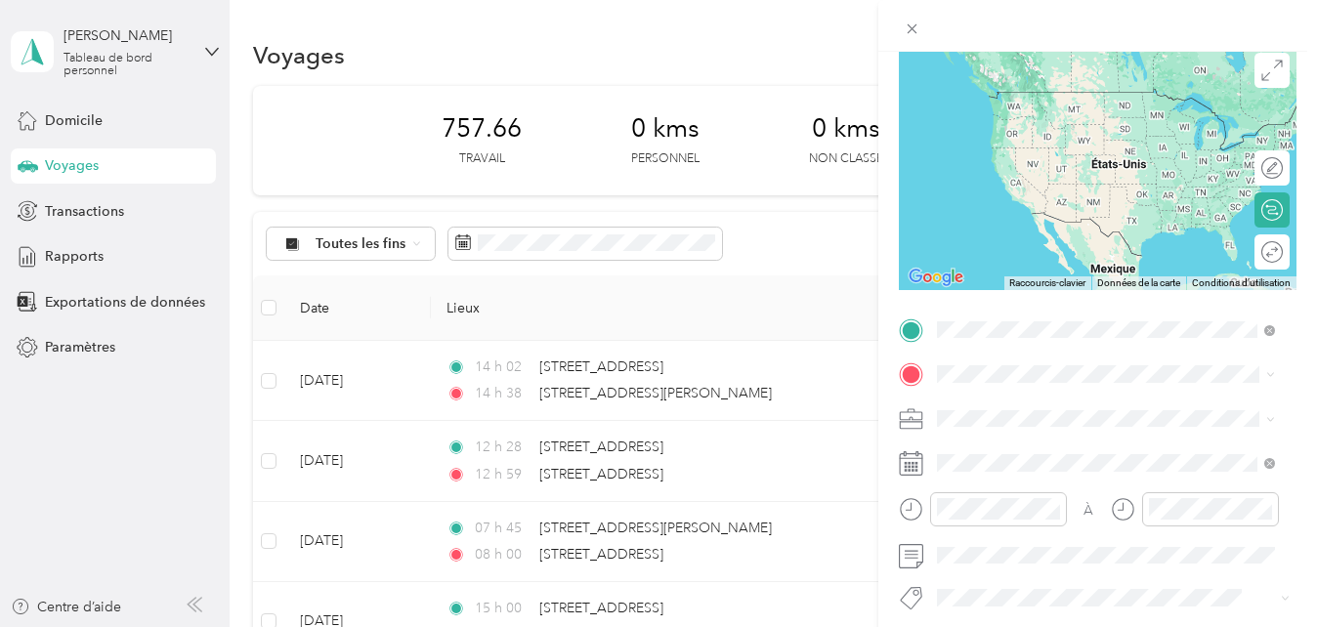
click at [1091, 392] on span "[STREET_ADDRESS]" at bounding box center [1035, 401] width 124 height 18
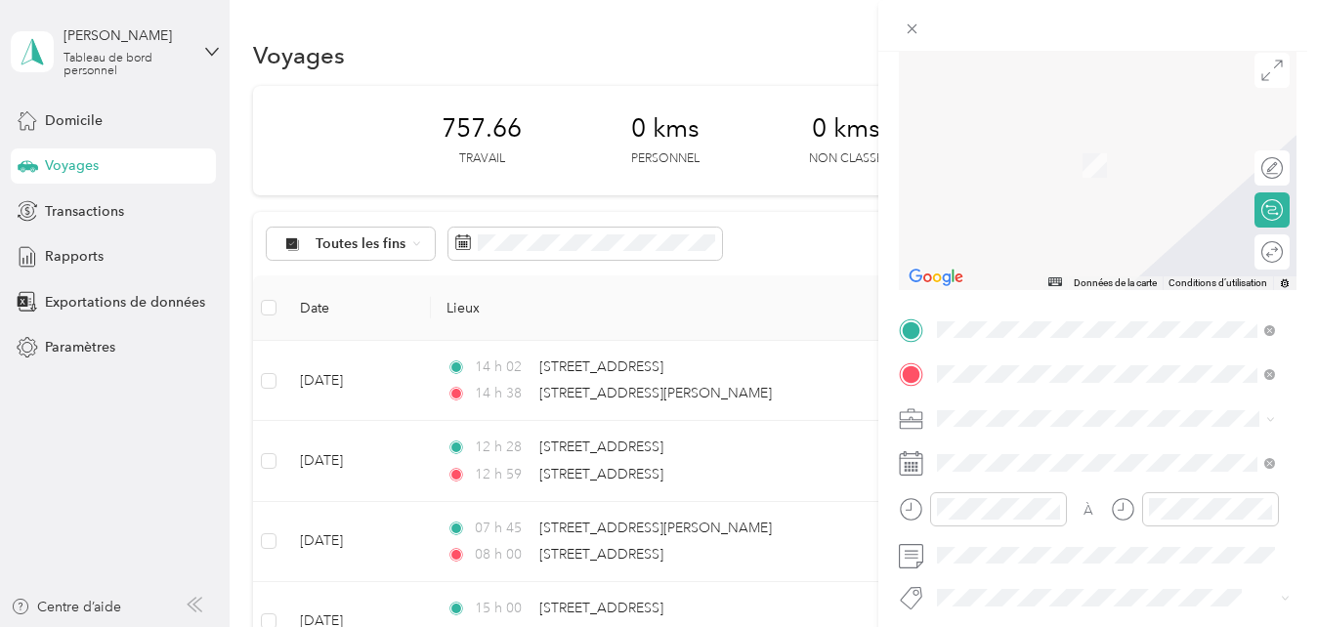
click at [1051, 146] on span "[STREET_ADDRESS][PERSON_NAME]" at bounding box center [1089, 137] width 233 height 18
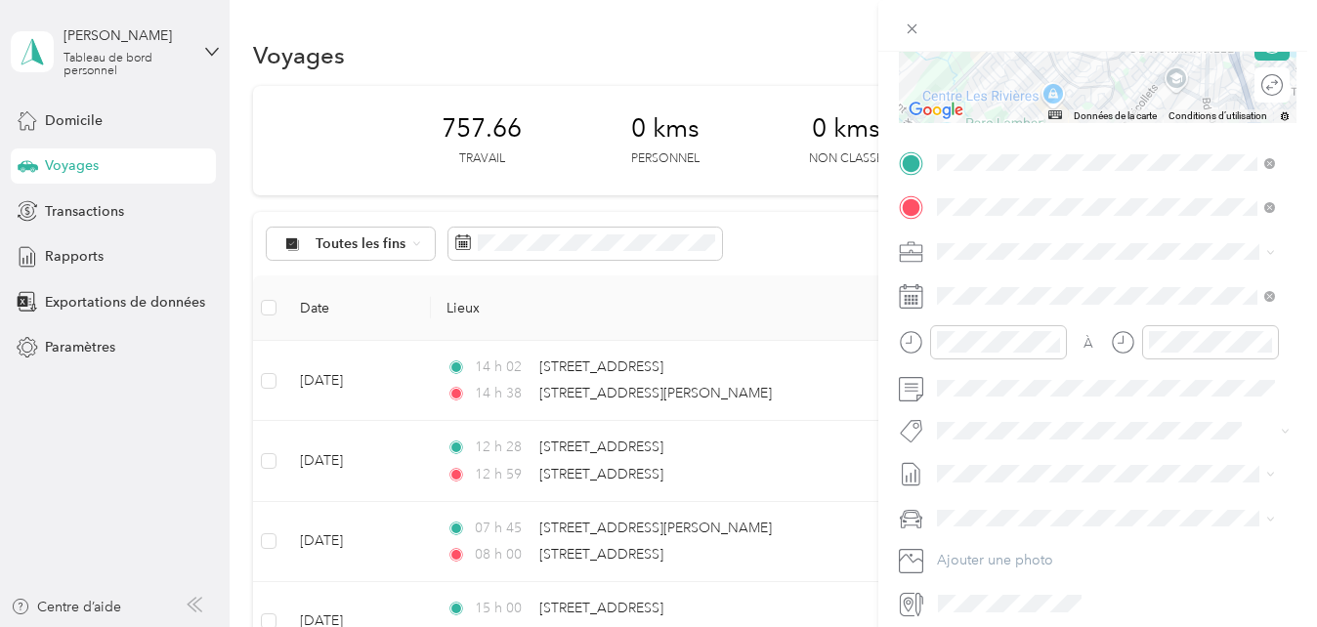
scroll to position [399, 0]
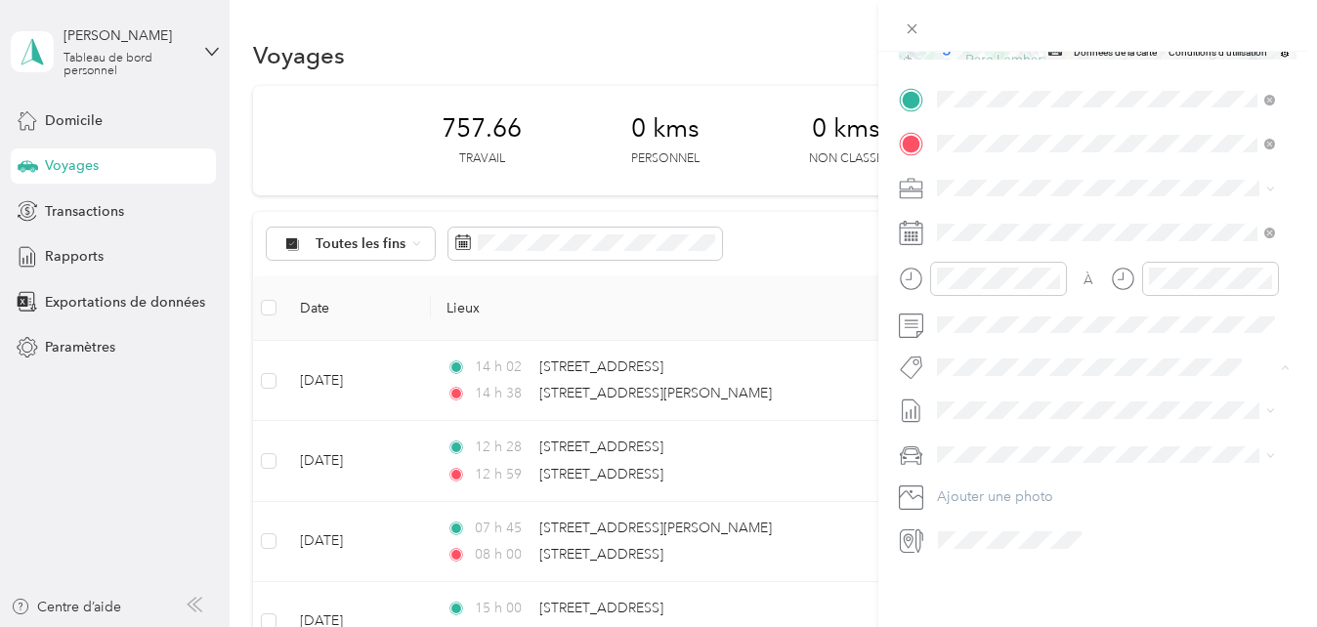
click at [985, 456] on span "Fab Team - R" at bounding box center [993, 463] width 70 height 18
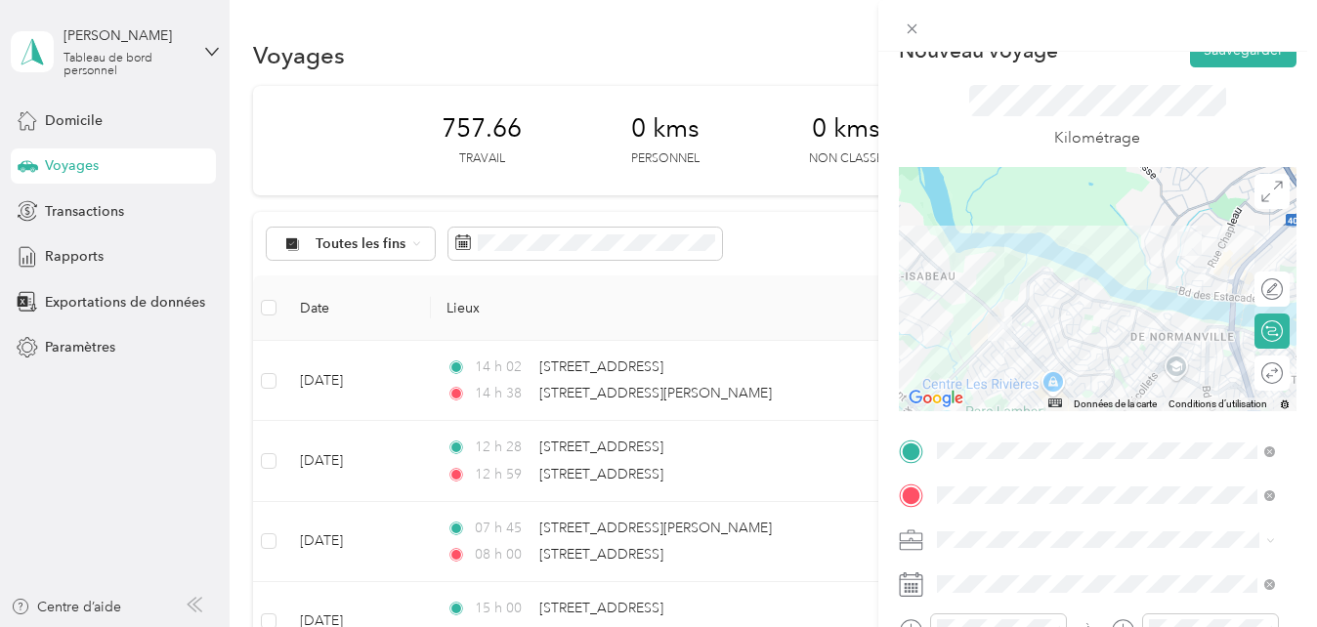
scroll to position [0, 0]
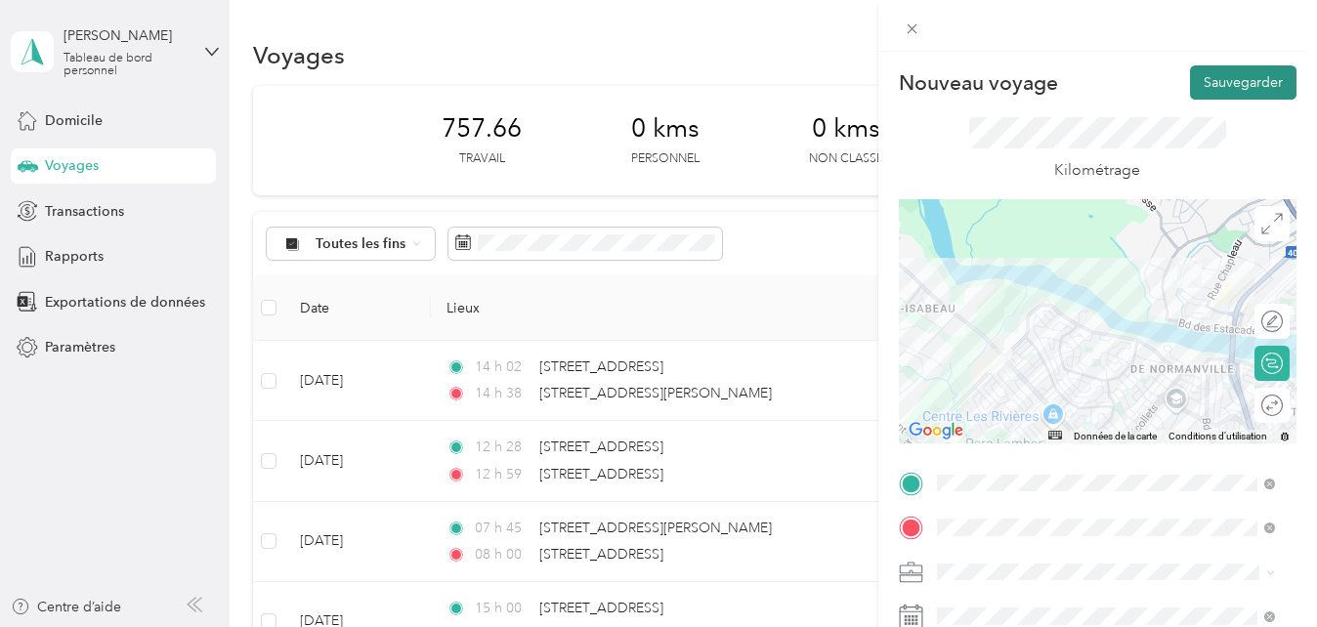
click at [1220, 79] on button "Sauvegarder" at bounding box center [1243, 82] width 107 height 34
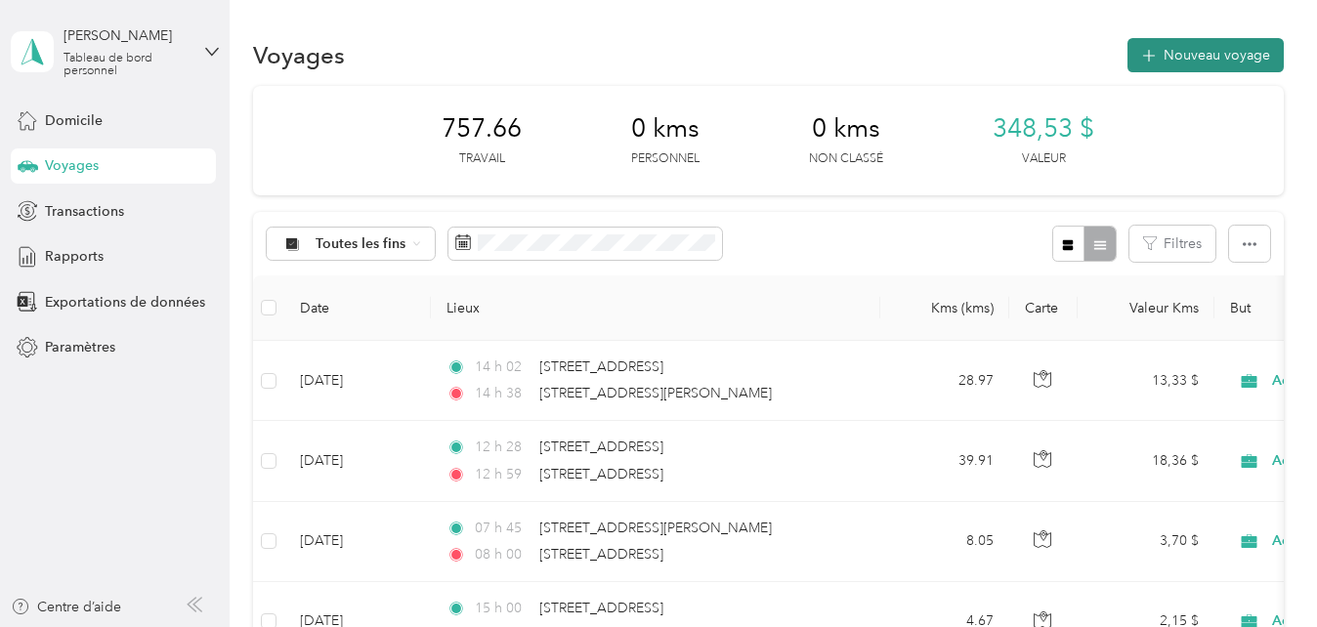
click at [1234, 55] on font "Nouveau voyage" at bounding box center [1217, 55] width 107 height 17
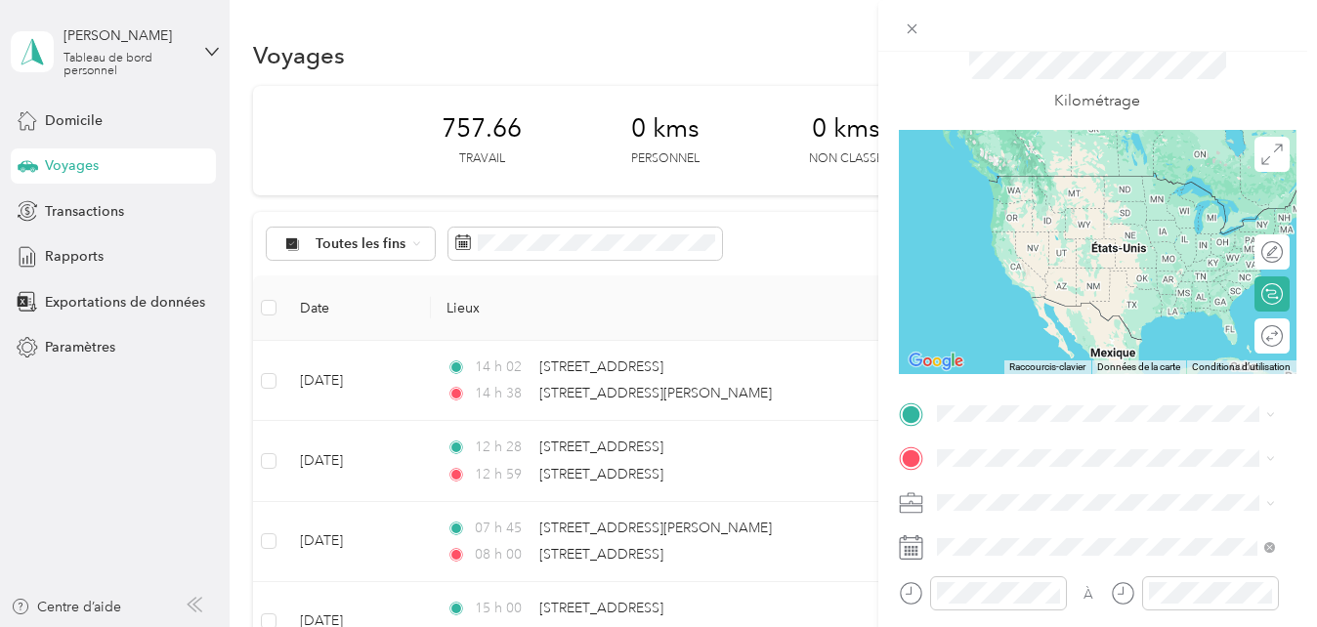
scroll to position [115, 0]
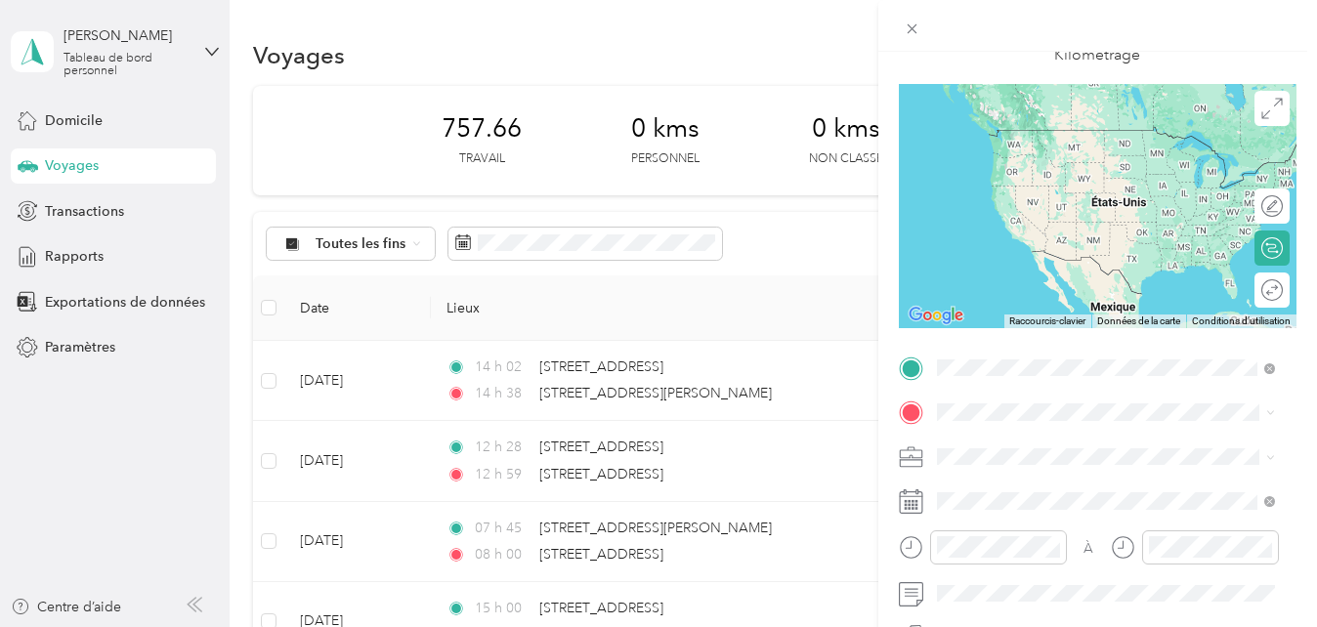
click at [1070, 137] on span "[STREET_ADDRESS][PERSON_NAME]" at bounding box center [1089, 130] width 233 height 18
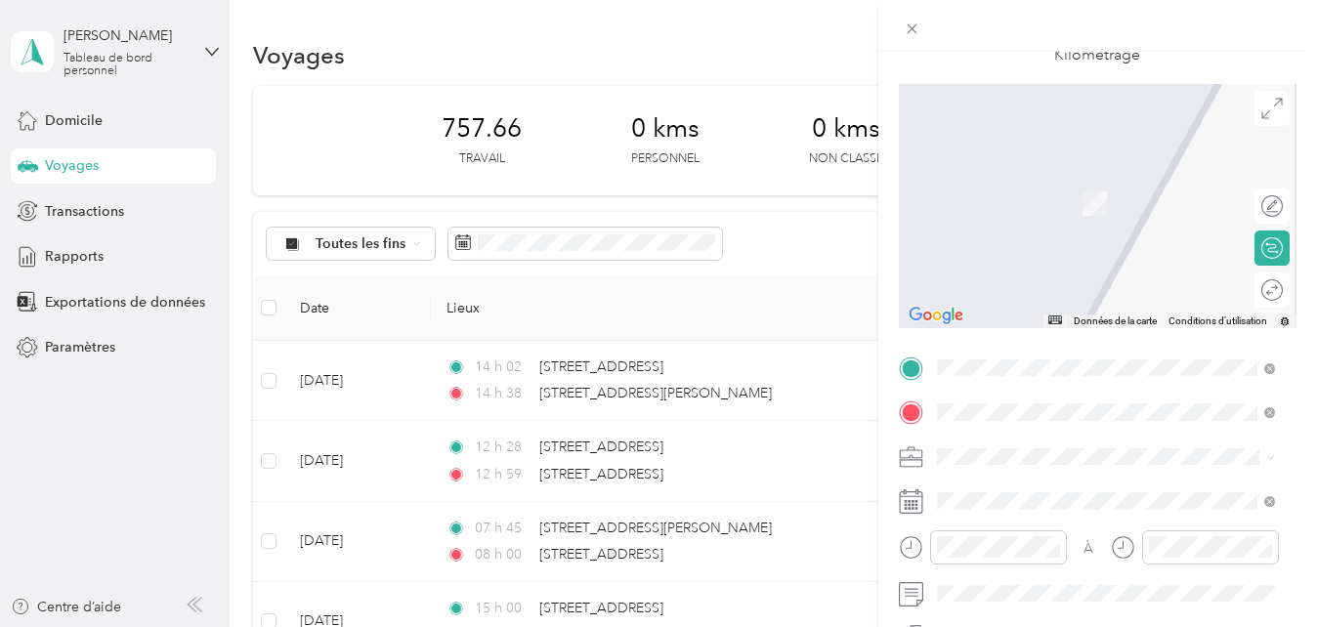
click at [1038, 174] on span "[STREET_ADDRESS][PERSON_NAME]" at bounding box center [1089, 175] width 233 height 18
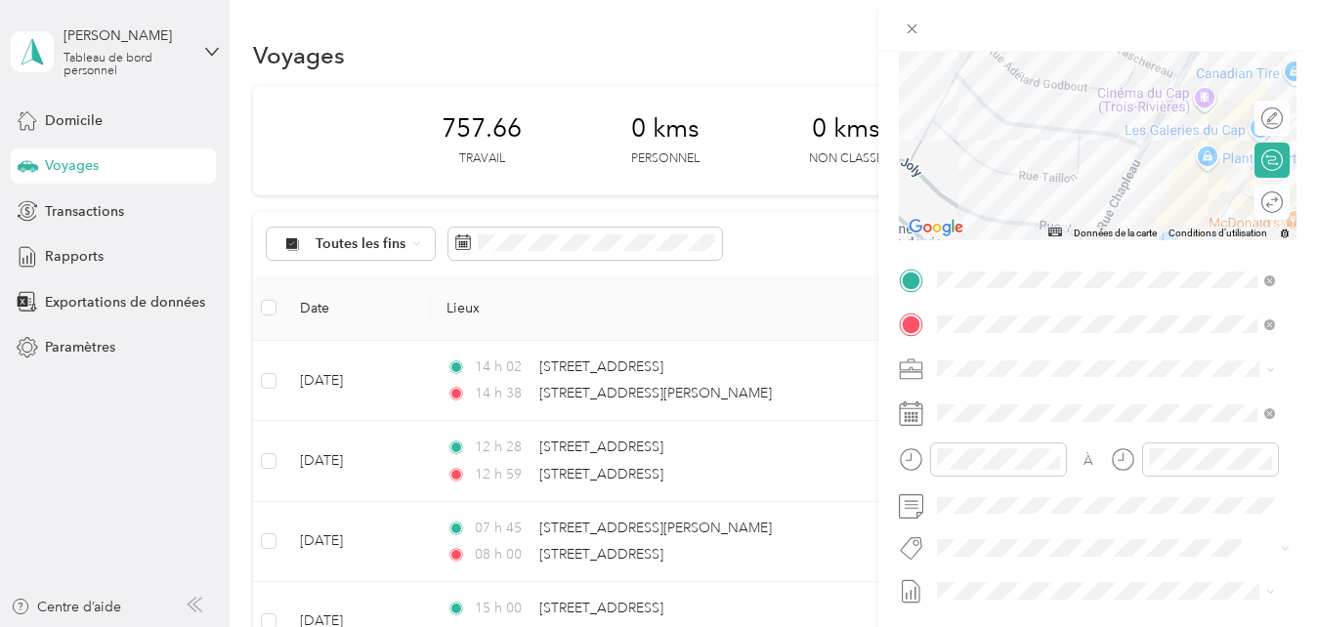
scroll to position [243, 0]
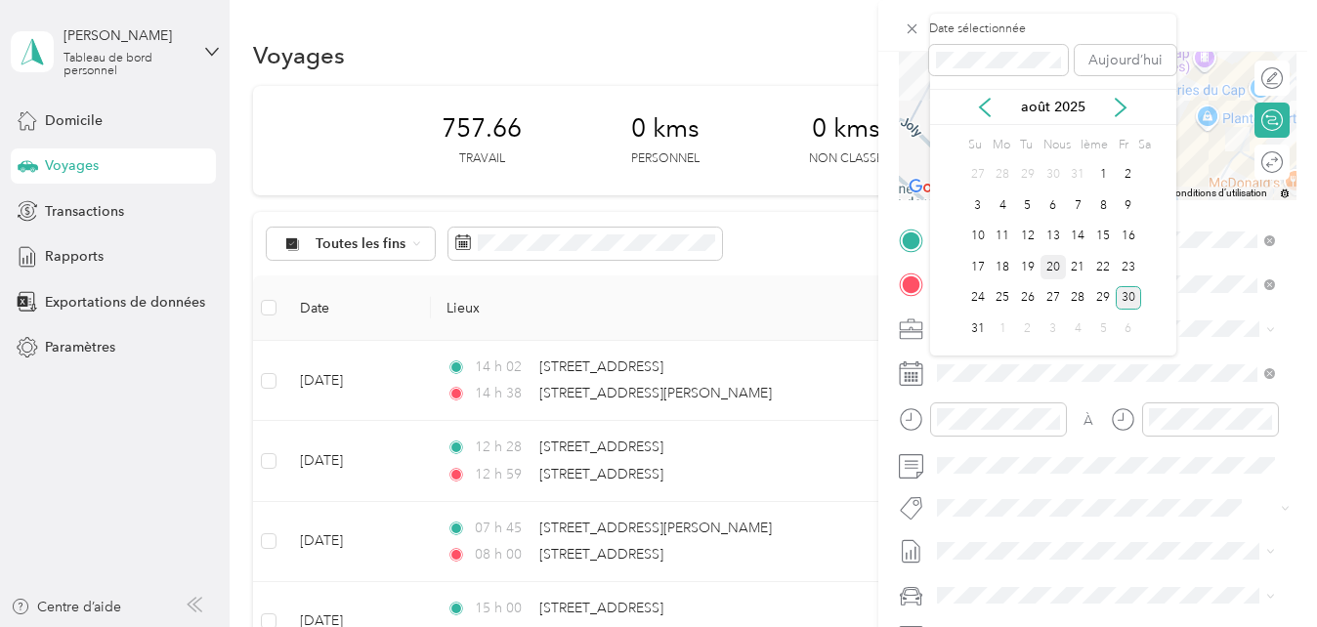
click at [1054, 264] on div "20" at bounding box center [1053, 267] width 25 height 24
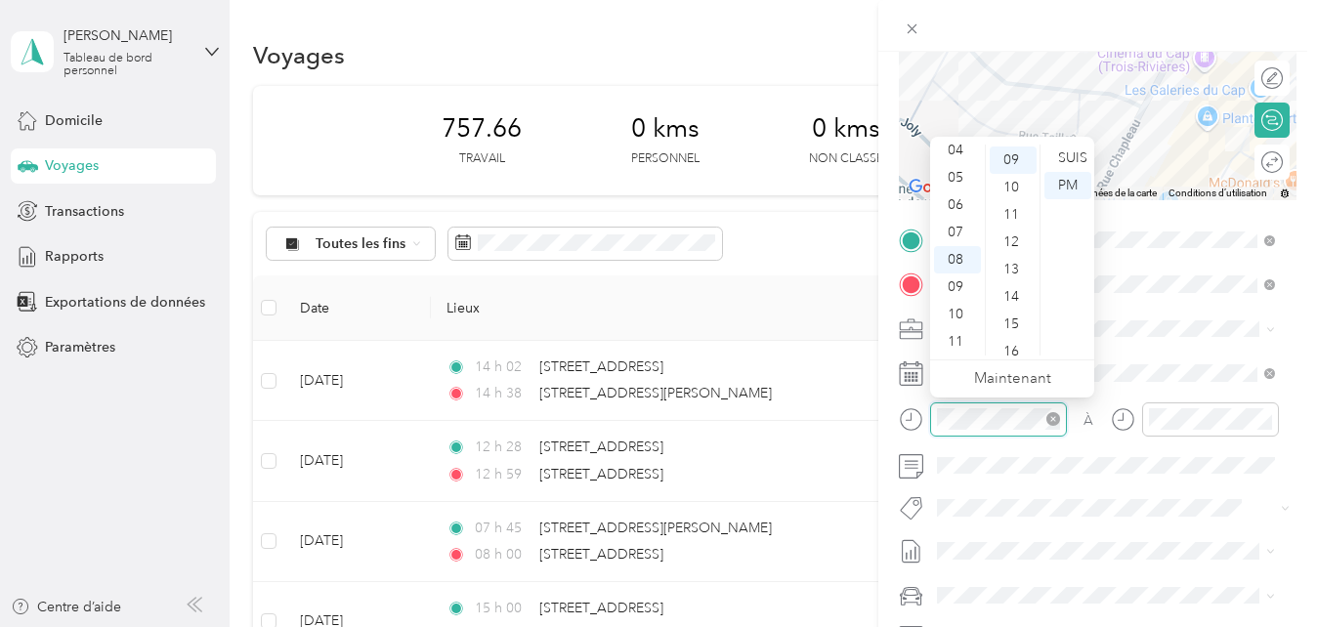
scroll to position [246, 0]
click at [1069, 158] on div "SUIS" at bounding box center [1068, 158] width 47 height 27
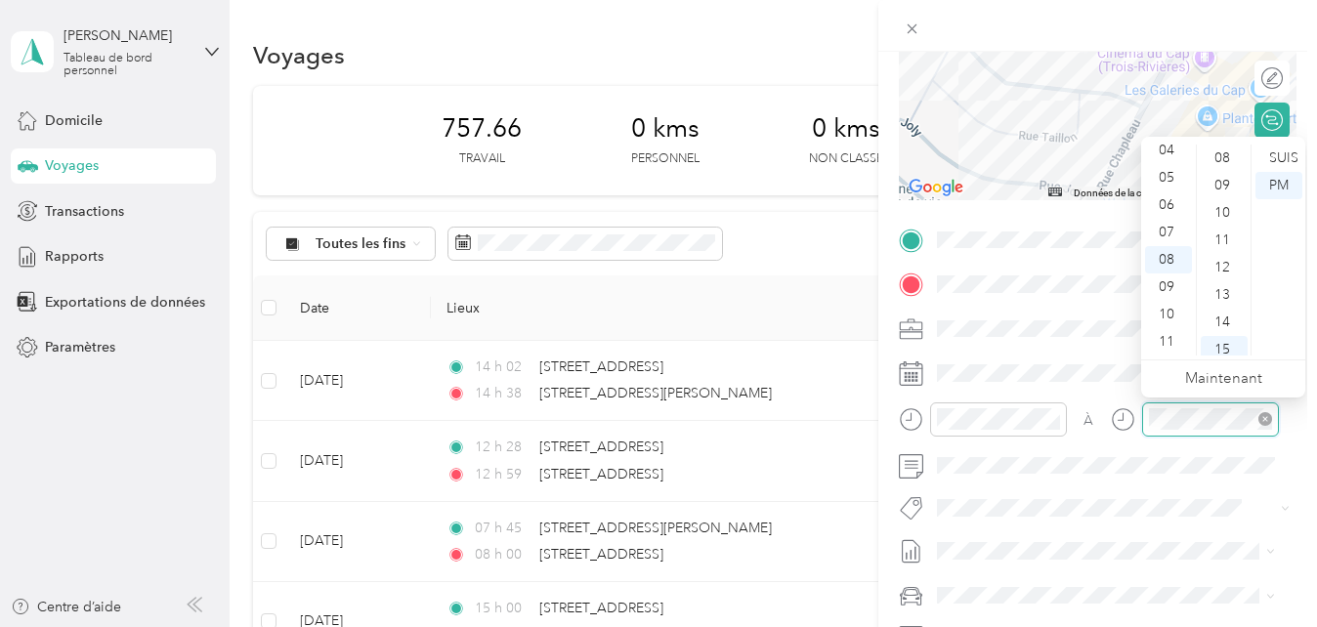
scroll to position [410, 0]
click at [1288, 158] on div "SUIS" at bounding box center [1279, 158] width 47 height 27
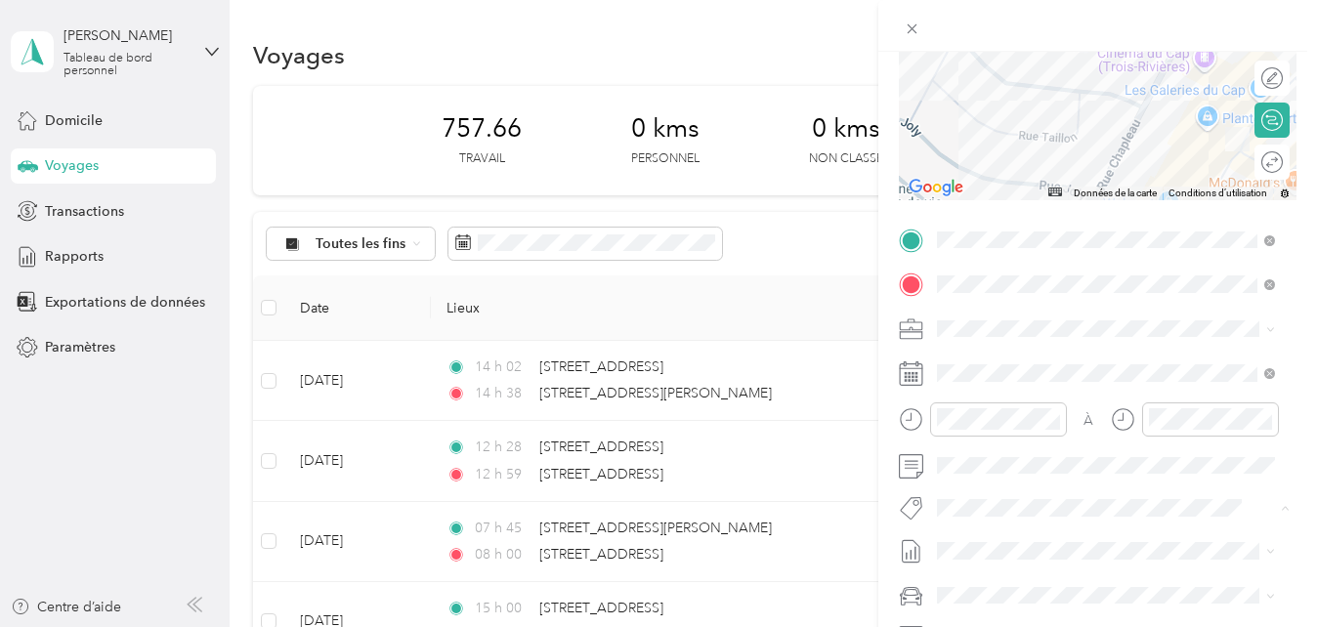
click at [1031, 397] on span "Fab Beiersdorf" at bounding box center [997, 399] width 79 height 18
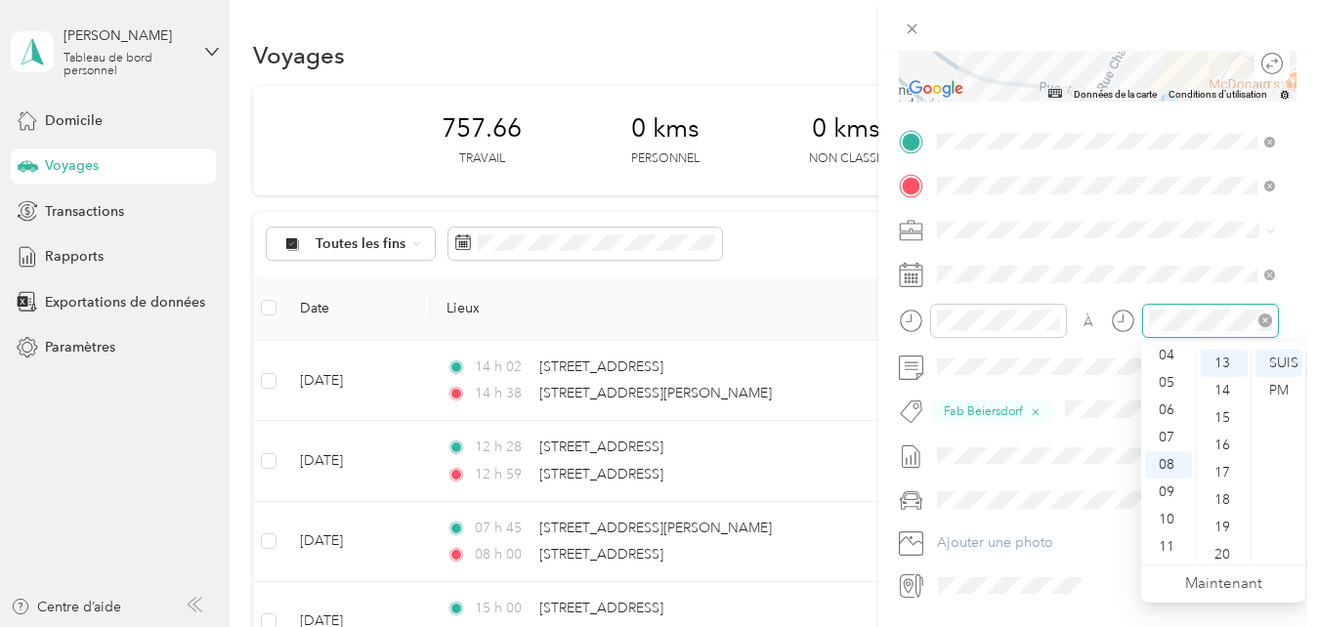
scroll to position [383, 0]
click at [1279, 361] on div "SUIS" at bounding box center [1279, 363] width 47 height 27
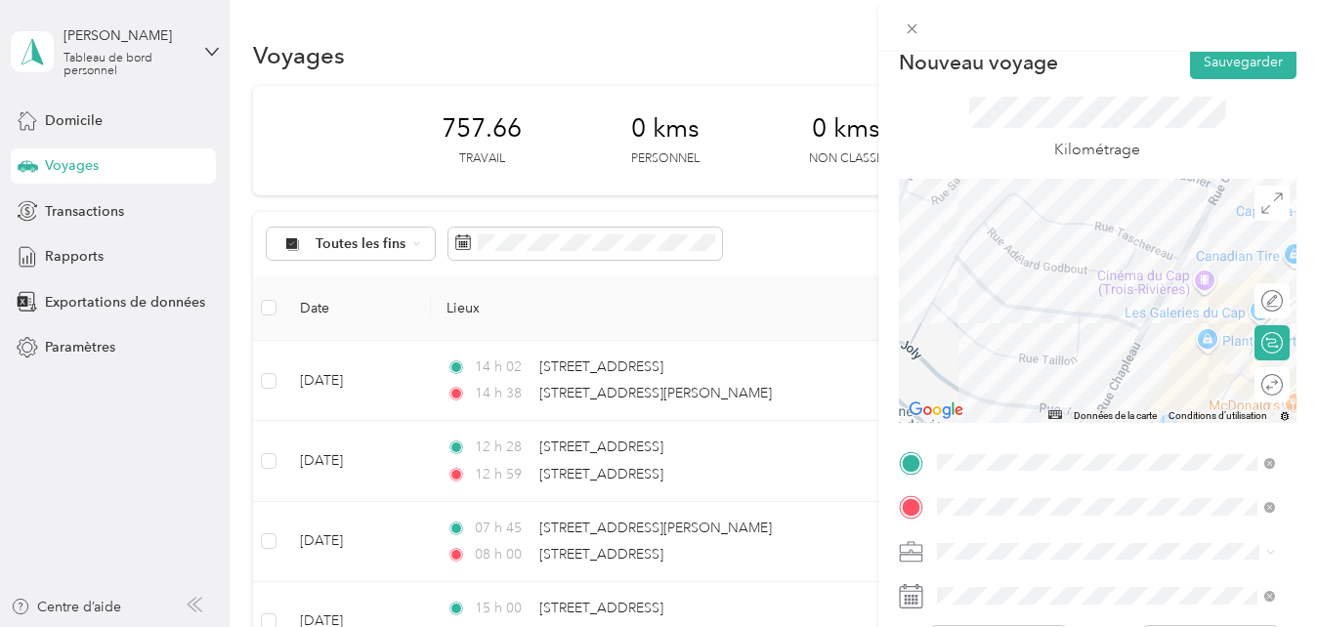
scroll to position [0, 0]
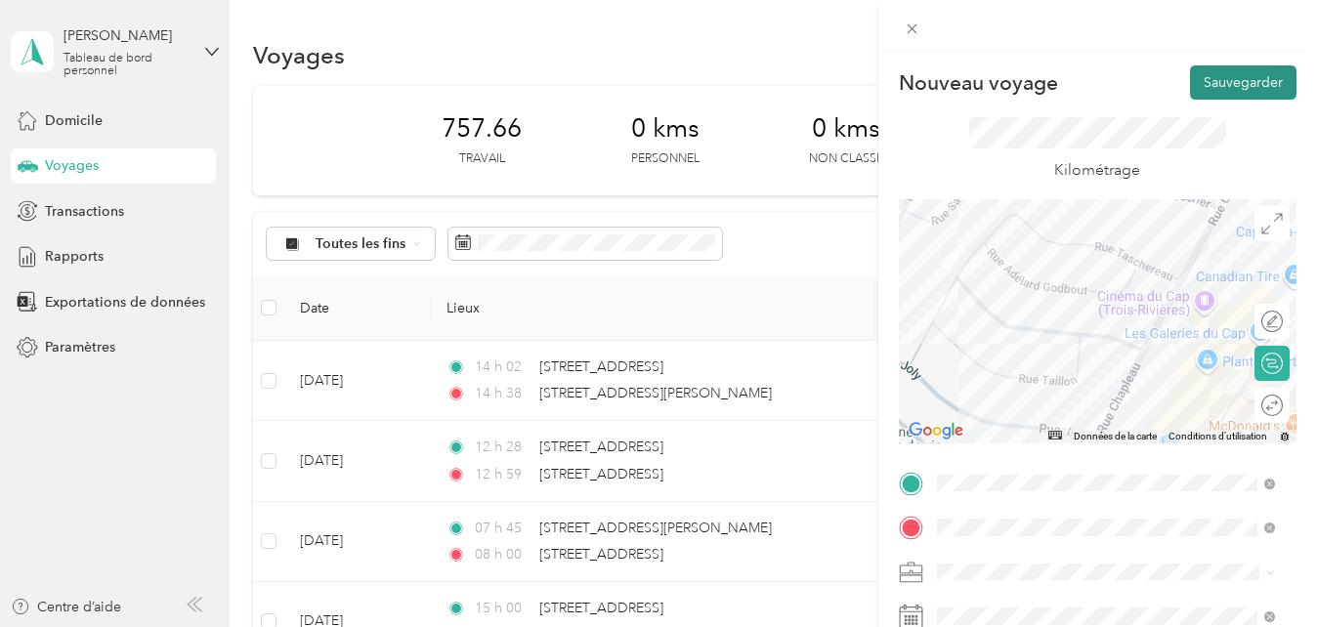
click at [1242, 73] on button "Sauvegarder" at bounding box center [1243, 82] width 107 height 34
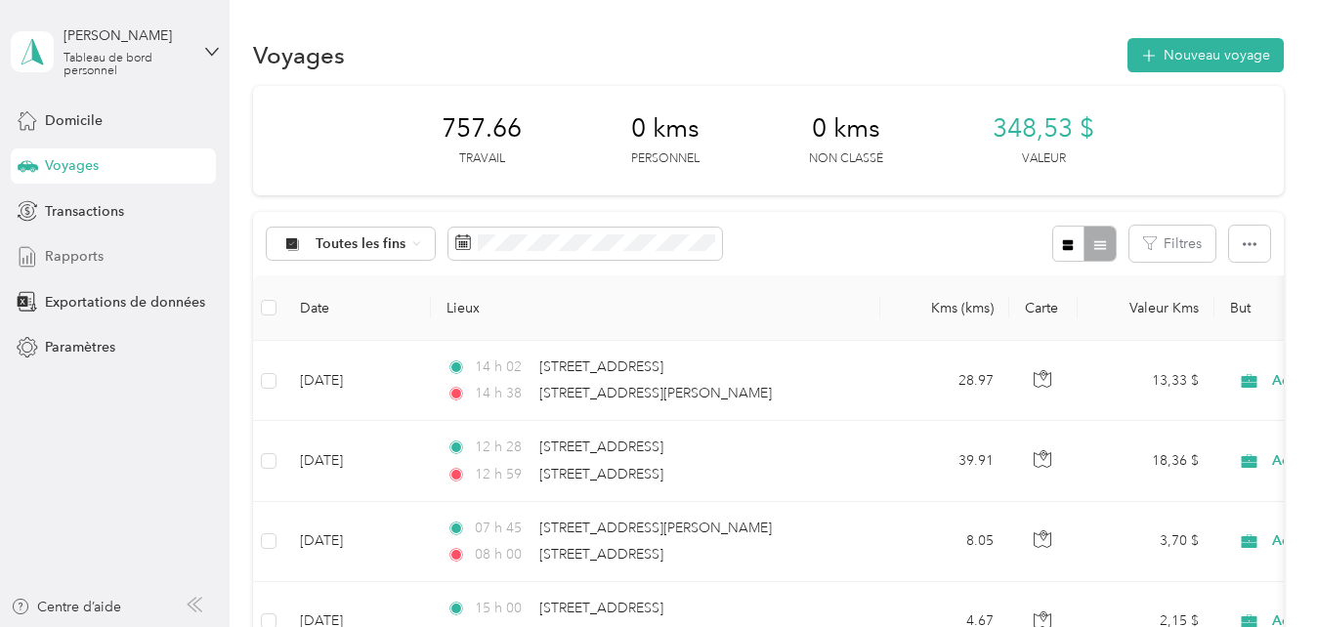
click at [75, 252] on span "Rapports" at bounding box center [74, 256] width 59 height 21
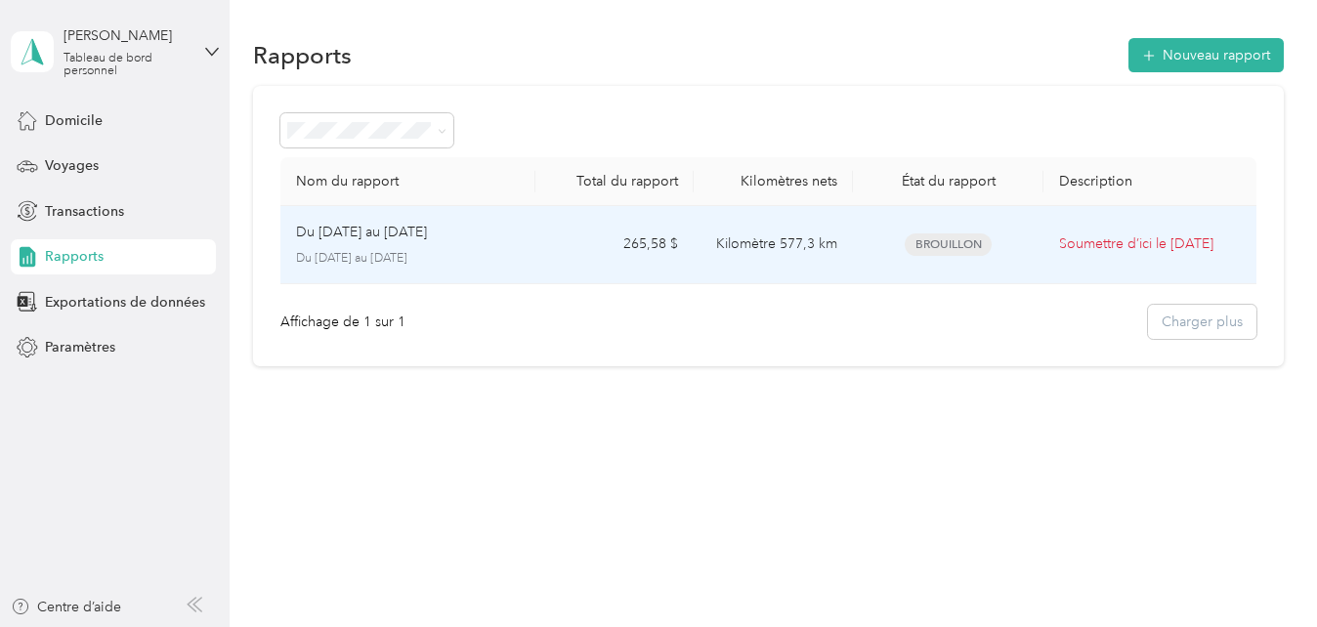
click at [845, 239] on td "Kilomètre 577,3 km" at bounding box center [773, 245] width 159 height 78
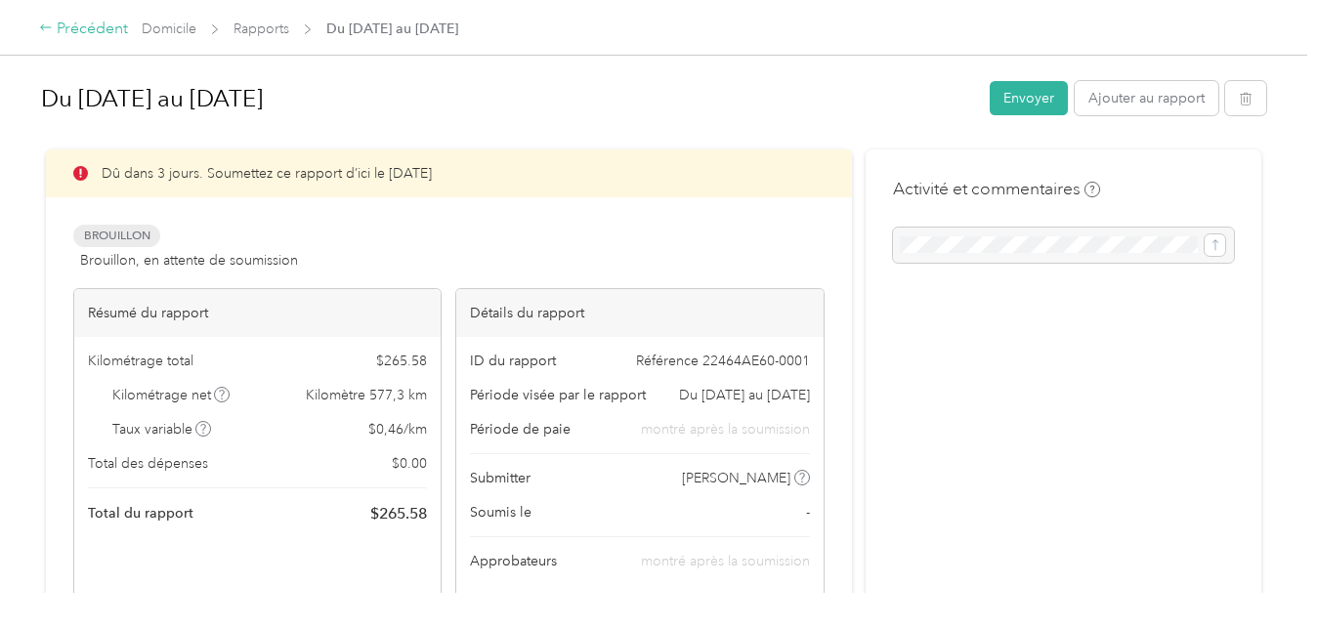
click at [103, 33] on font "Précédent" at bounding box center [92, 29] width 71 height 20
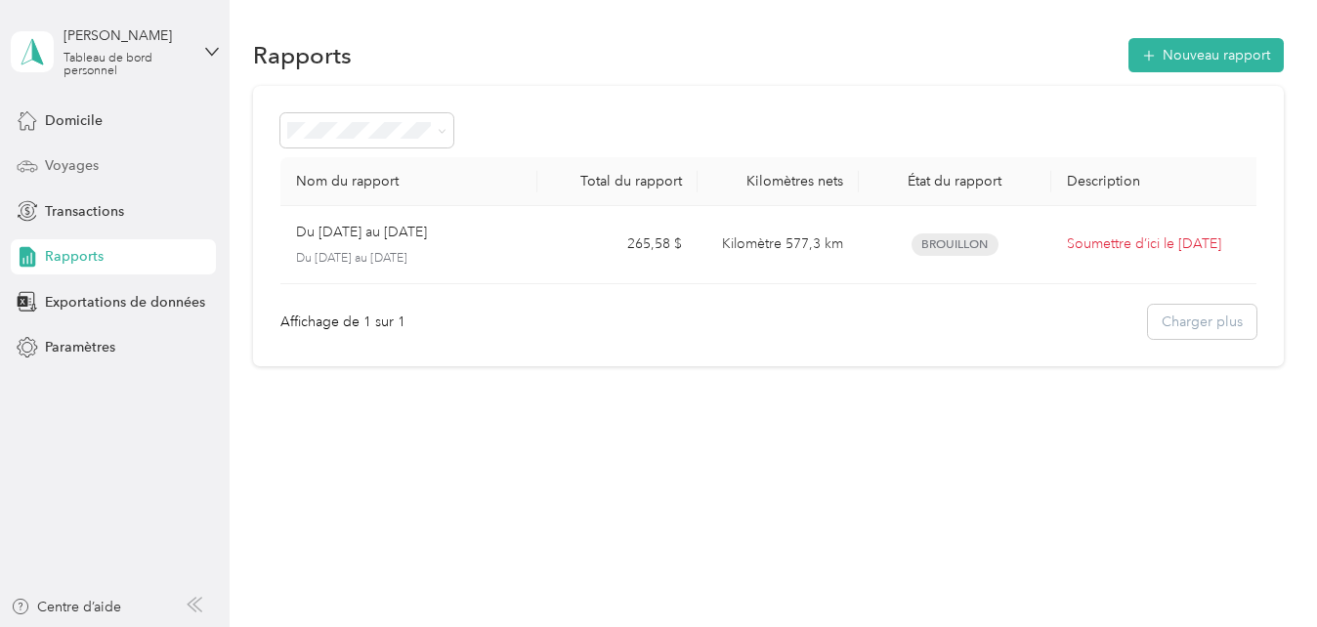
click at [97, 168] on span "Voyages" at bounding box center [72, 165] width 54 height 21
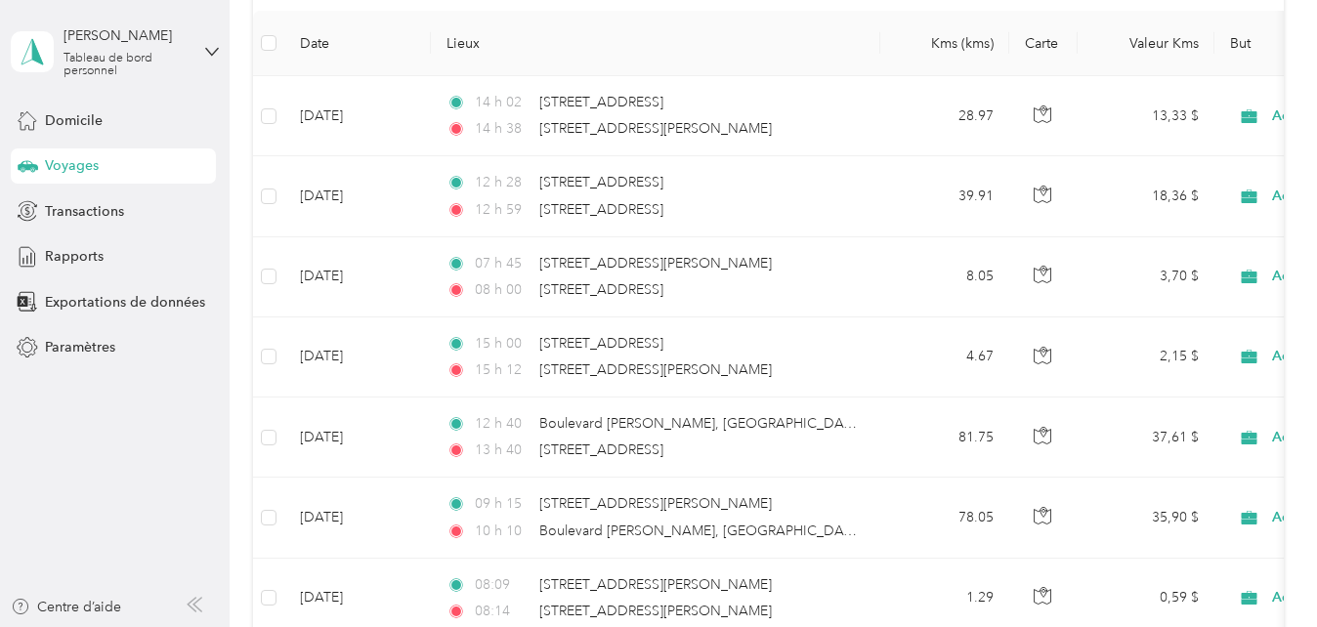
scroll to position [256, 0]
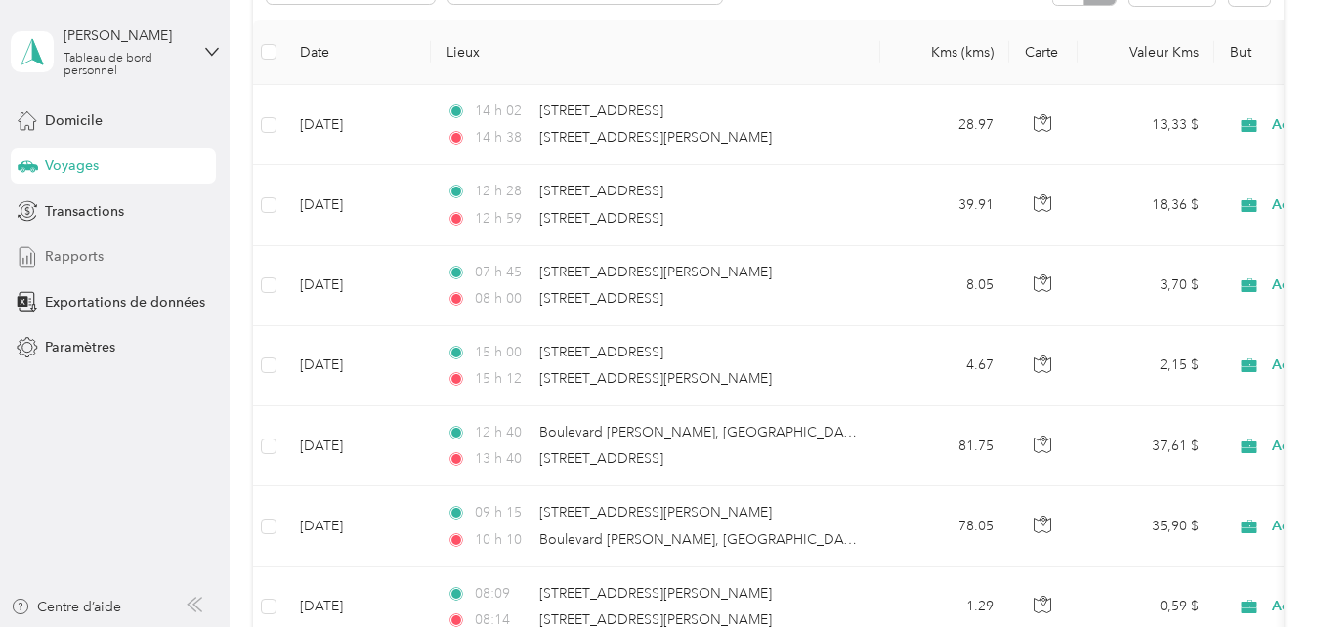
click at [90, 259] on span "Rapports" at bounding box center [74, 256] width 59 height 21
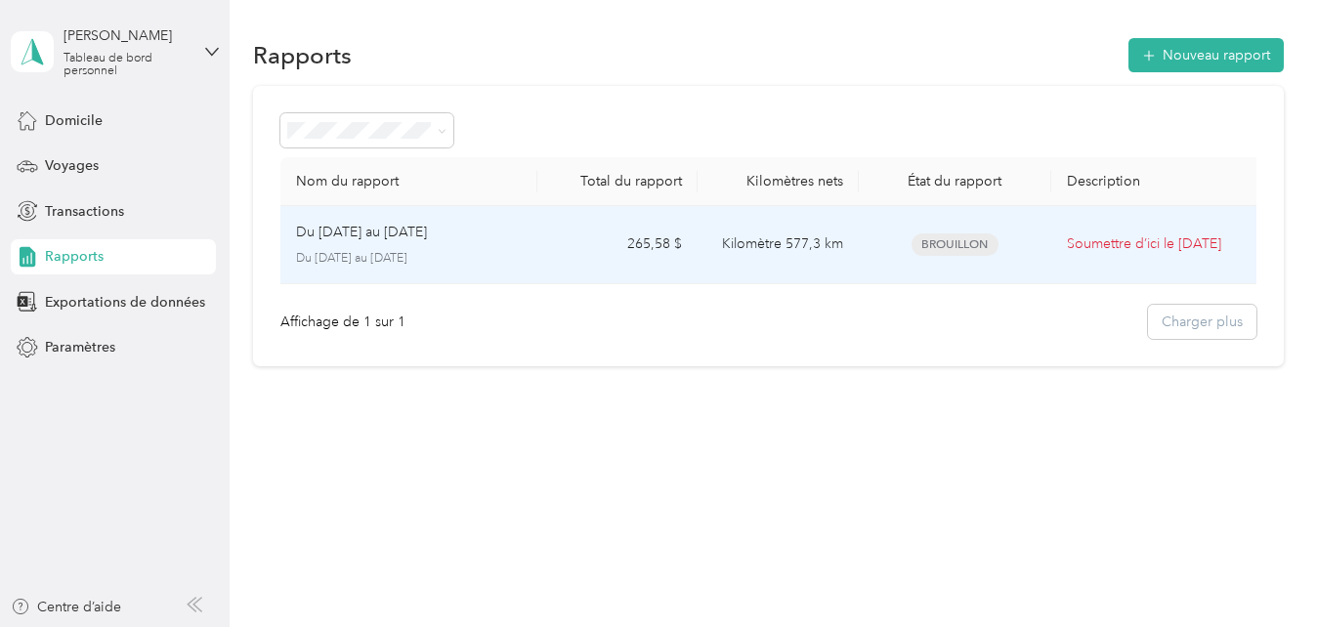
click at [852, 225] on td "Kilomètre 577,3 km" at bounding box center [778, 245] width 160 height 78
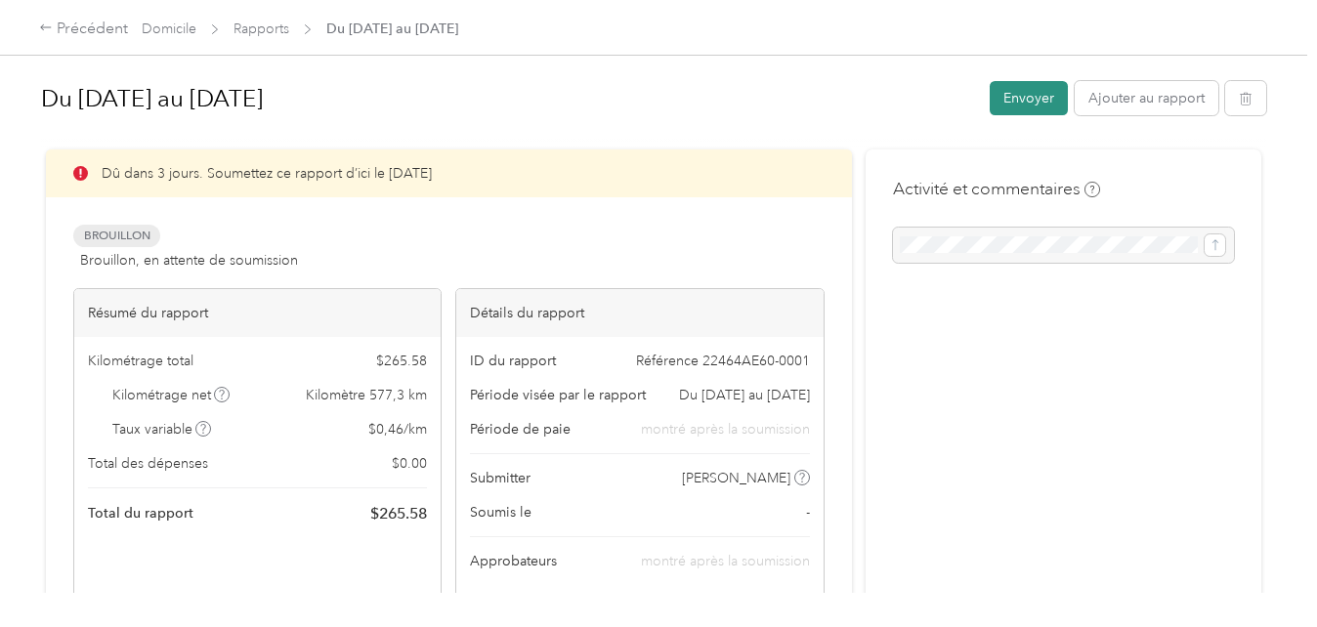
click at [995, 92] on button "Envoyer" at bounding box center [1029, 98] width 78 height 34
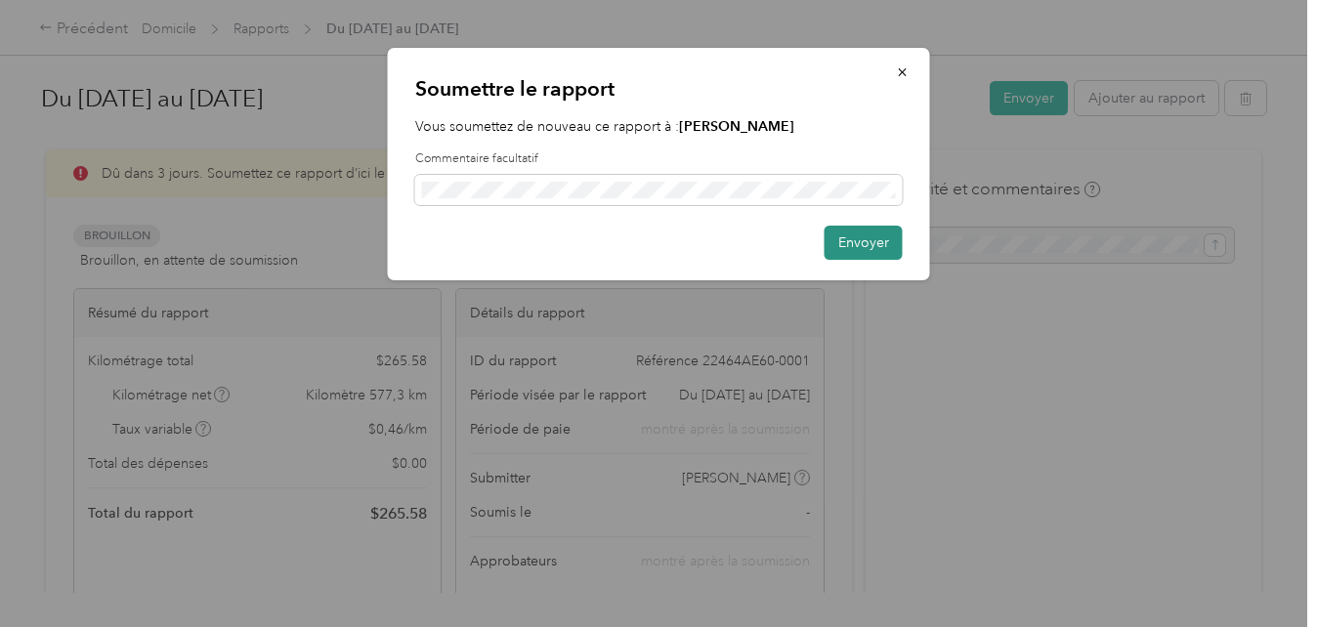
click at [878, 245] on button "Envoyer" at bounding box center [864, 243] width 78 height 34
